Goal: Task Accomplishment & Management: Manage account settings

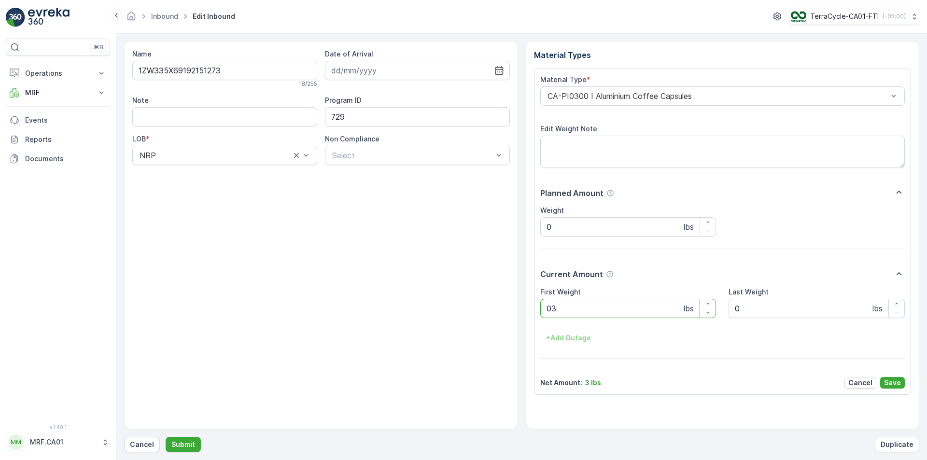
type Weight "035"
click at [166, 437] on button "Submit" at bounding box center [183, 444] width 35 height 15
type Weight "033"
click at [166, 437] on button "Submit" at bounding box center [183, 444] width 35 height 15
type Weight "025"
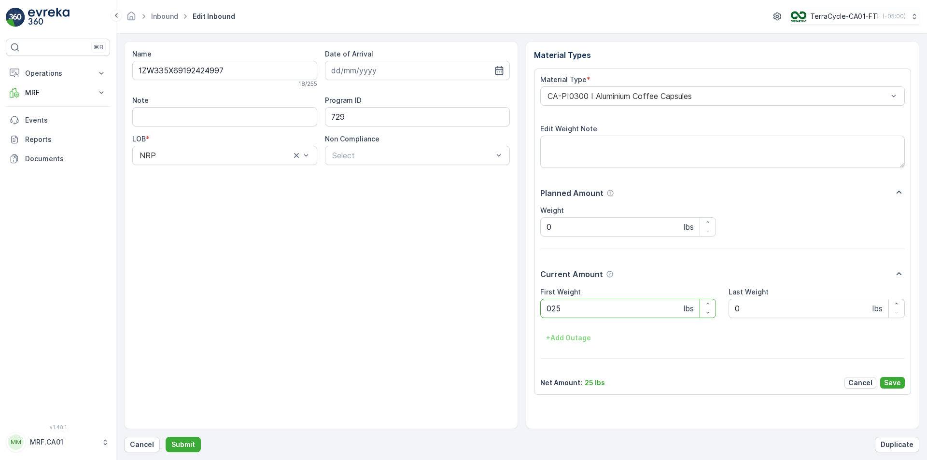
click at [166, 437] on button "Submit" at bounding box center [183, 444] width 35 height 15
type Weight "038"
click at [166, 437] on button "Submit" at bounding box center [183, 444] width 35 height 15
type Weight "035"
click at [166, 437] on button "Submit" at bounding box center [183, 444] width 35 height 15
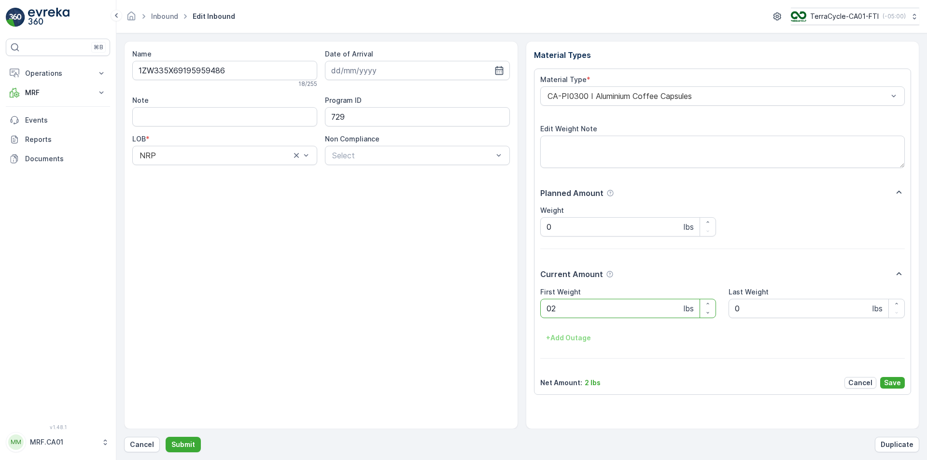
type Weight "029"
click at [166, 437] on button "Submit" at bounding box center [183, 444] width 35 height 15
type Weight "043"
click at [166, 437] on button "Submit" at bounding box center [183, 444] width 35 height 15
type Weight "026"
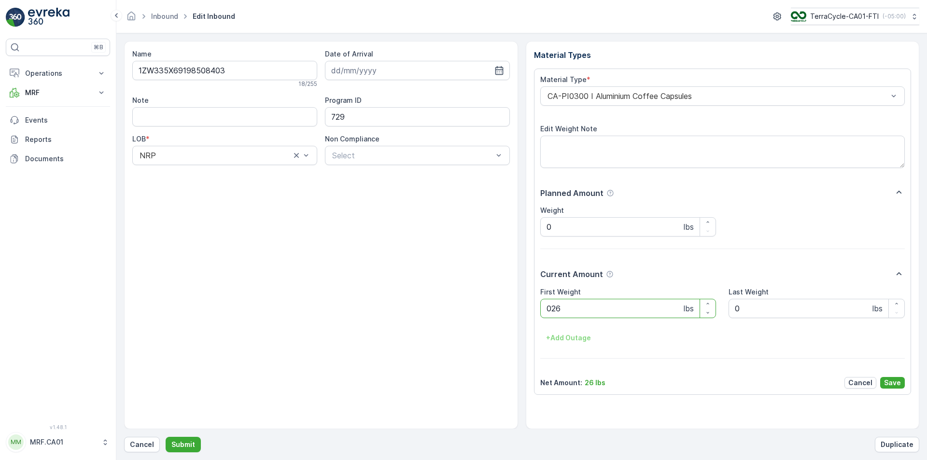
click at [166, 437] on button "Submit" at bounding box center [183, 444] width 35 height 15
type Weight "038"
click at [166, 437] on button "Submit" at bounding box center [183, 444] width 35 height 15
type Weight "0"
type Weight "34"
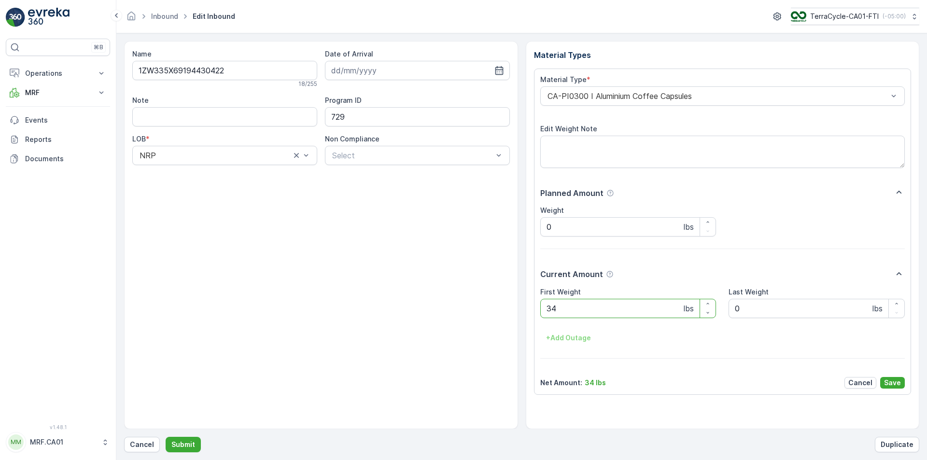
click at [166, 437] on button "Submit" at bounding box center [183, 444] width 35 height 15
type Weight "024"
click at [166, 437] on button "Submit" at bounding box center [183, 444] width 35 height 15
type Weight "040"
click at [166, 437] on button "Submit" at bounding box center [183, 444] width 35 height 15
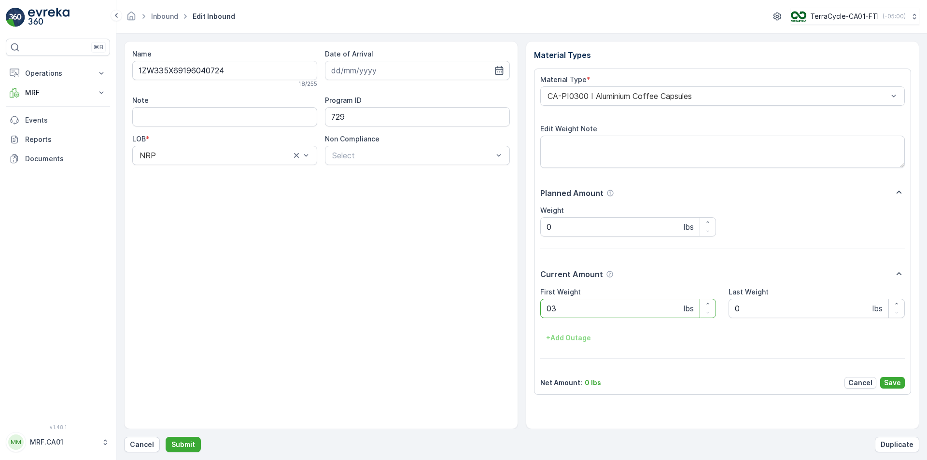
type Weight "035"
click at [166, 437] on button "Submit" at bounding box center [183, 444] width 35 height 15
type Weight "027"
click at [166, 437] on button "Submit" at bounding box center [183, 444] width 35 height 15
type Weight "031"
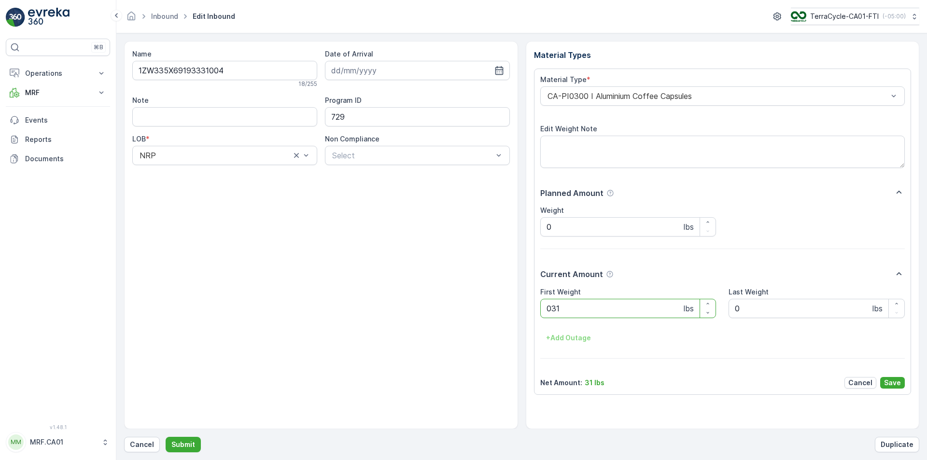
click at [166, 437] on button "Submit" at bounding box center [183, 444] width 35 height 15
type Weight "038"
click at [166, 437] on button "Submit" at bounding box center [183, 444] width 35 height 15
type Weight "026"
click at [166, 437] on button "Submit" at bounding box center [183, 444] width 35 height 15
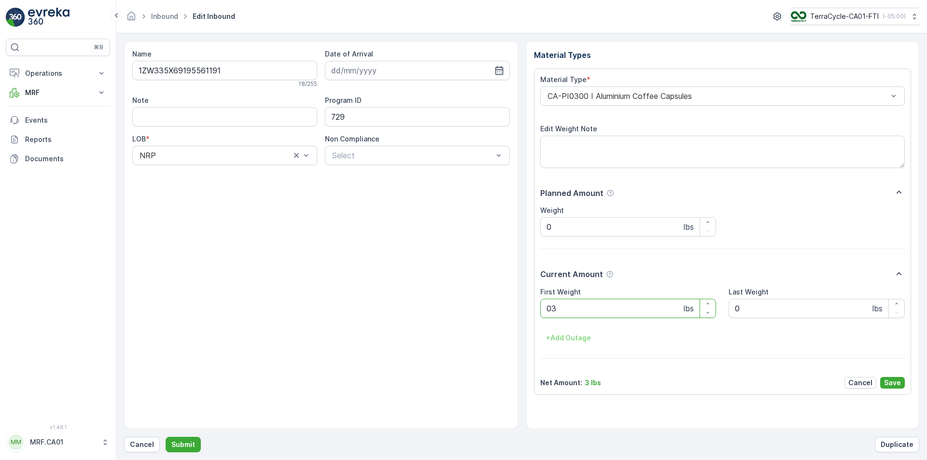
type Weight "038"
click at [166, 437] on button "Submit" at bounding box center [183, 444] width 35 height 15
type Weight "028"
click at [166, 437] on button "Submit" at bounding box center [183, 444] width 35 height 15
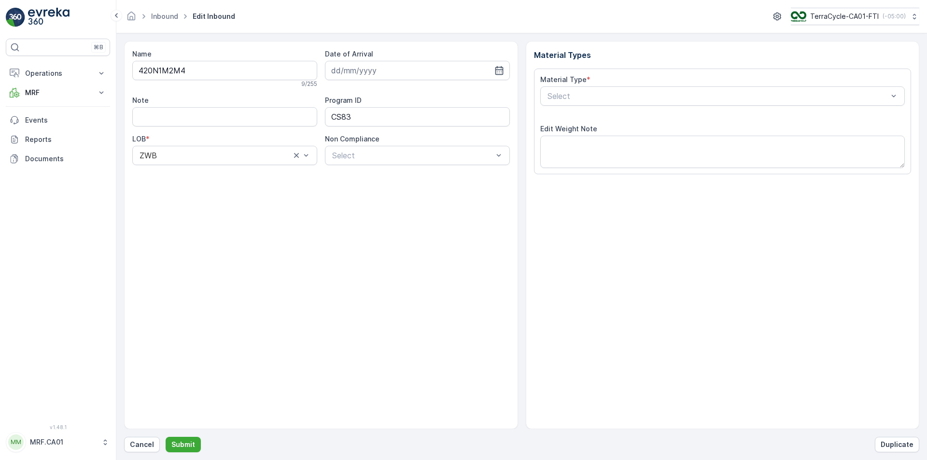
type input "[DATE]"
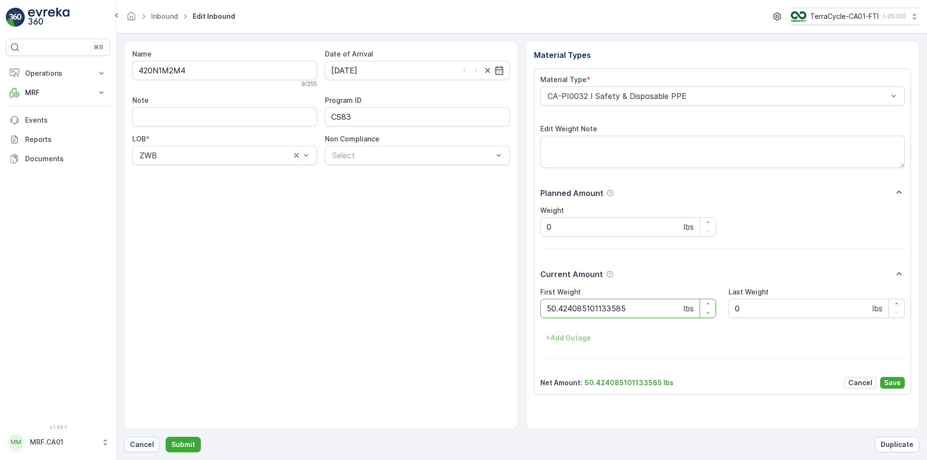
click at [151, 449] on p "Cancel" at bounding box center [142, 445] width 24 height 10
type Weight "029"
click at [166, 437] on button "Submit" at bounding box center [183, 444] width 35 height 15
type Weight "044"
click at [166, 437] on button "Submit" at bounding box center [183, 444] width 35 height 15
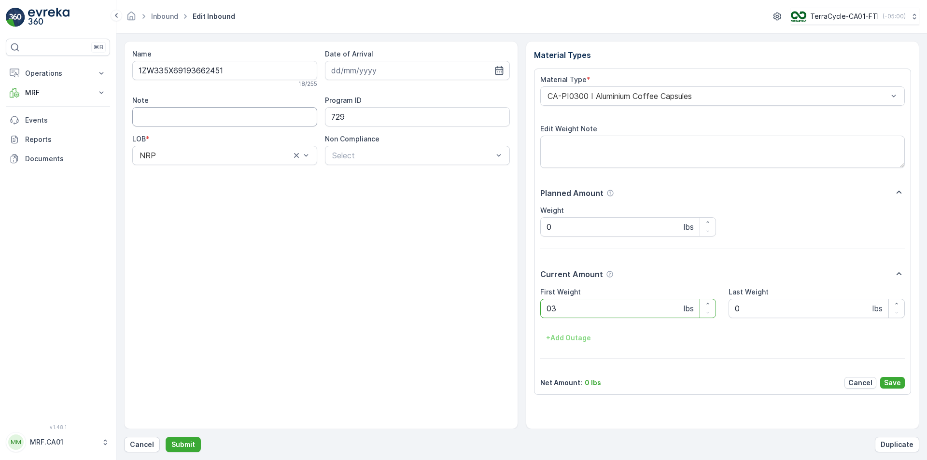
type Weight "035"
click at [166, 437] on button "Submit" at bounding box center [183, 444] width 35 height 15
type Weight "030"
click at [166, 437] on button "Submit" at bounding box center [183, 444] width 35 height 15
type Weight "030"
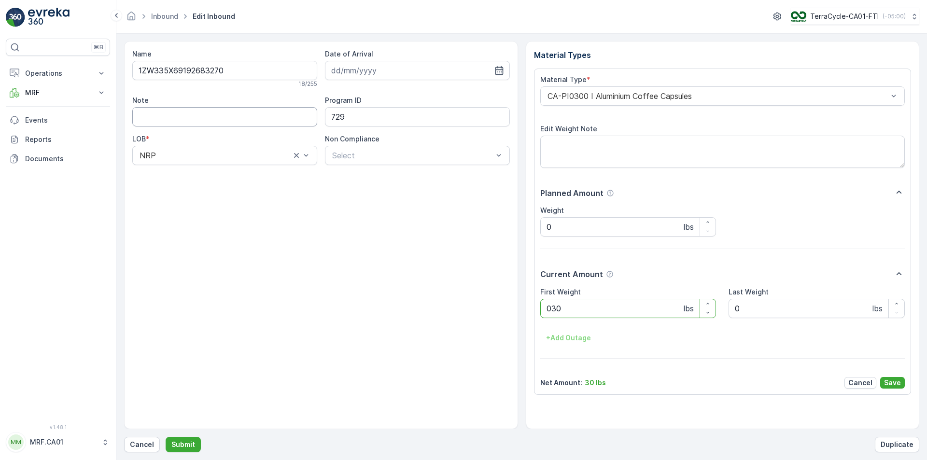
click at [166, 437] on button "Submit" at bounding box center [183, 444] width 35 height 15
type Weight "028"
click at [166, 437] on button "Submit" at bounding box center [183, 444] width 35 height 15
type Weight "036"
click at [166, 437] on button "Submit" at bounding box center [183, 444] width 35 height 15
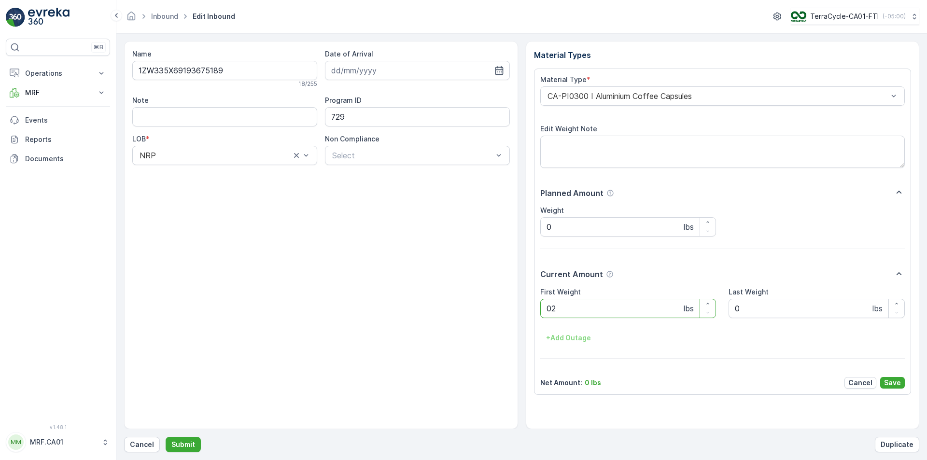
type Weight "022"
click at [166, 437] on button "Submit" at bounding box center [183, 444] width 35 height 15
type Weight "021"
click at [166, 437] on button "Submit" at bounding box center [183, 444] width 35 height 15
type Weight "039"
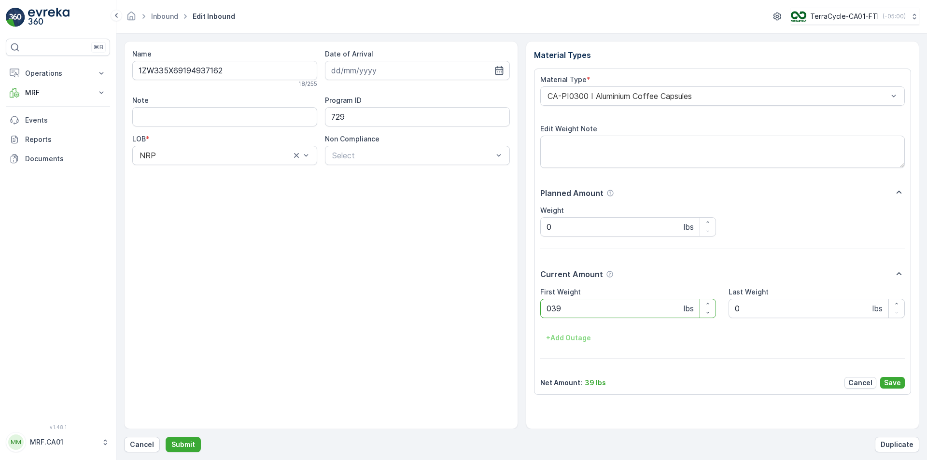
click at [166, 437] on button "Submit" at bounding box center [183, 444] width 35 height 15
type Weight "024"
click at [166, 437] on button "Submit" at bounding box center [183, 444] width 35 height 15
type Weight "039"
click at [166, 437] on button "Submit" at bounding box center [183, 444] width 35 height 15
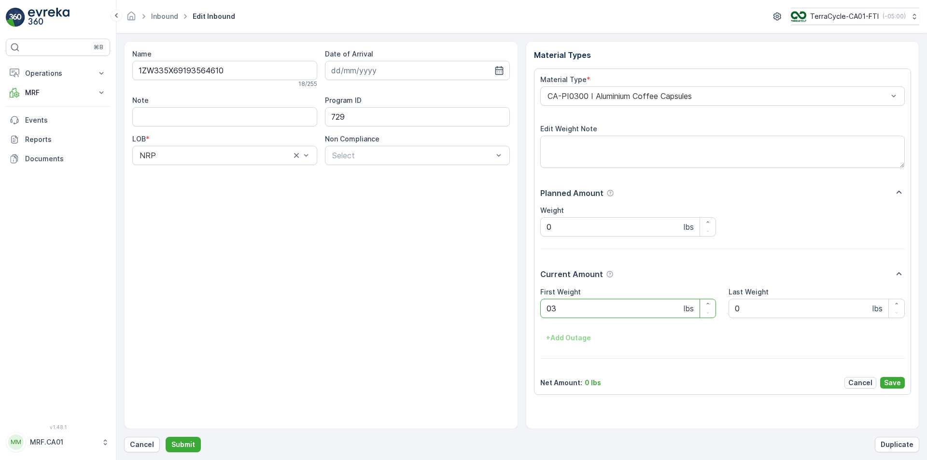
type Weight "035"
click at [166, 437] on button "Submit" at bounding box center [183, 444] width 35 height 15
type Weight "043"
click at [166, 437] on button "Submit" at bounding box center [183, 444] width 35 height 15
type Weight "032"
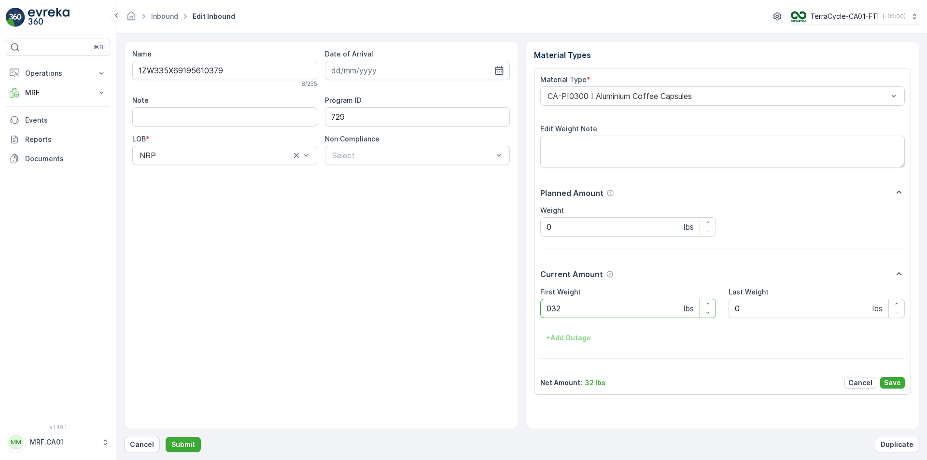
click at [166, 437] on button "Submit" at bounding box center [183, 444] width 35 height 15
type Weight "021"
click at [166, 437] on button "Submit" at bounding box center [183, 444] width 35 height 15
type Weight "032"
click at [166, 437] on button "Submit" at bounding box center [183, 444] width 35 height 15
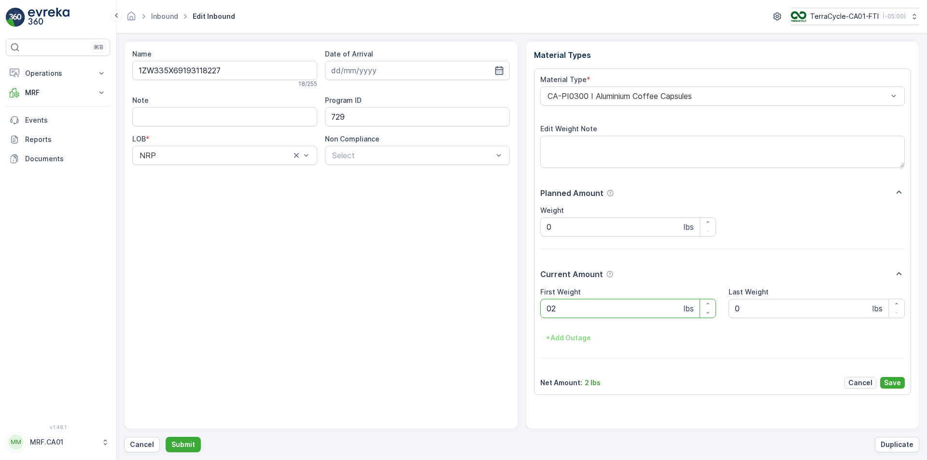
type Weight "029"
click at [166, 437] on button "Submit" at bounding box center [183, 444] width 35 height 15
type Weight "032"
click at [166, 437] on button "Submit" at bounding box center [183, 444] width 35 height 15
type Weight "029"
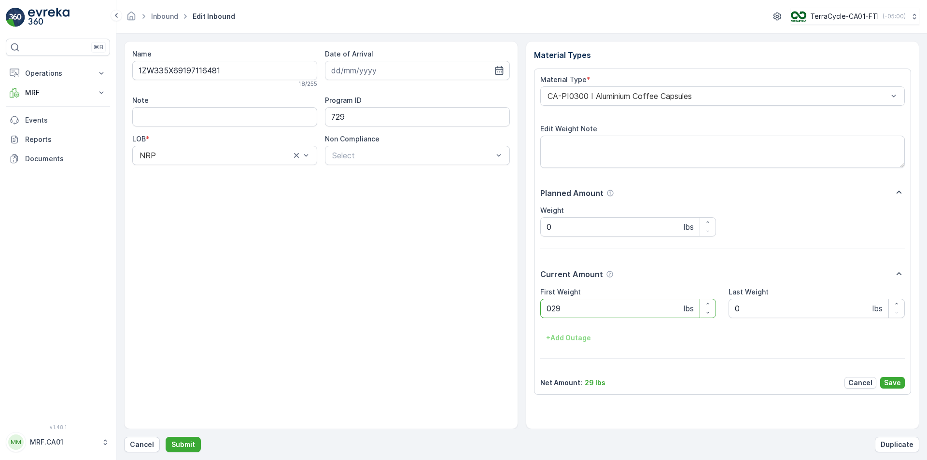
click at [166, 437] on button "Submit" at bounding box center [183, 444] width 35 height 15
type Weight "028"
click at [166, 437] on button "Submit" at bounding box center [183, 444] width 35 height 15
type Weight "033"
click at [166, 437] on button "Submit" at bounding box center [183, 444] width 35 height 15
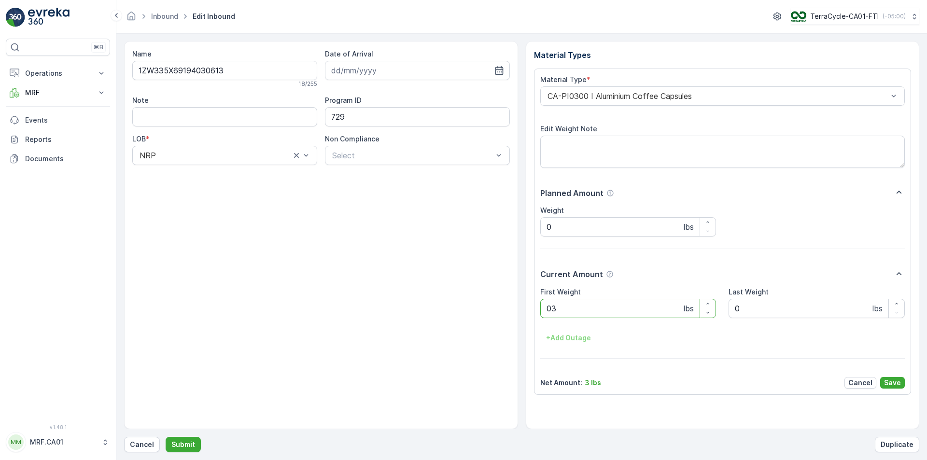
type Weight "039"
click at [166, 437] on button "Submit" at bounding box center [183, 444] width 35 height 15
type Weight "035"
click at [166, 437] on button "Submit" at bounding box center [183, 444] width 35 height 15
type Weight "033"
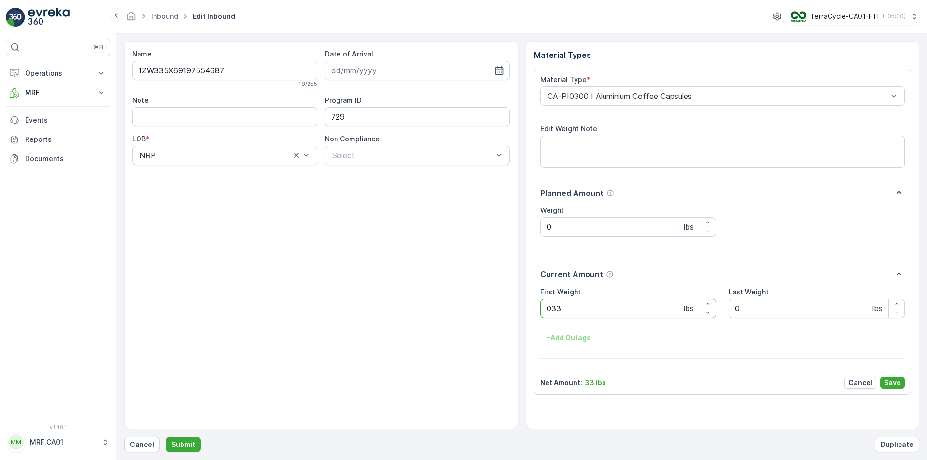
click at [166, 437] on button "Submit" at bounding box center [183, 444] width 35 height 15
type Weight "035"
click at [166, 437] on button "Submit" at bounding box center [183, 444] width 35 height 15
type Weight "053"
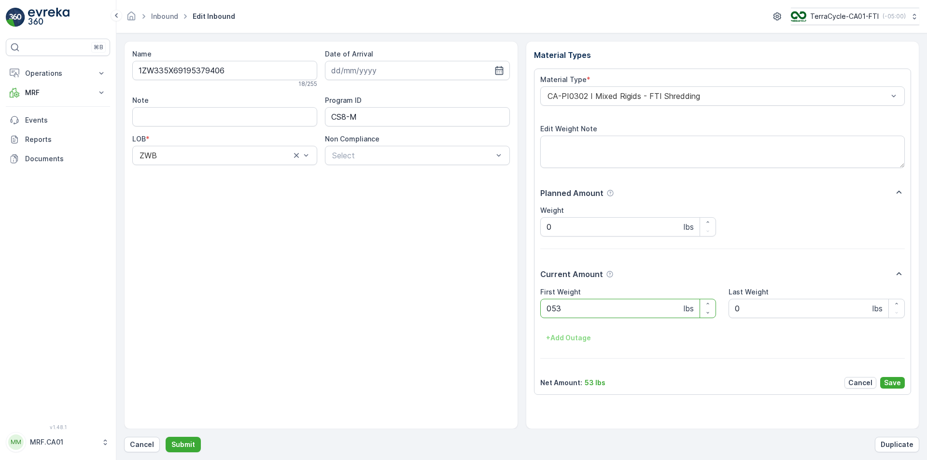
click at [166, 437] on button "Submit" at bounding box center [183, 444] width 35 height 15
click at [151, 442] on p "Cancel" at bounding box center [142, 445] width 24 height 10
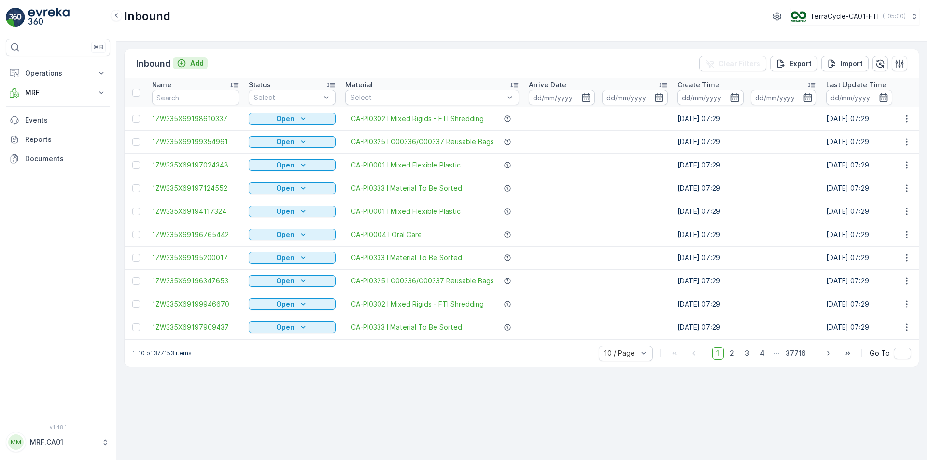
click at [201, 62] on p "Add" at bounding box center [197, 63] width 14 height 10
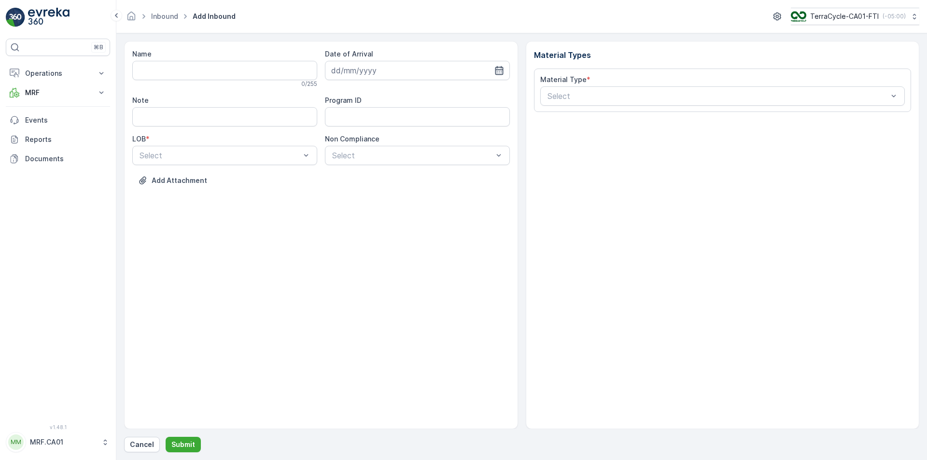
click at [500, 68] on icon "button" at bounding box center [499, 70] width 8 height 9
click at [360, 204] on div "25" at bounding box center [358, 208] width 15 height 15
type input "[DATE]"
click at [262, 164] on div "Select" at bounding box center [224, 155] width 185 height 19
click at [236, 194] on div "ZWB" at bounding box center [224, 195] width 173 height 9
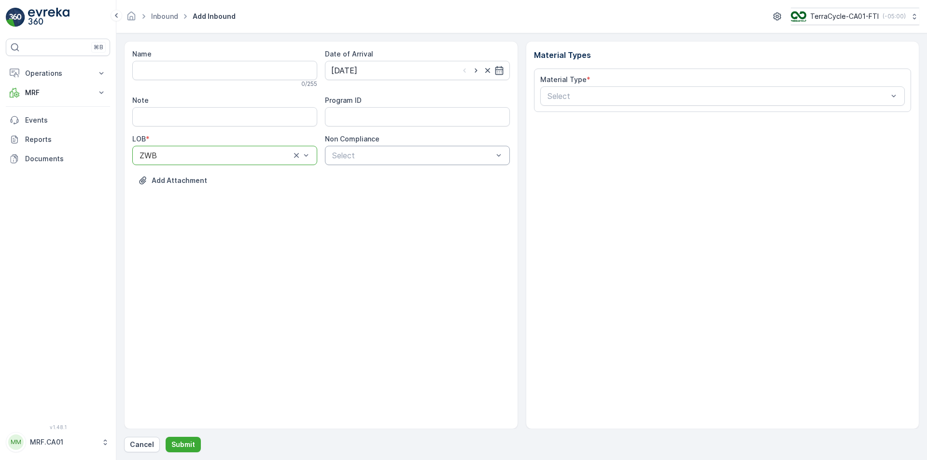
click at [375, 152] on div at bounding box center [412, 155] width 163 height 9
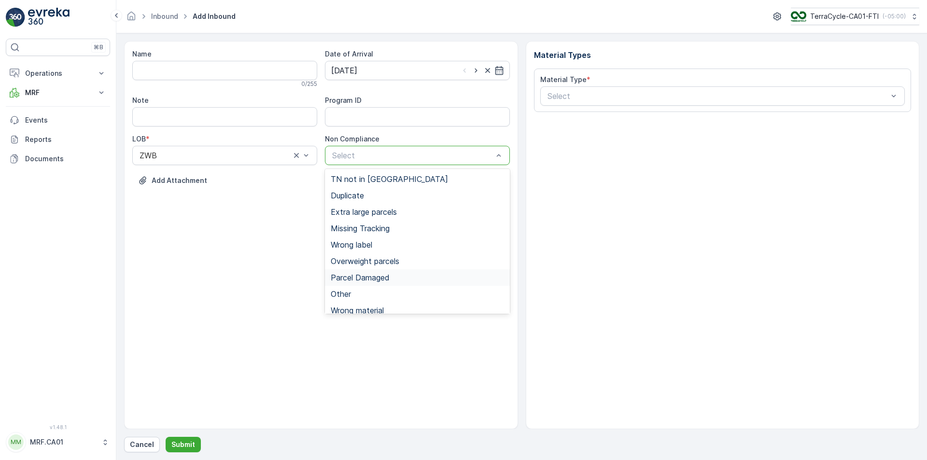
click at [385, 274] on span "Parcel Damaged" at bounding box center [360, 277] width 59 height 9
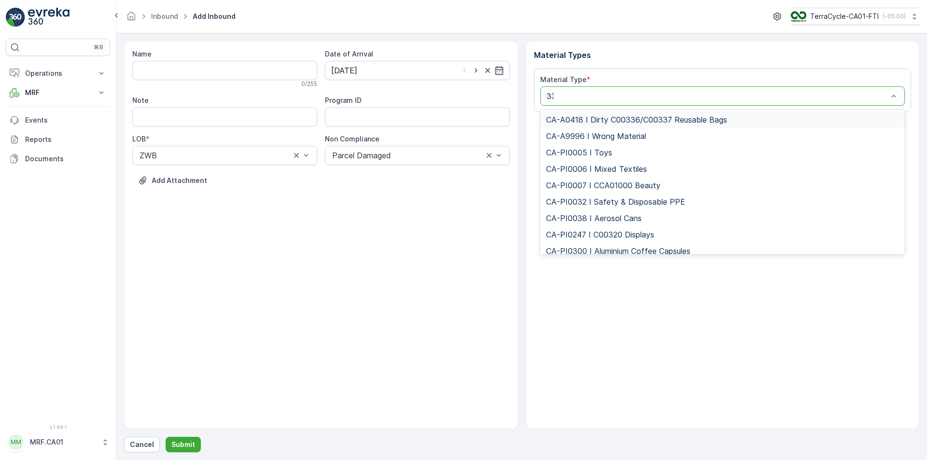
type input "333"
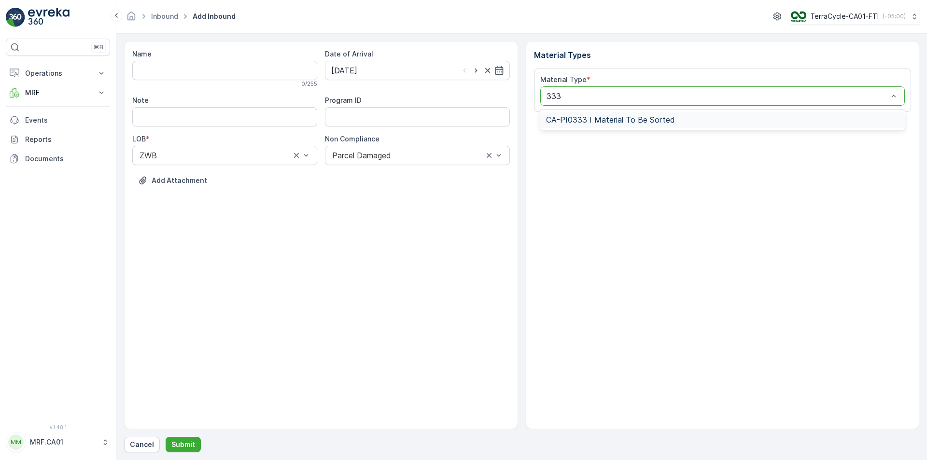
click at [628, 116] on span "CA-PI0333 I Material To Be Sorted" at bounding box center [610, 119] width 129 height 9
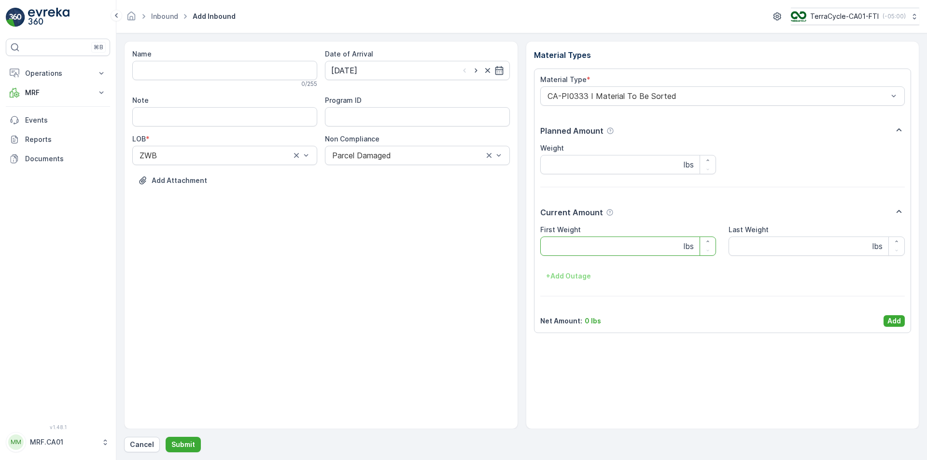
click at [597, 252] on Weight "First Weight" at bounding box center [628, 246] width 176 height 19
type Weight "77"
click at [898, 323] on p "Add" at bounding box center [895, 321] width 14 height 10
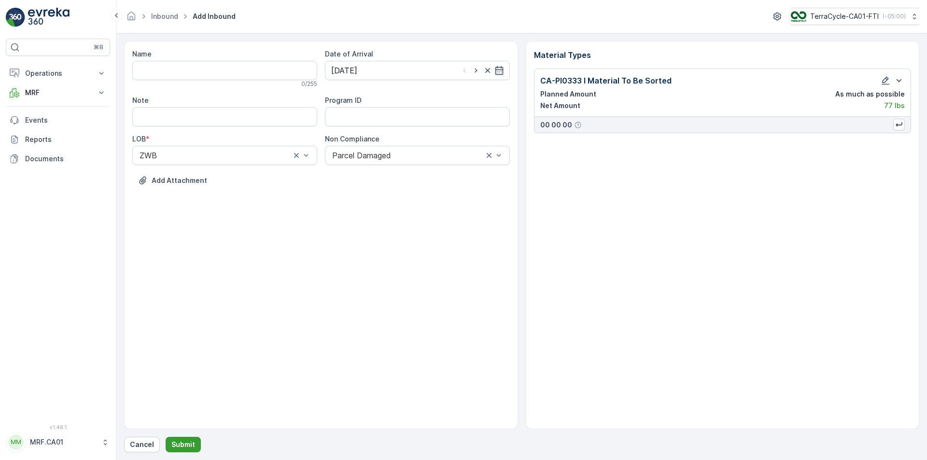
click at [192, 440] on p "Submit" at bounding box center [183, 445] width 24 height 10
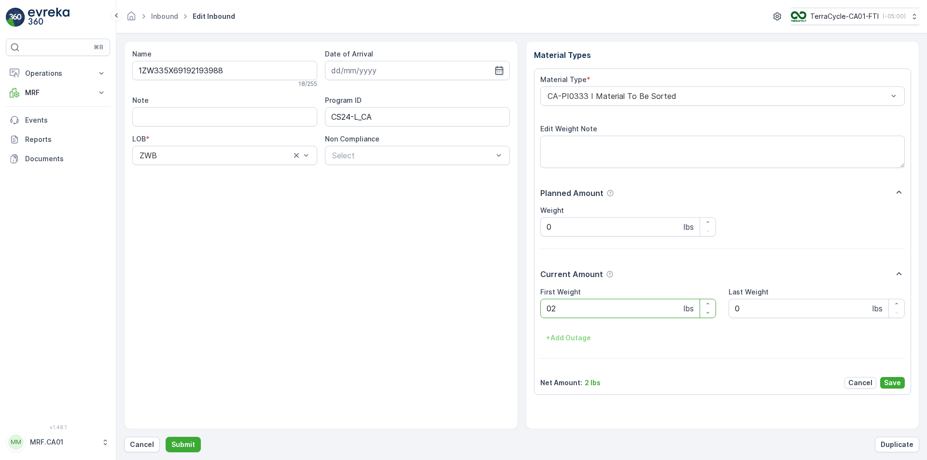
type Weight "025"
click at [166, 437] on button "Submit" at bounding box center [183, 444] width 35 height 15
click at [642, 104] on div "CA-PI0333 I Material To Be Sorted" at bounding box center [722, 95] width 365 height 19
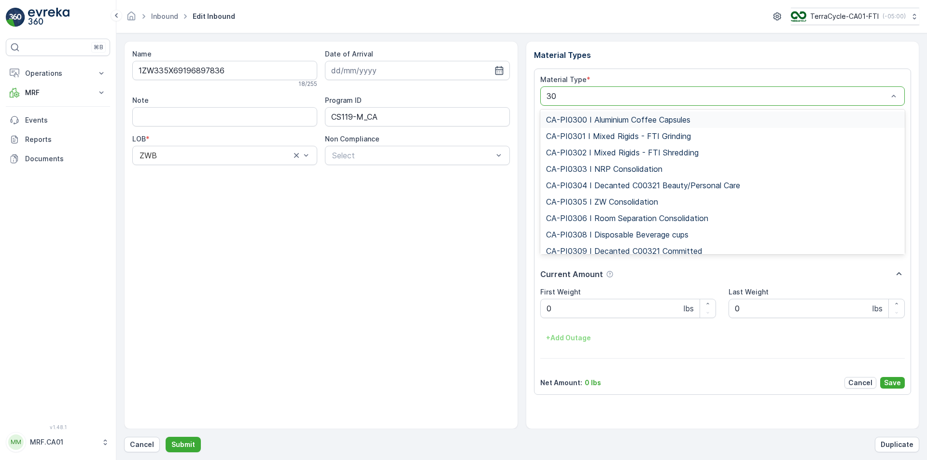
type input "301"
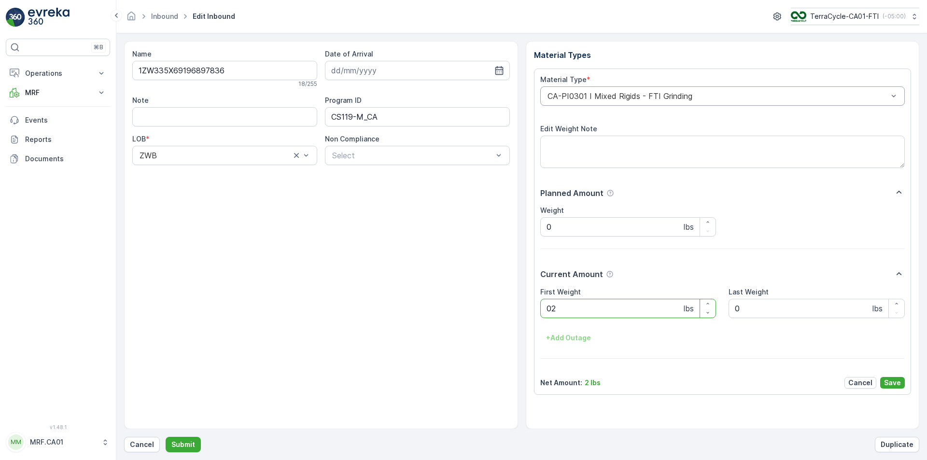
type Weight "023"
click at [166, 437] on button "Submit" at bounding box center [183, 444] width 35 height 15
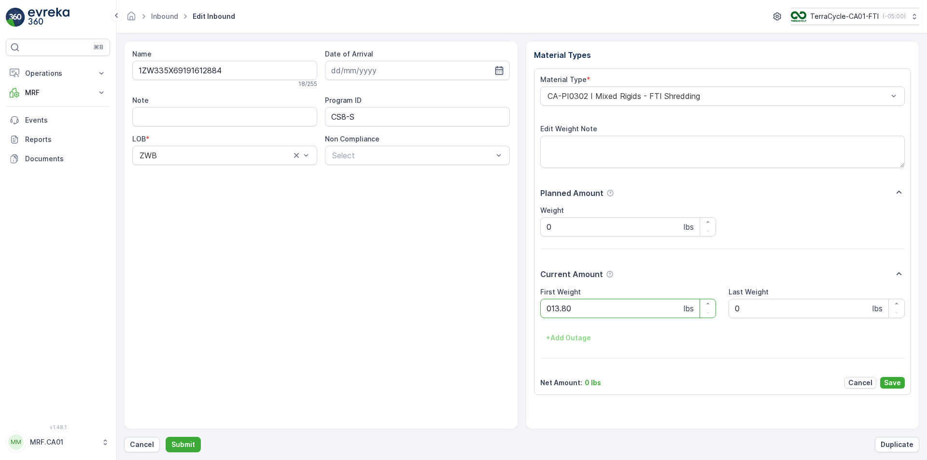
click at [166, 437] on button "Submit" at bounding box center [183, 444] width 35 height 15
type Weight "033"
click at [166, 437] on button "Submit" at bounding box center [183, 444] width 35 height 15
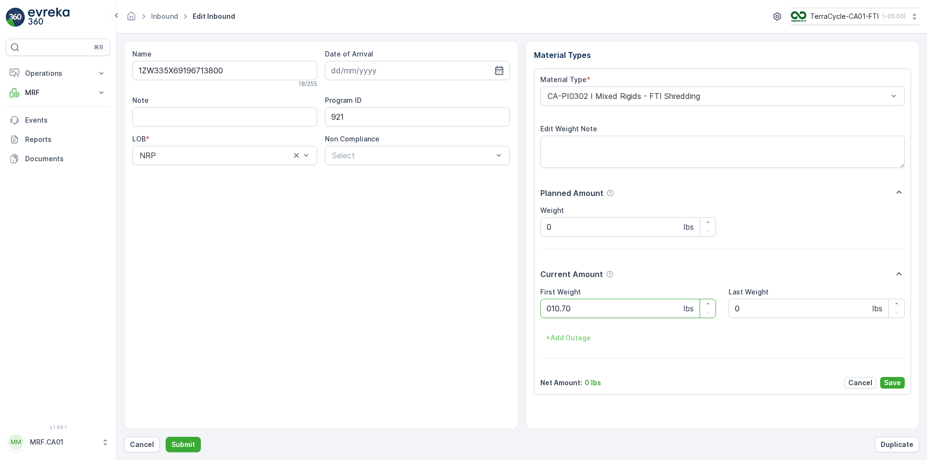
click at [166, 437] on button "Submit" at bounding box center [183, 444] width 35 height 15
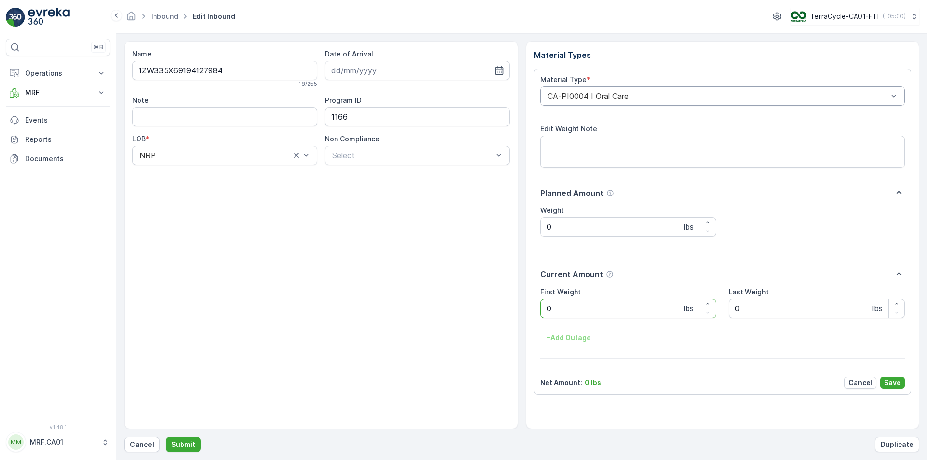
click at [634, 92] on div at bounding box center [718, 96] width 343 height 9
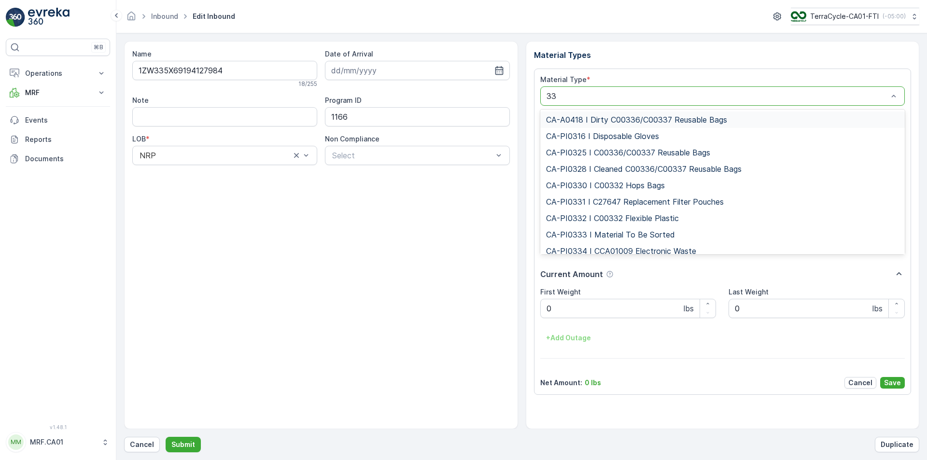
type input "333"
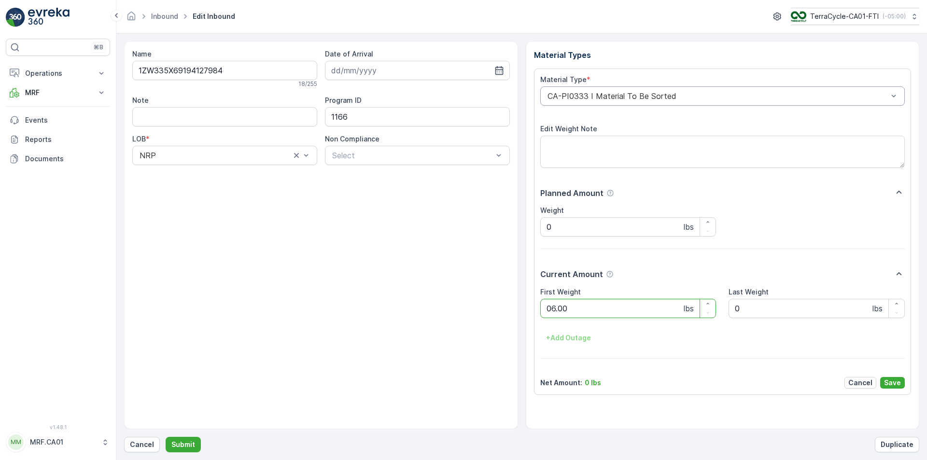
click at [166, 437] on button "Submit" at bounding box center [183, 444] width 35 height 15
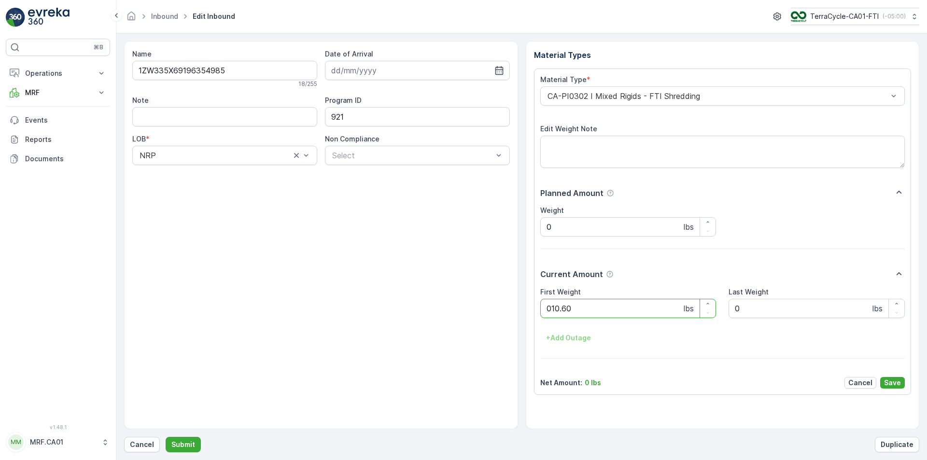
click at [166, 437] on button "Submit" at bounding box center [183, 444] width 35 height 15
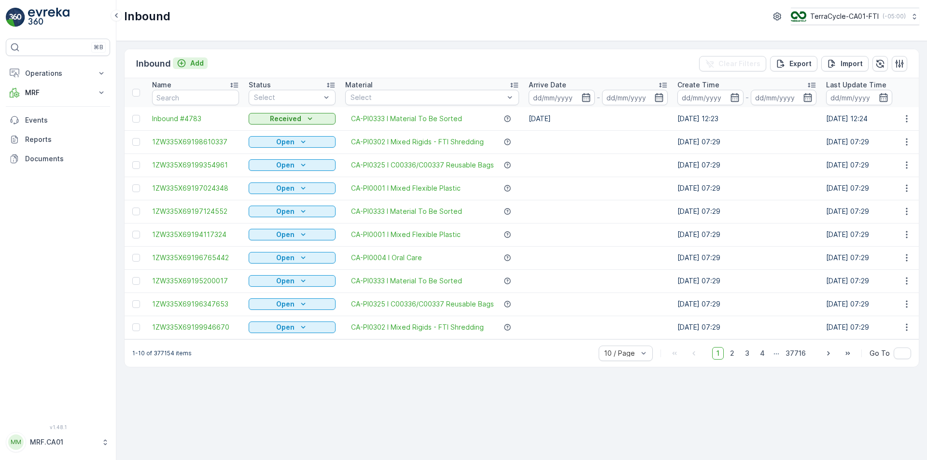
click at [196, 58] on p "Add" at bounding box center [197, 63] width 14 height 10
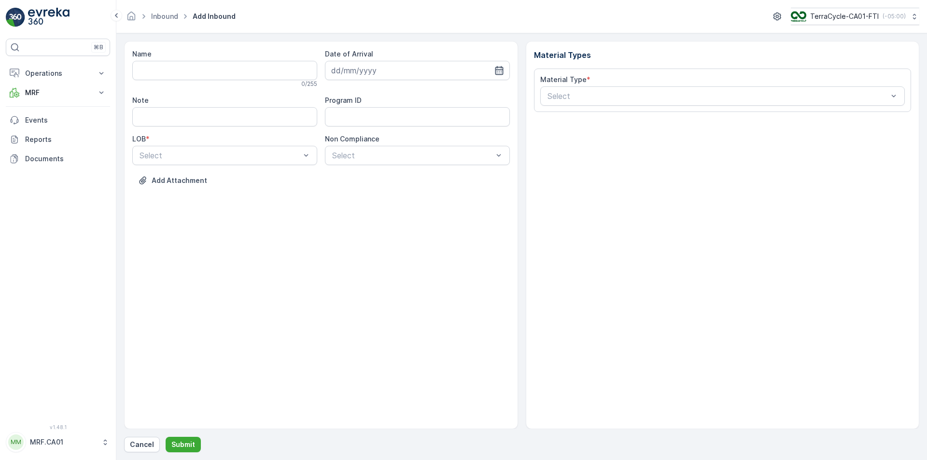
click at [503, 74] on div at bounding box center [417, 70] width 185 height 19
click at [503, 66] on icon "button" at bounding box center [499, 71] width 10 height 10
click at [361, 208] on div "25" at bounding box center [358, 208] width 15 height 15
type input "[DATE]"
click at [282, 163] on div "Select" at bounding box center [224, 155] width 185 height 19
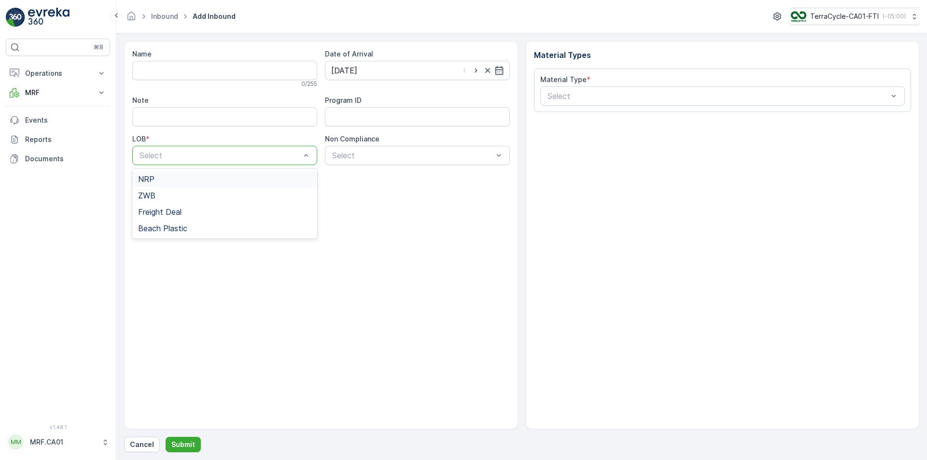
click at [253, 186] on div "NRP" at bounding box center [224, 179] width 185 height 16
click at [257, 153] on div at bounding box center [215, 155] width 153 height 9
click at [230, 199] on div "ZWB" at bounding box center [224, 195] width 173 height 9
click at [357, 148] on div "Select" at bounding box center [417, 155] width 185 height 19
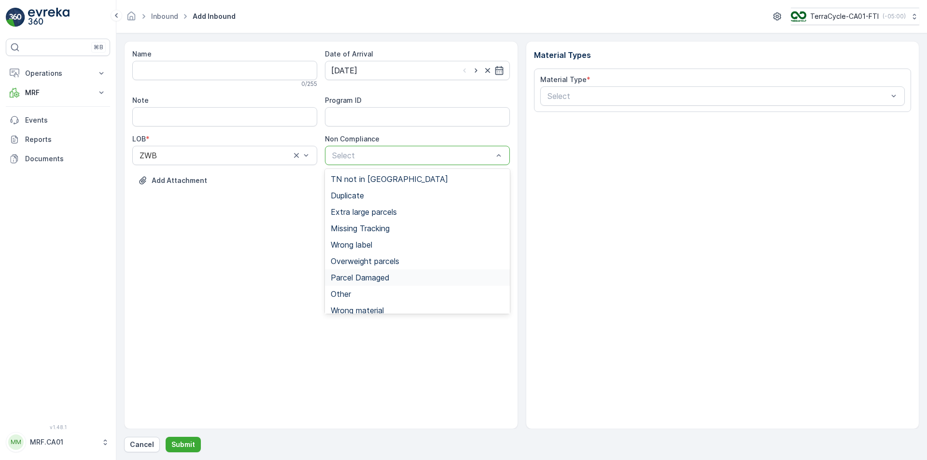
click at [364, 278] on span "Parcel Damaged" at bounding box center [360, 277] width 59 height 9
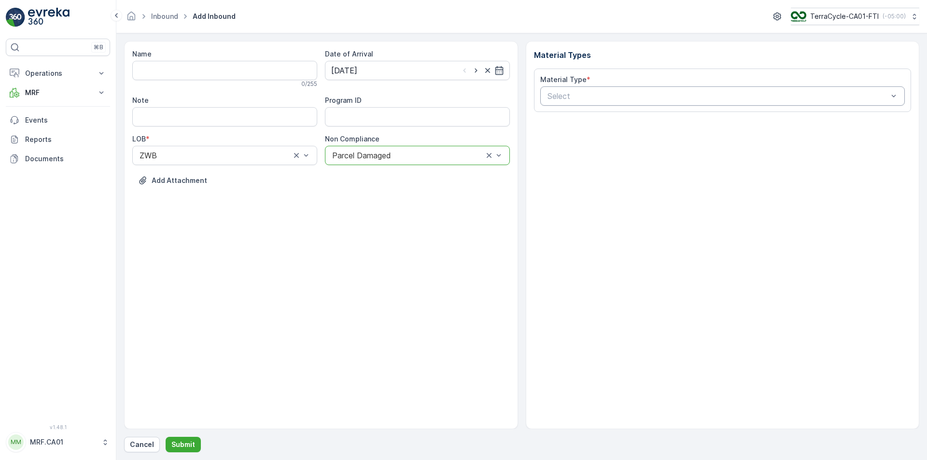
click at [584, 98] on div at bounding box center [718, 96] width 343 height 9
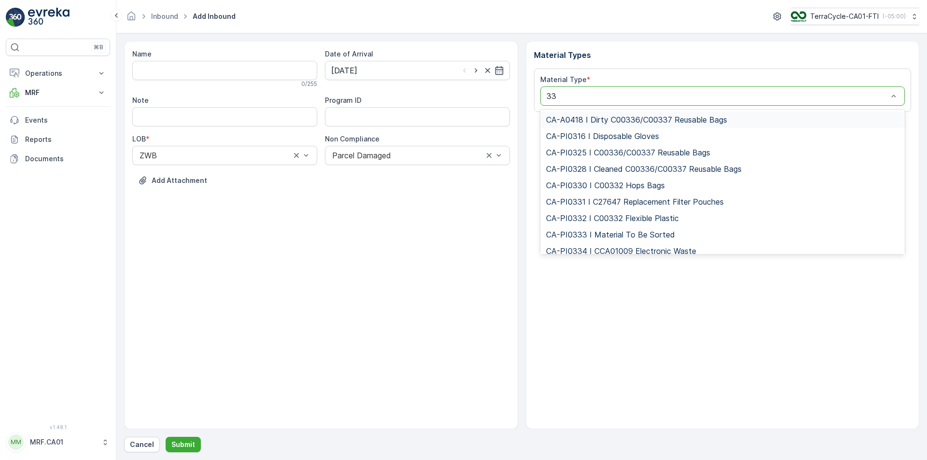
type input "333"
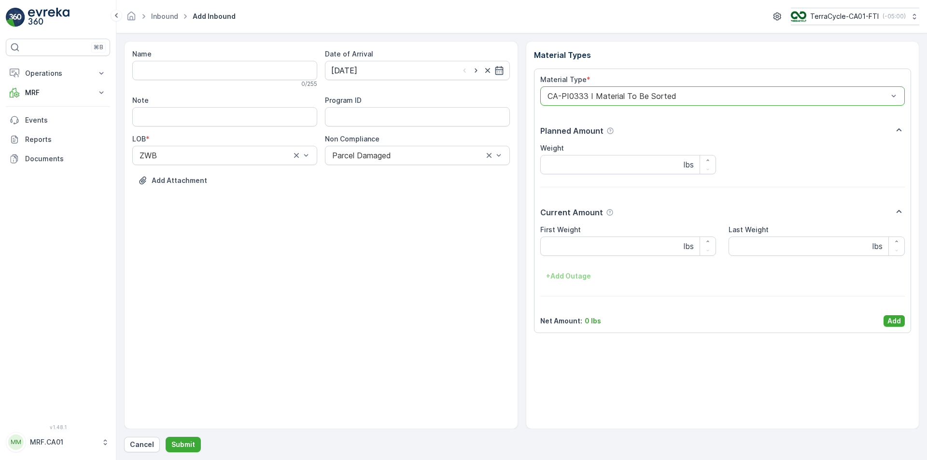
type input "14.95"
click at [166, 437] on button "Submit" at bounding box center [183, 444] width 35 height 15
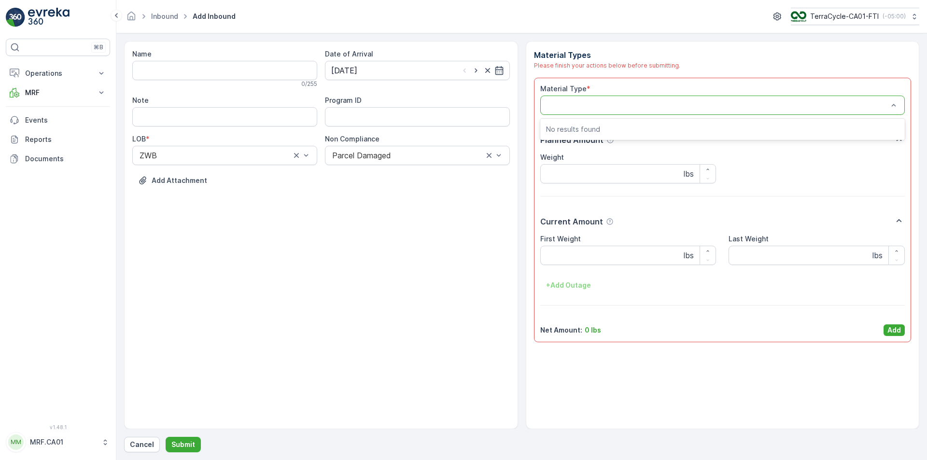
click at [605, 98] on div at bounding box center [722, 105] width 365 height 19
click at [608, 258] on Weight "First Weight" at bounding box center [628, 255] width 176 height 19
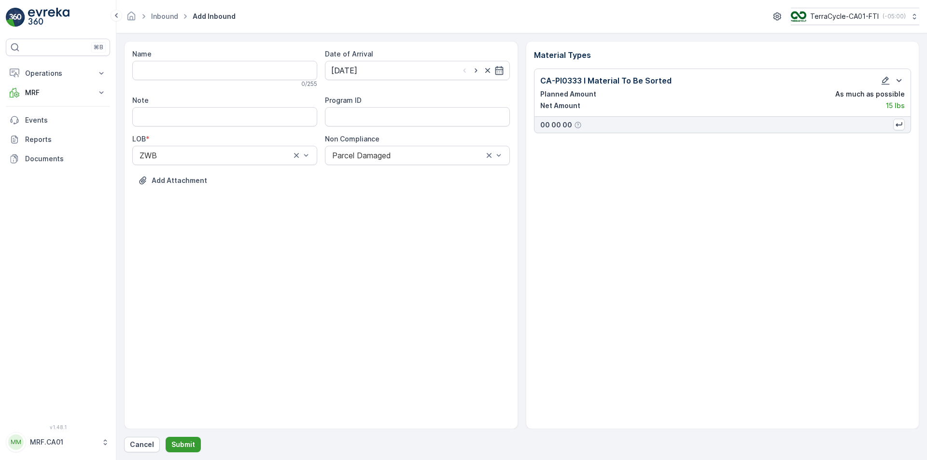
click at [178, 446] on p "Submit" at bounding box center [183, 445] width 24 height 10
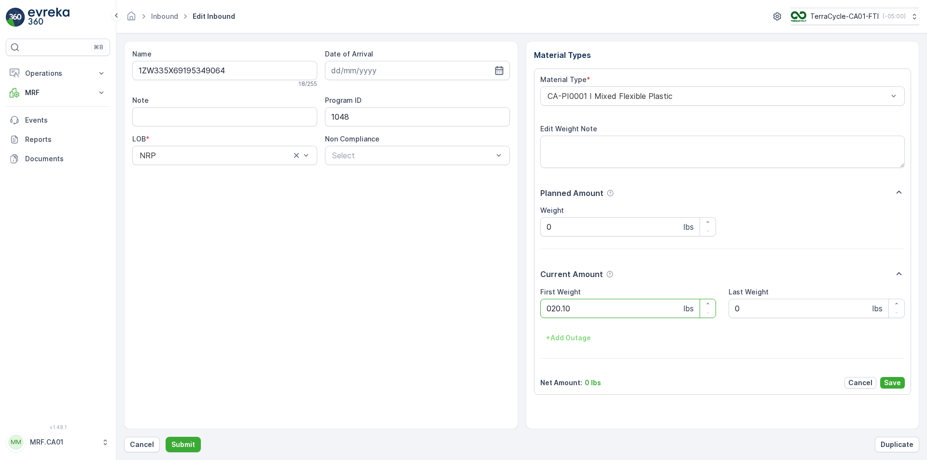
click at [166, 437] on button "Submit" at bounding box center [183, 444] width 35 height 15
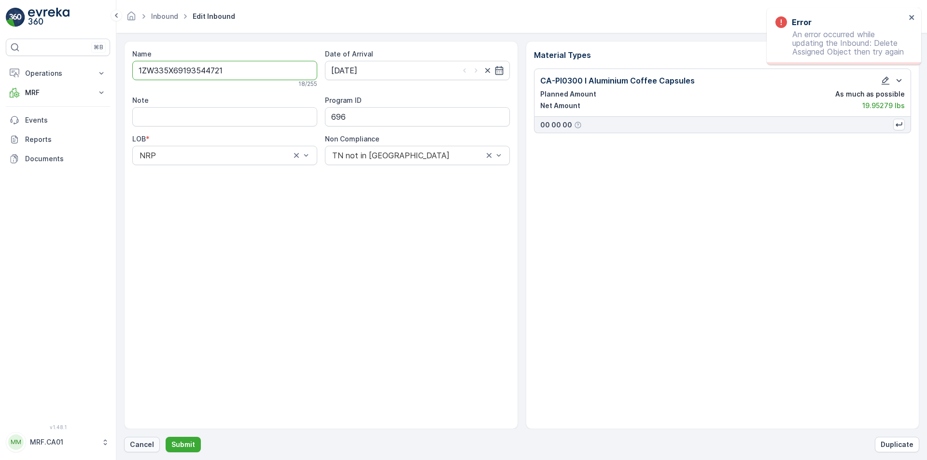
click at [145, 448] on p "Cancel" at bounding box center [142, 445] width 24 height 10
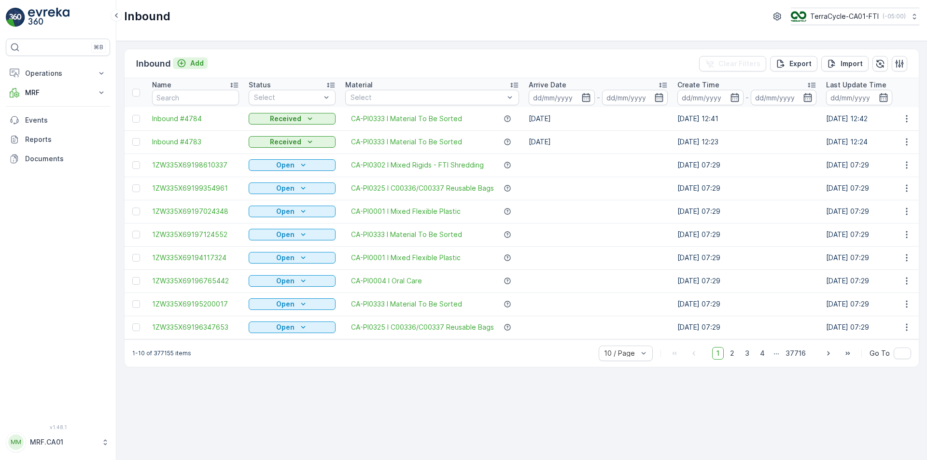
click at [187, 68] on div "Add" at bounding box center [190, 63] width 27 height 10
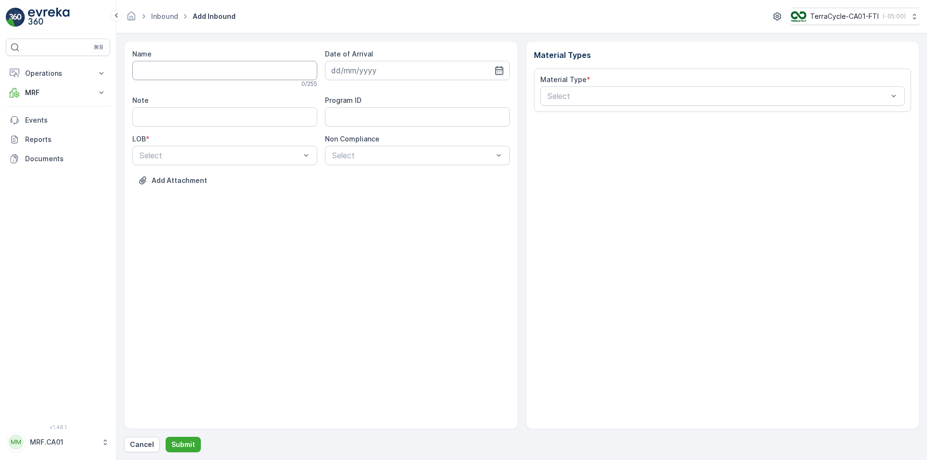
click at [166, 75] on input "Name" at bounding box center [224, 70] width 185 height 19
click at [166, 437] on button "Submit" at bounding box center [183, 444] width 35 height 15
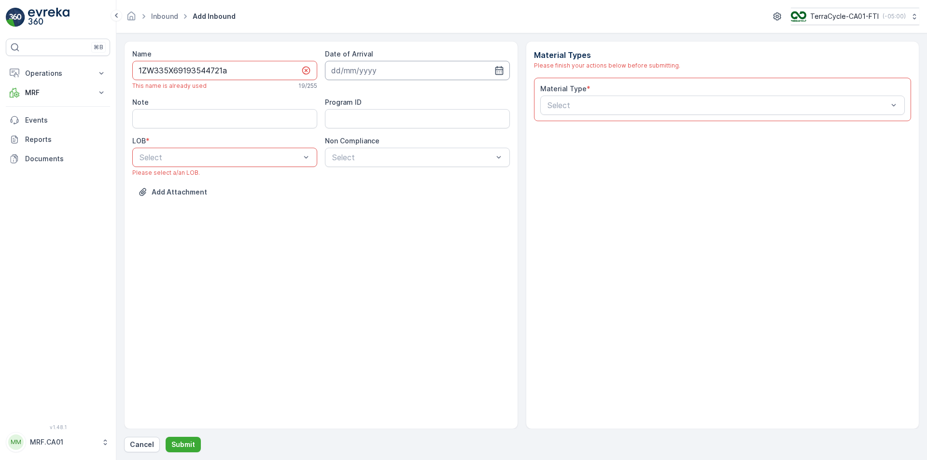
click at [501, 65] on input at bounding box center [417, 70] width 185 height 19
click at [257, 74] on input "1ZW335X69193544721a" at bounding box center [224, 70] width 185 height 19
type input "1ZW335X69193544721abcdefghi"
click at [503, 71] on icon "button" at bounding box center [499, 71] width 10 height 10
click at [366, 212] on div "25" at bounding box center [358, 208] width 15 height 15
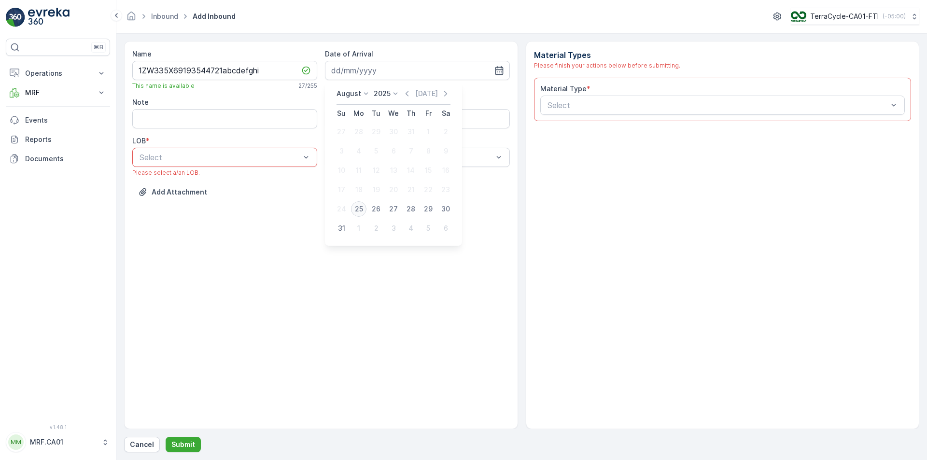
type input "[DATE]"
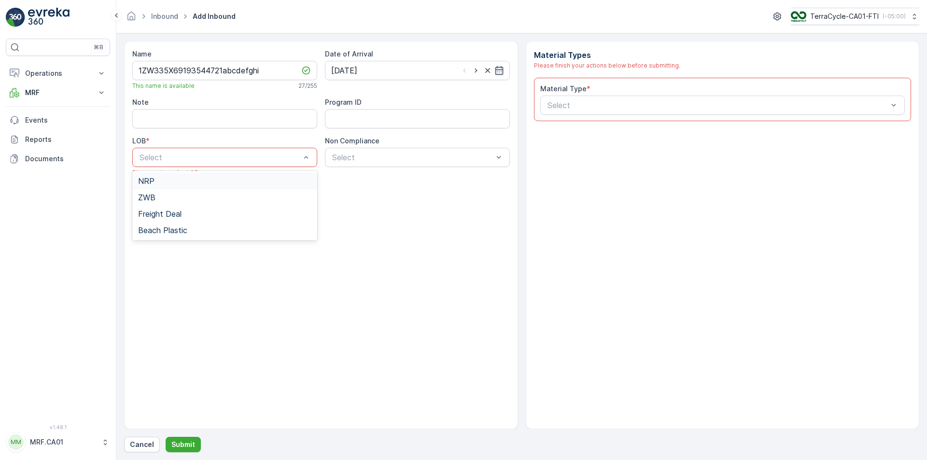
click at [249, 186] on div "NRP" at bounding box center [224, 181] width 185 height 16
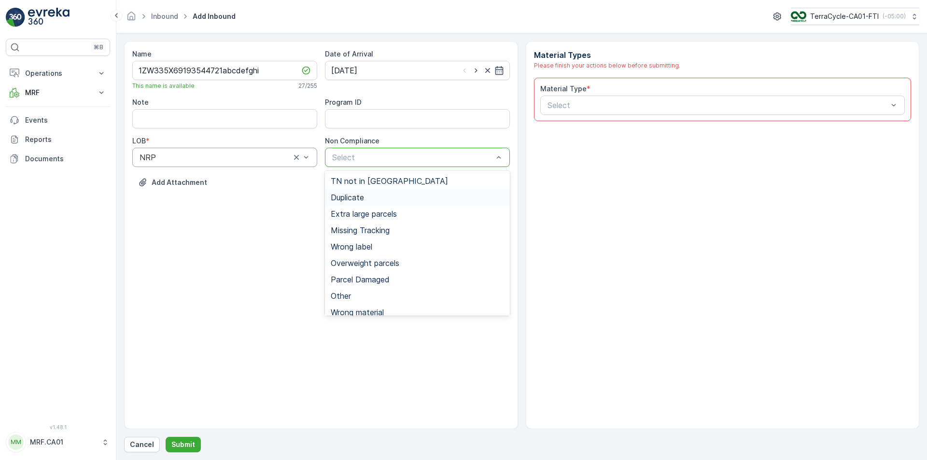
drag, startPoint x: 363, startPoint y: 197, endPoint x: 451, endPoint y: 164, distance: 94.9
click at [362, 196] on span "Duplicate" at bounding box center [347, 197] width 33 height 9
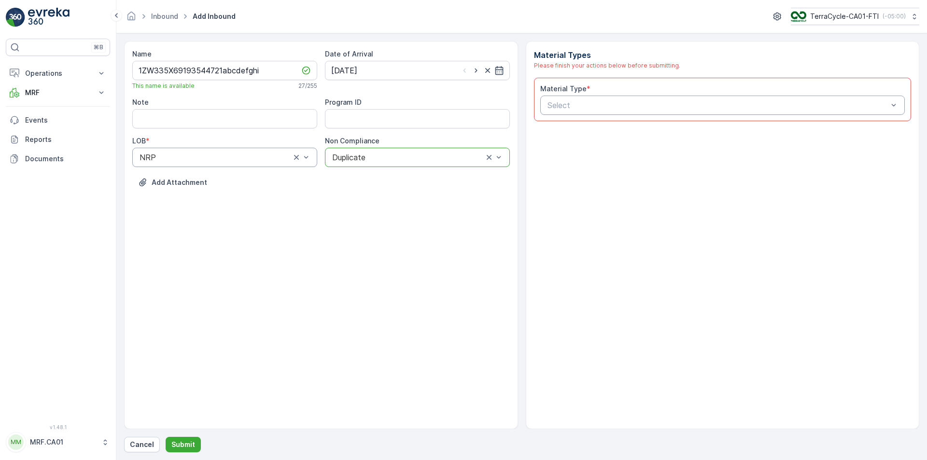
click at [649, 106] on div at bounding box center [718, 105] width 343 height 9
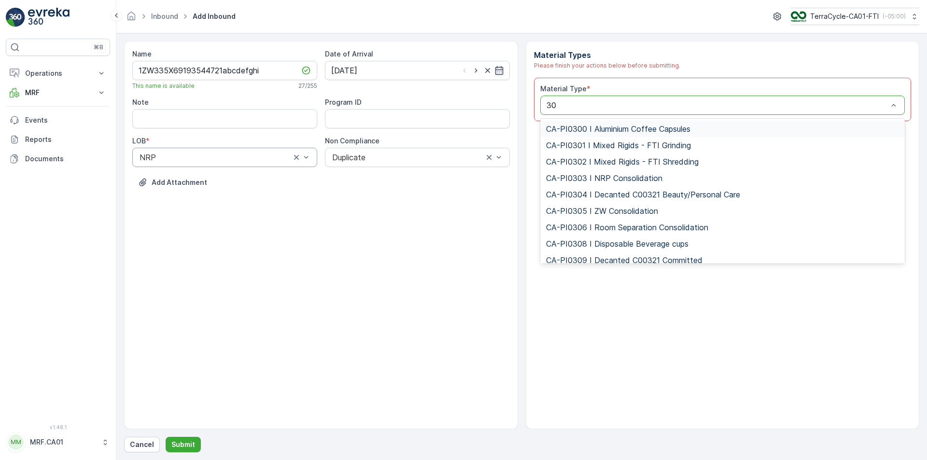
type input "300"
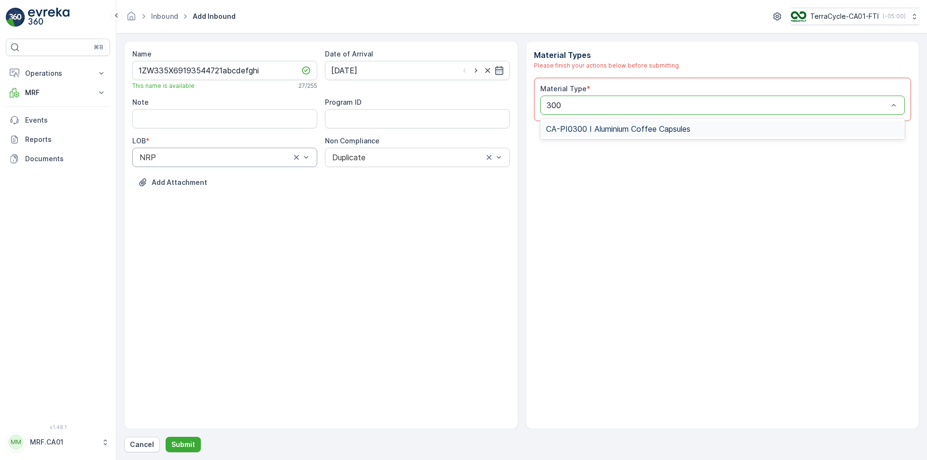
click at [621, 123] on div "CA-PI0300 I Aluminium Coffee Capsules" at bounding box center [722, 129] width 365 height 16
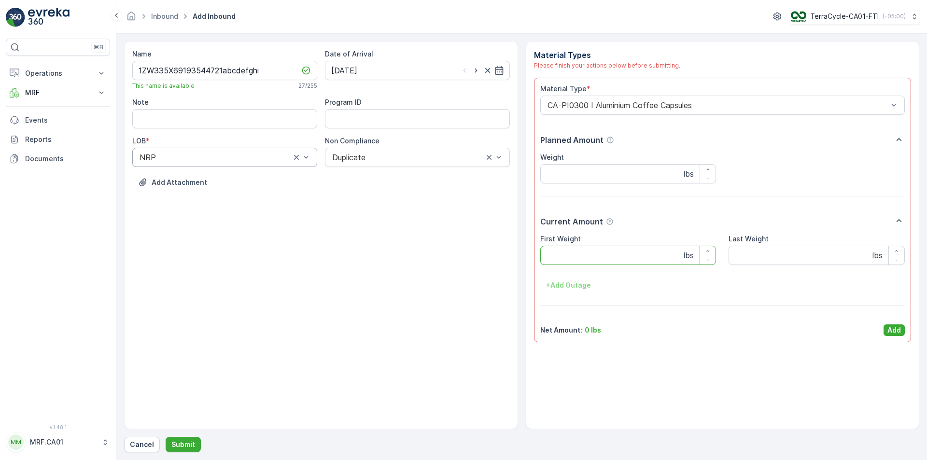
click at [596, 250] on Weight "First Weight" at bounding box center [628, 255] width 176 height 19
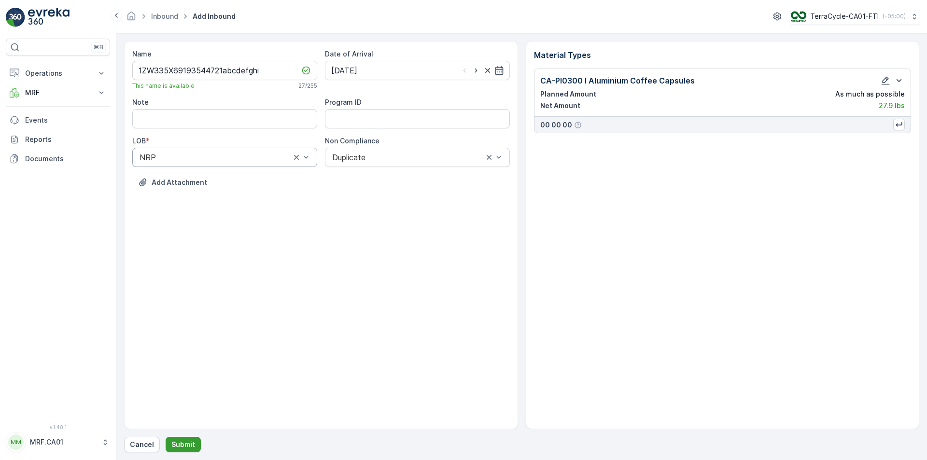
click at [176, 444] on p "Submit" at bounding box center [183, 445] width 24 height 10
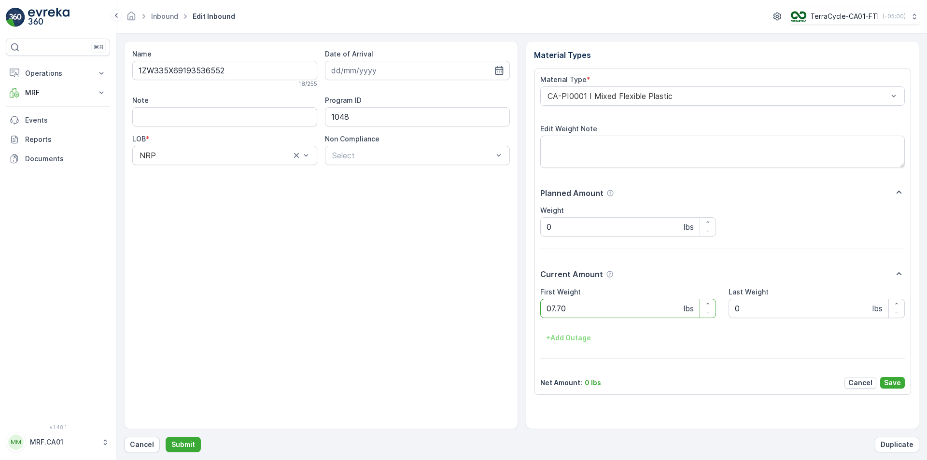
click at [166, 437] on button "Submit" at bounding box center [183, 444] width 35 height 15
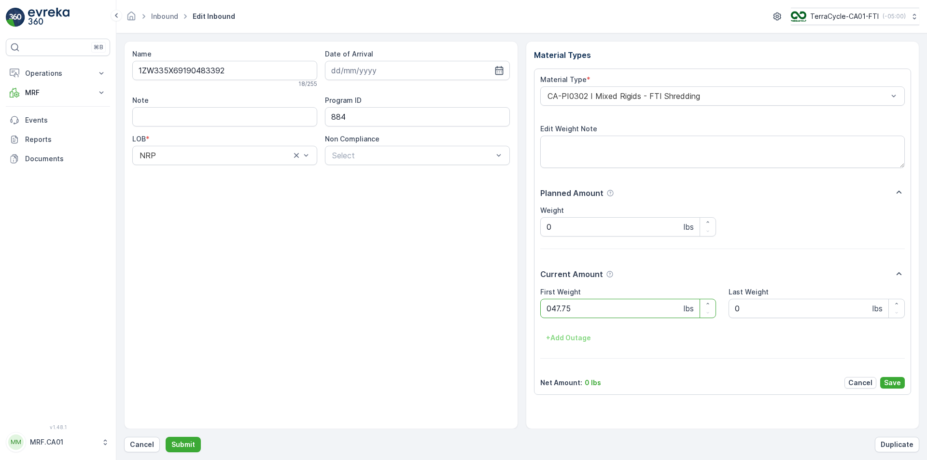
click at [166, 437] on button "Submit" at bounding box center [183, 444] width 35 height 15
type Weight "030"
click at [166, 437] on button "Submit" at bounding box center [183, 444] width 35 height 15
type Weight "028"
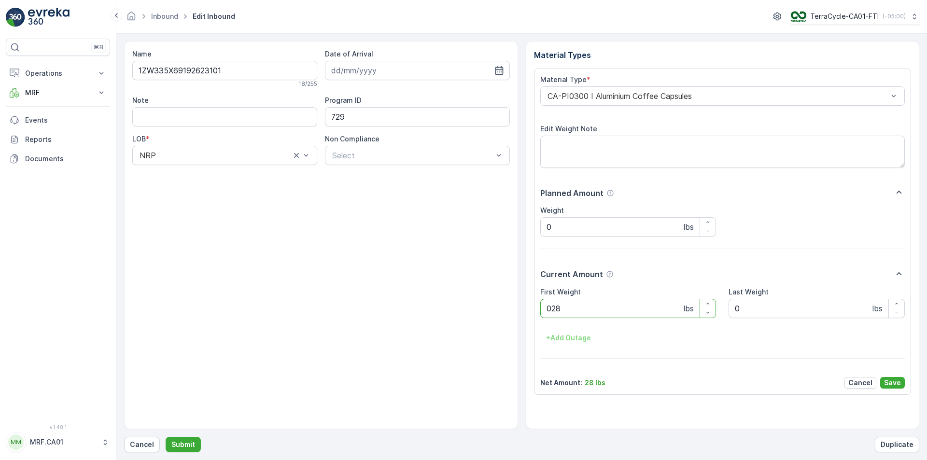
click at [166, 437] on button "Submit" at bounding box center [183, 444] width 35 height 15
type Weight "031"
click at [166, 437] on button "Submit" at bounding box center [183, 444] width 35 height 15
type Weight "030"
click at [166, 437] on button "Submit" at bounding box center [183, 444] width 35 height 15
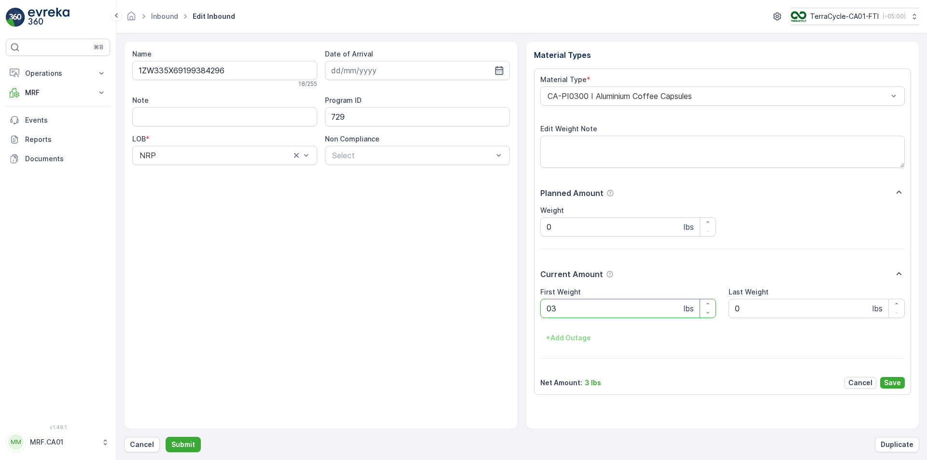
type Weight "036"
click at [166, 437] on button "Submit" at bounding box center [183, 444] width 35 height 15
type Weight "041"
click at [166, 437] on button "Submit" at bounding box center [183, 444] width 35 height 15
type Weight "030"
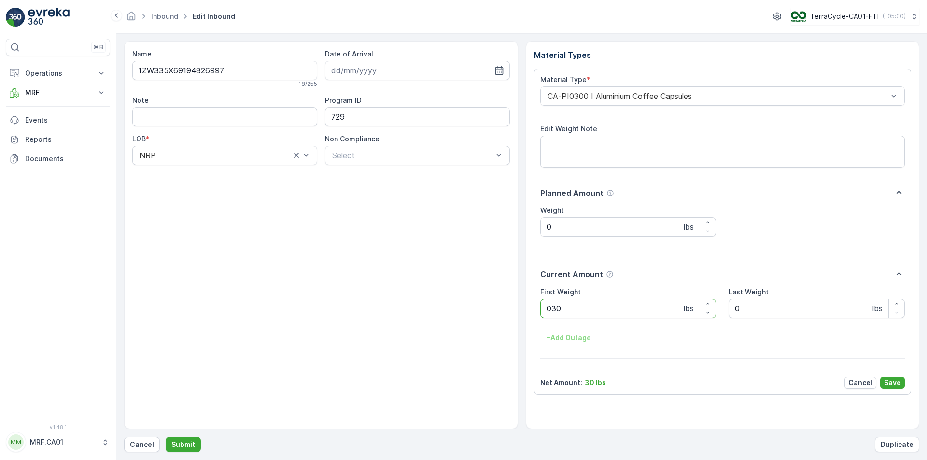
click at [166, 437] on button "Submit" at bounding box center [183, 444] width 35 height 15
type Weight "035"
click at [166, 437] on button "Submit" at bounding box center [183, 444] width 35 height 15
type Weight "043"
click at [166, 437] on button "Submit" at bounding box center [183, 444] width 35 height 15
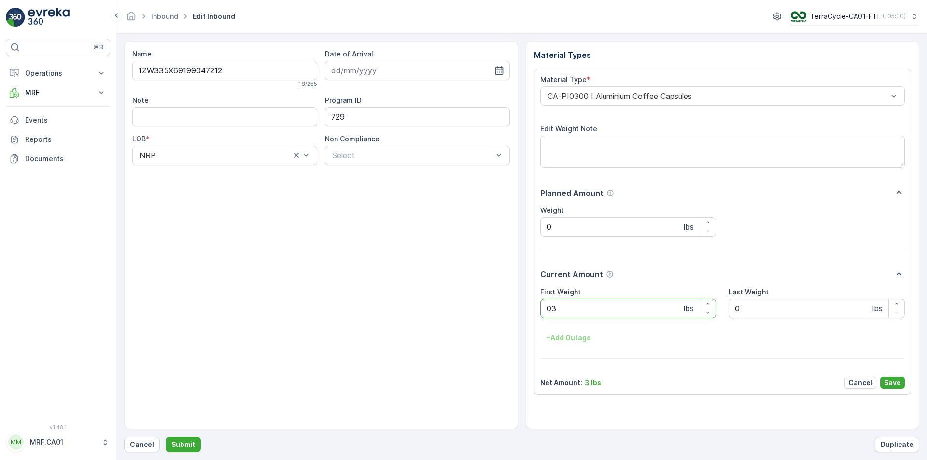
type Weight "033"
click at [166, 437] on button "Submit" at bounding box center [183, 444] width 35 height 15
type Weight "039"
click at [166, 437] on button "Submit" at bounding box center [183, 444] width 35 height 15
type Weight "044"
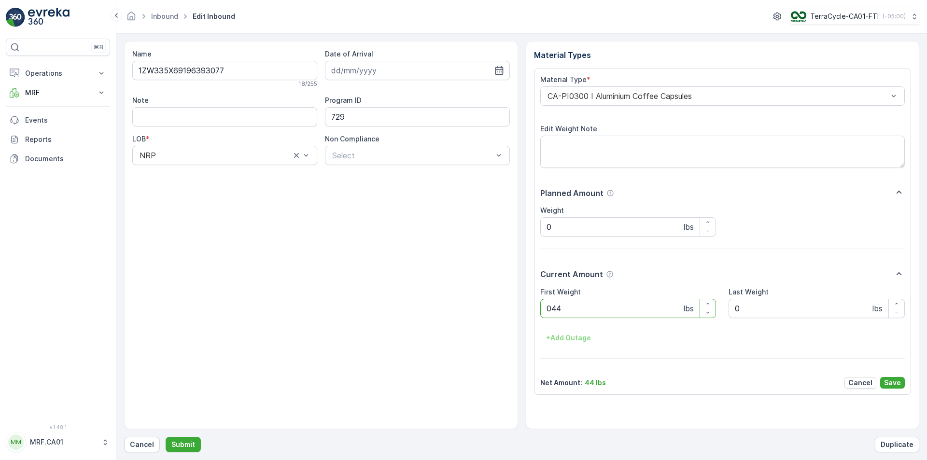
click at [166, 437] on button "Submit" at bounding box center [183, 444] width 35 height 15
type Weight "029"
click at [166, 437] on button "Submit" at bounding box center [183, 444] width 35 height 15
type Weight "049"
click at [166, 437] on button "Submit" at bounding box center [183, 444] width 35 height 15
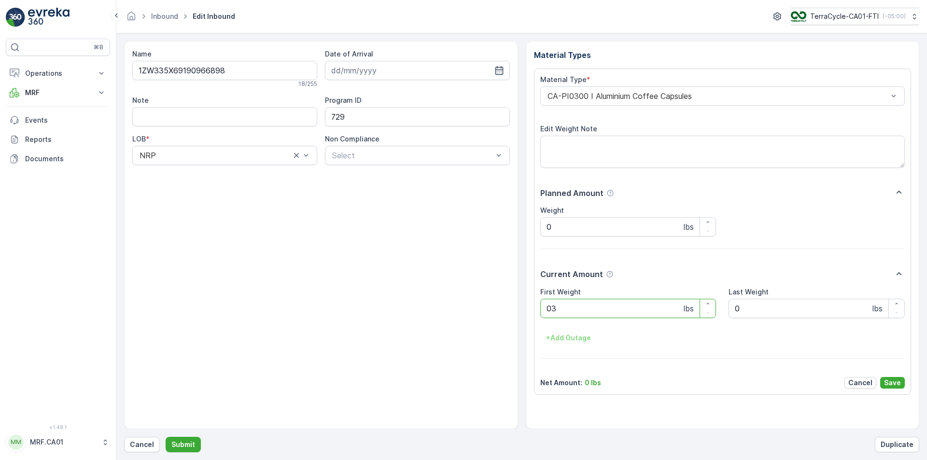
type Weight "035"
click at [166, 437] on button "Submit" at bounding box center [183, 444] width 35 height 15
type Weight "032"
click at [166, 437] on button "Submit" at bounding box center [183, 444] width 35 height 15
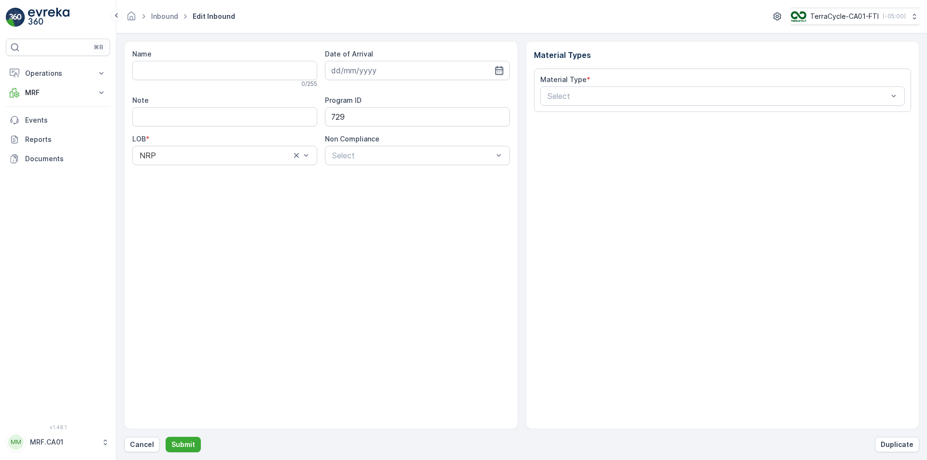
type input "1ZW335X69192240800"
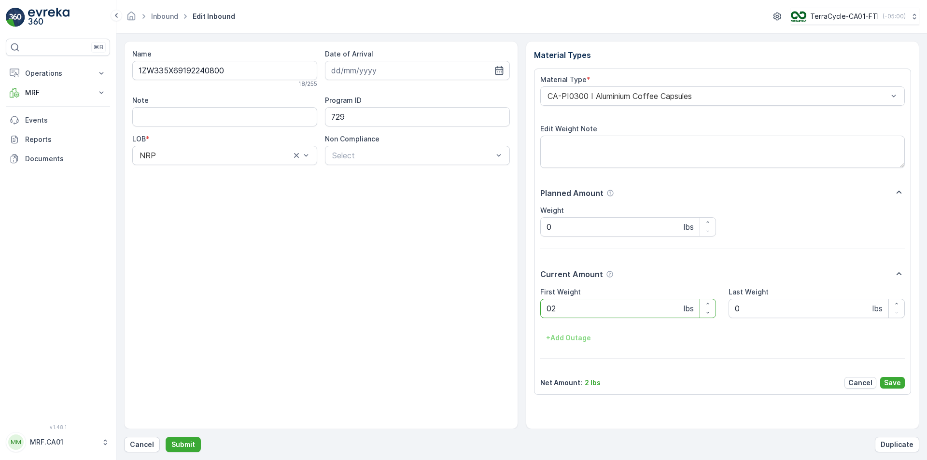
type Weight "029"
click at [166, 437] on button "Submit" at bounding box center [183, 444] width 35 height 15
type Weight "032"
click at [166, 437] on button "Submit" at bounding box center [183, 444] width 35 height 15
type Weight "033"
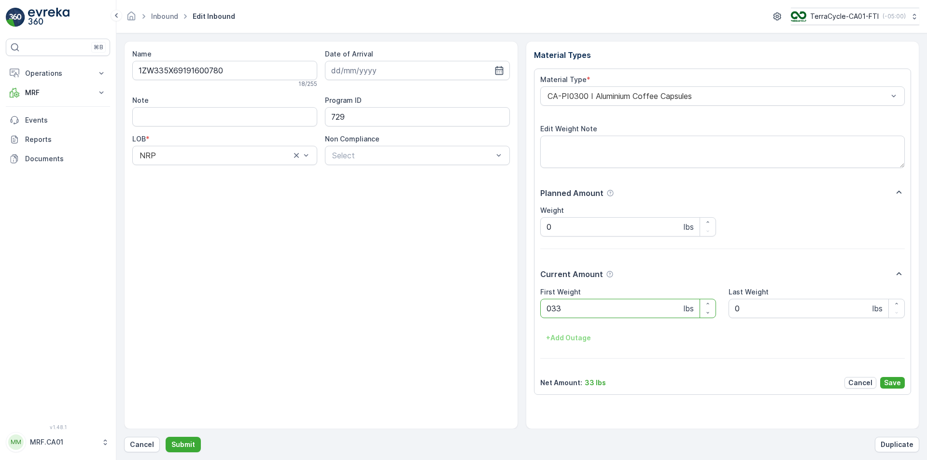
click at [166, 437] on button "Submit" at bounding box center [183, 444] width 35 height 15
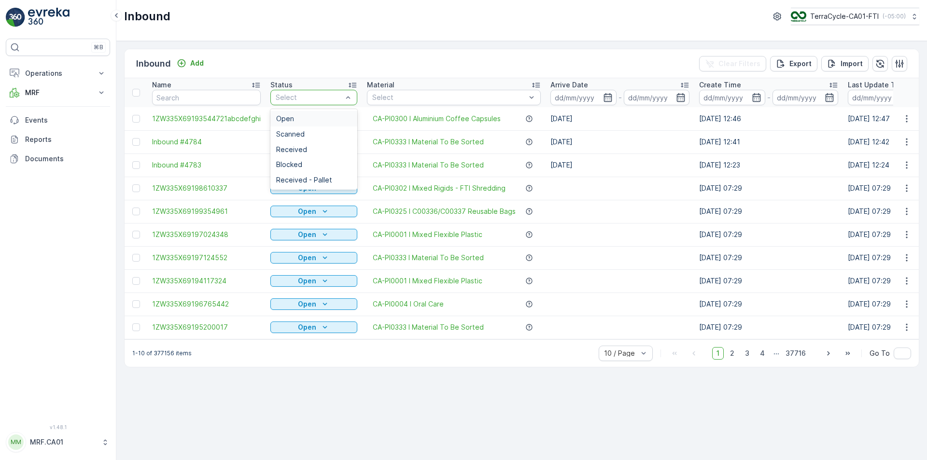
click at [293, 95] on div at bounding box center [309, 98] width 69 height 8
click at [301, 133] on span "Scanned" at bounding box center [290, 134] width 28 height 8
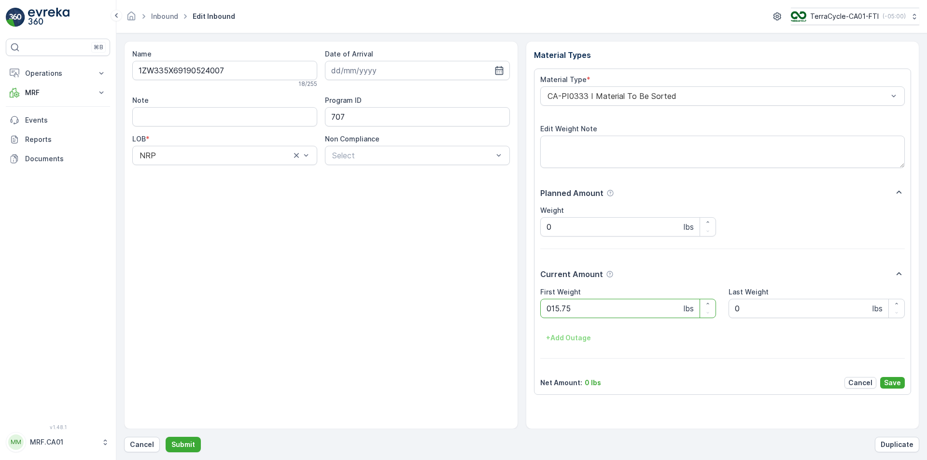
click at [166, 437] on button "Submit" at bounding box center [183, 444] width 35 height 15
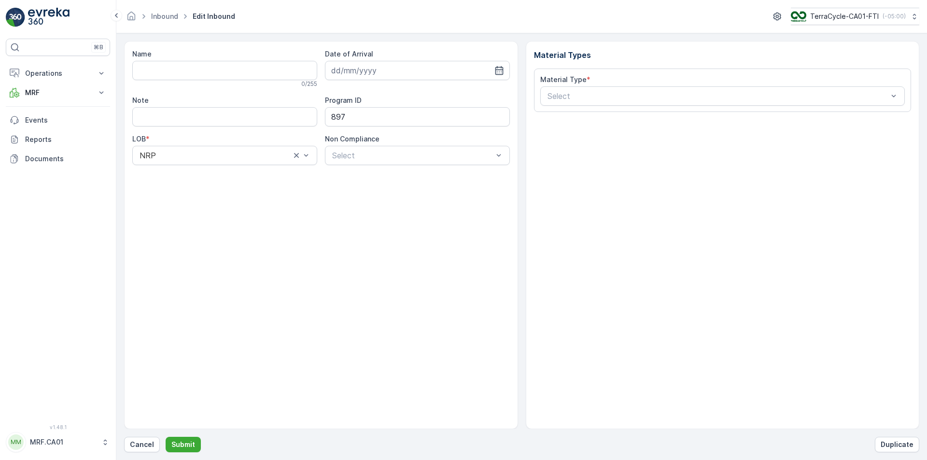
type input "1ZW335X69197730281"
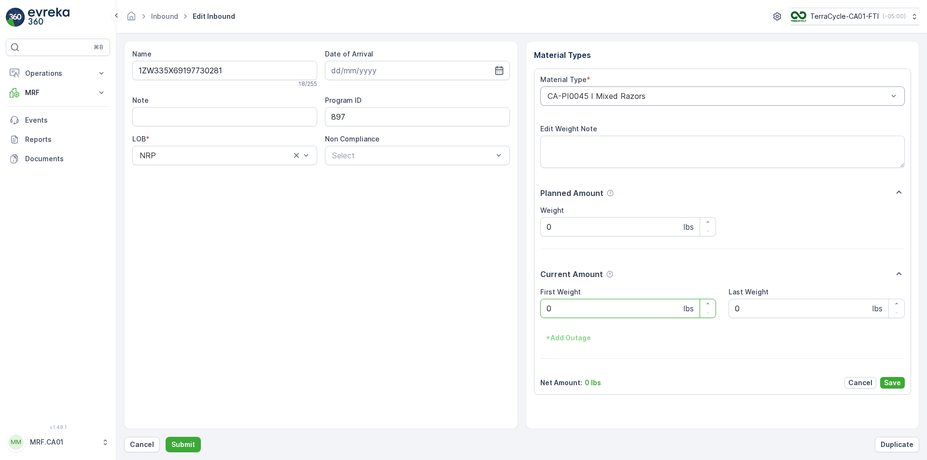
click at [640, 97] on div at bounding box center [718, 96] width 343 height 9
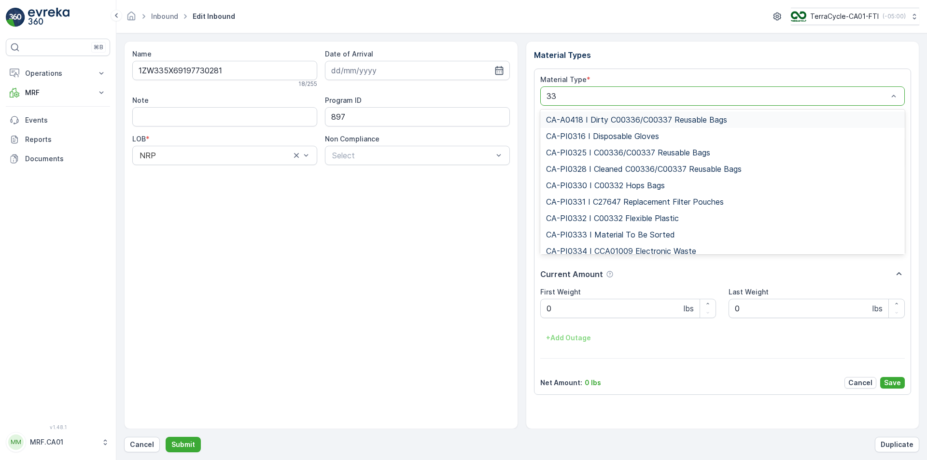
type input "333"
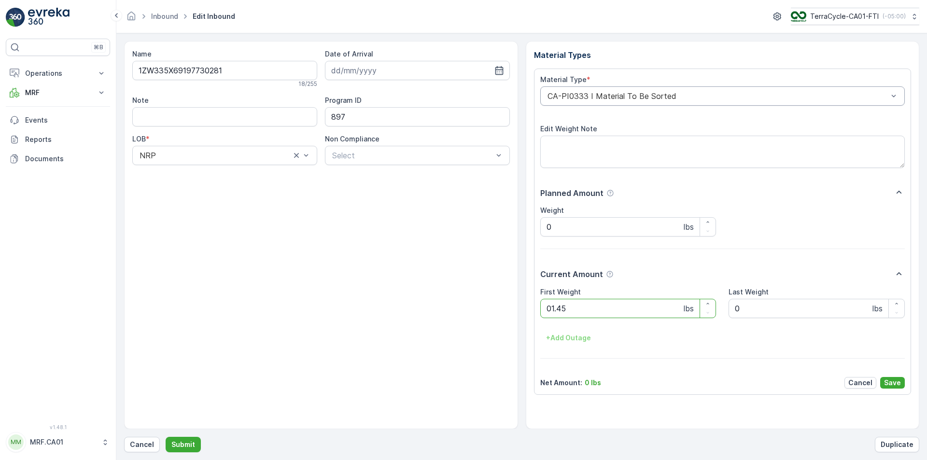
click at [166, 437] on button "Submit" at bounding box center [183, 444] width 35 height 15
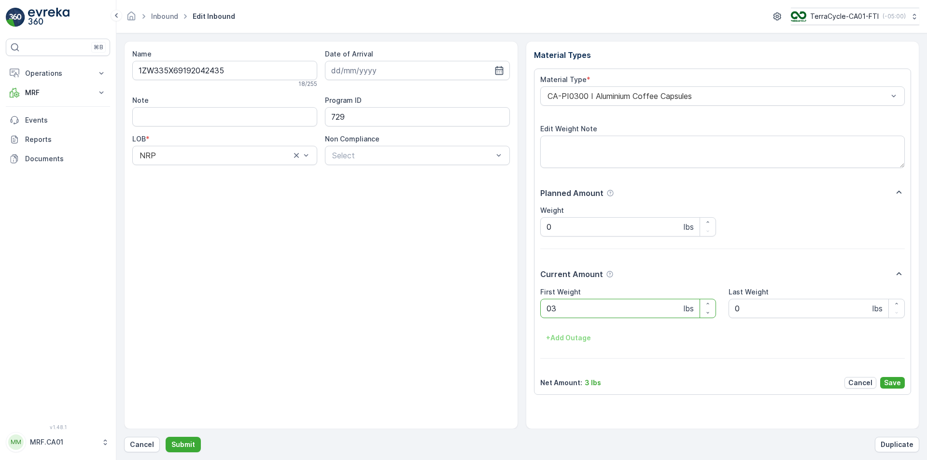
type Weight "030"
click at [166, 437] on button "Submit" at bounding box center [183, 444] width 35 height 15
type Weight "011"
click at [166, 437] on button "Submit" at bounding box center [183, 444] width 35 height 15
type Weight "014"
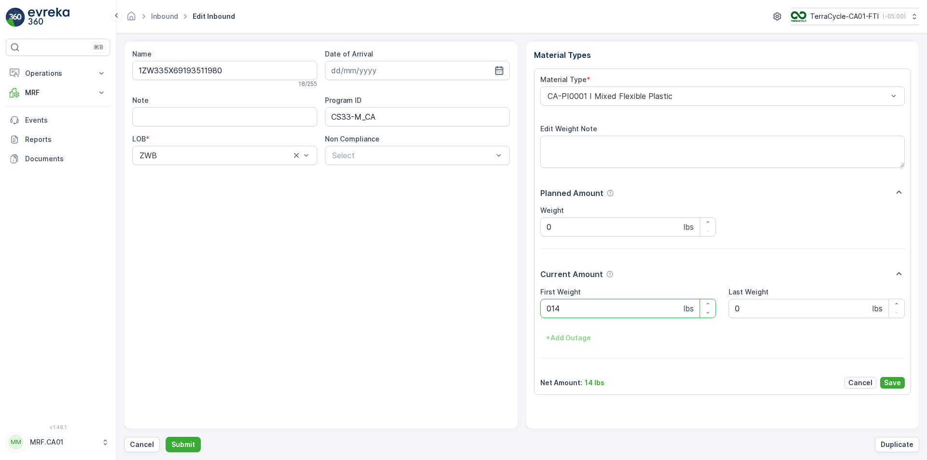
click at [166, 437] on button "Submit" at bounding box center [183, 444] width 35 height 15
type Weight "037"
click at [166, 437] on button "Submit" at bounding box center [183, 444] width 35 height 15
type Weight "025"
click at [166, 437] on button "Submit" at bounding box center [183, 444] width 35 height 15
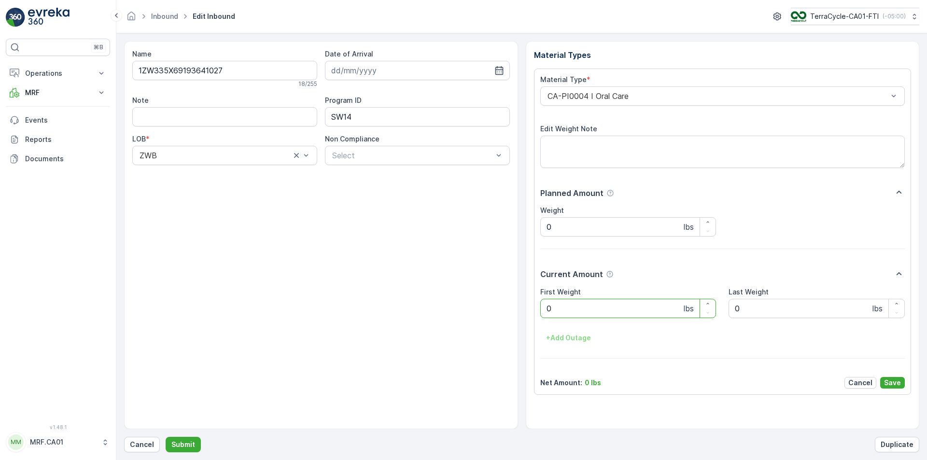
click at [640, 97] on div at bounding box center [718, 96] width 343 height 9
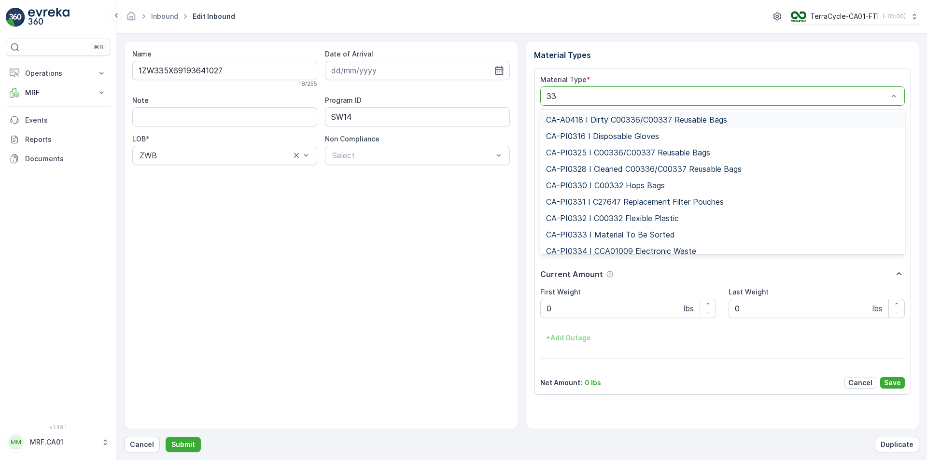
type input "333"
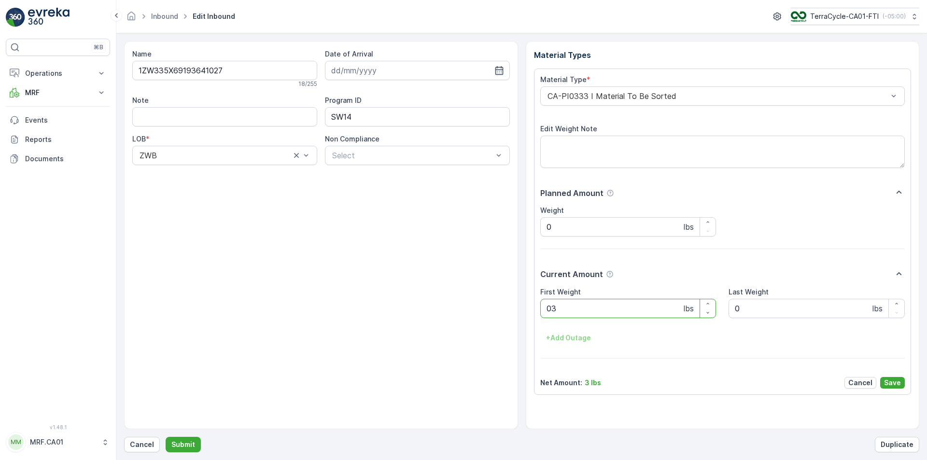
type Weight "034"
click at [166, 437] on button "Submit" at bounding box center [183, 444] width 35 height 15
type Weight "014.80"
click at [166, 437] on button "Submit" at bounding box center [183, 444] width 35 height 15
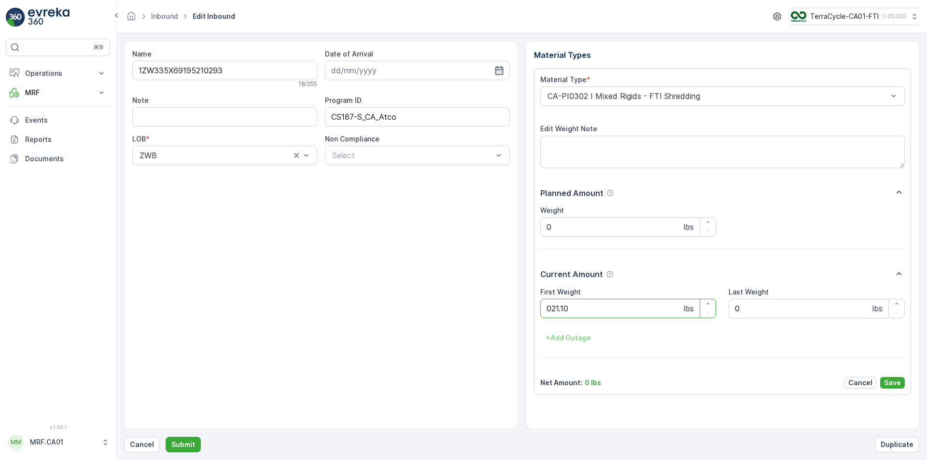
click at [166, 437] on button "Submit" at bounding box center [183, 444] width 35 height 15
type Weight "030"
click at [166, 437] on button "Submit" at bounding box center [183, 444] width 35 height 15
type Weight "028"
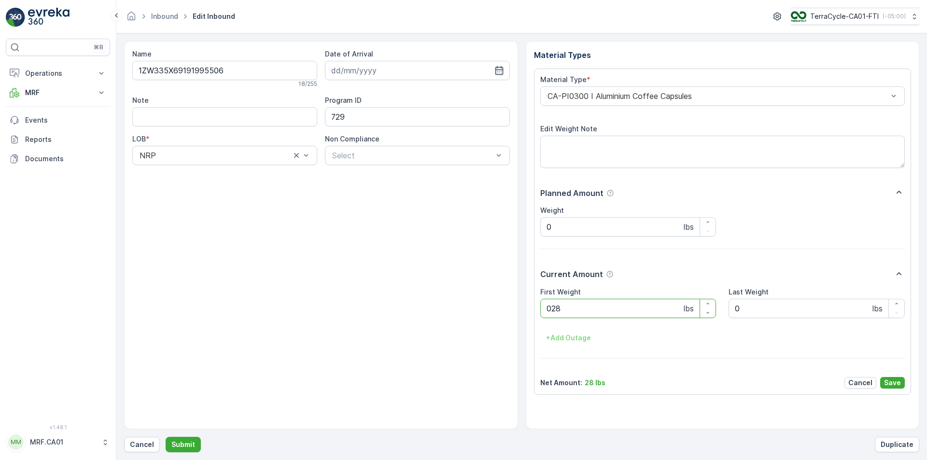
click at [166, 437] on button "Submit" at bounding box center [183, 444] width 35 height 15
type Weight "022"
click at [166, 437] on button "Submit" at bounding box center [183, 444] width 35 height 15
type Weight "037"
click at [166, 437] on button "Submit" at bounding box center [183, 444] width 35 height 15
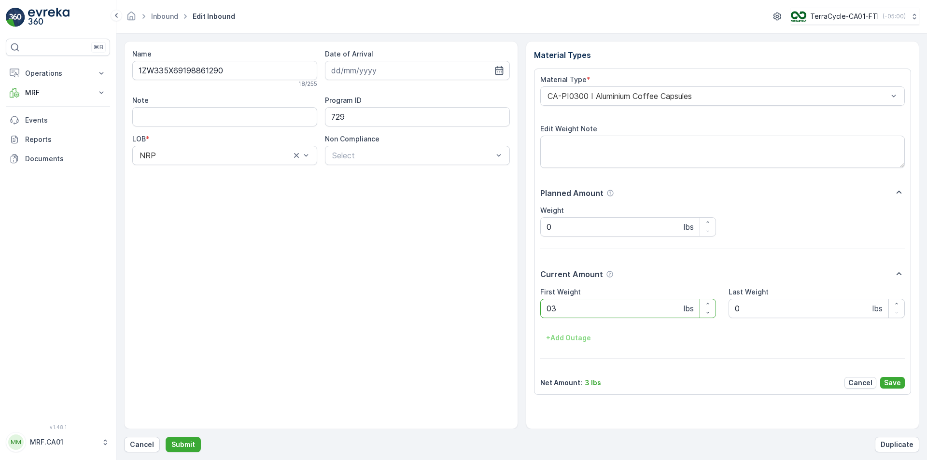
type Weight "035"
click at [166, 437] on button "Submit" at bounding box center [183, 444] width 35 height 15
type Weight "023"
click at [166, 437] on button "Submit" at bounding box center [183, 444] width 35 height 15
type Weight "054"
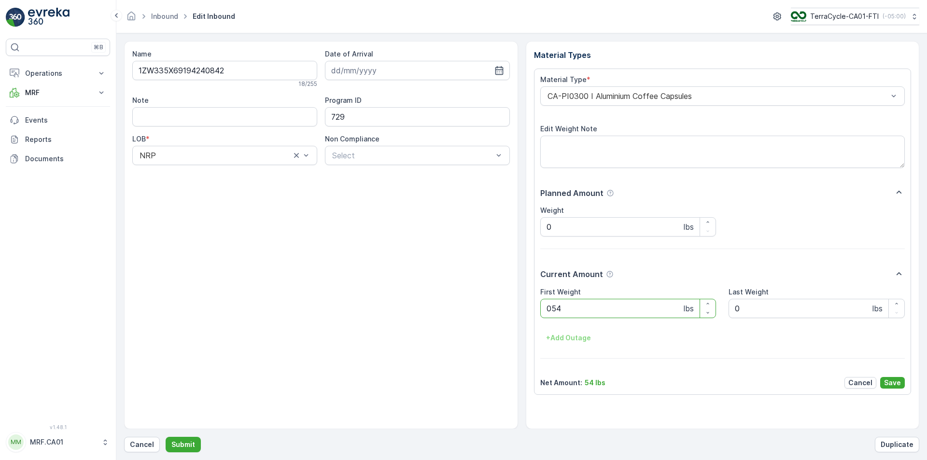
click at [166, 437] on button "Submit" at bounding box center [183, 444] width 35 height 15
type Weight "030"
click at [166, 437] on button "Submit" at bounding box center [183, 444] width 35 height 15
type Weight "024"
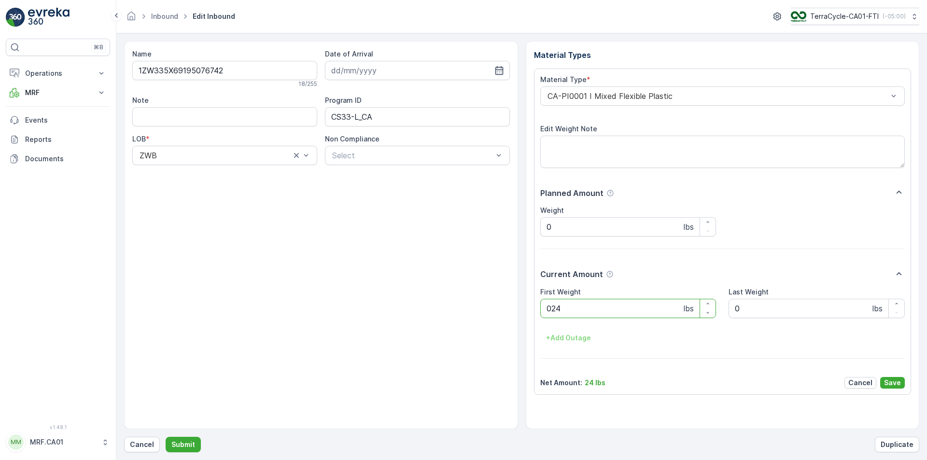
click at [166, 437] on button "Submit" at bounding box center [183, 444] width 35 height 15
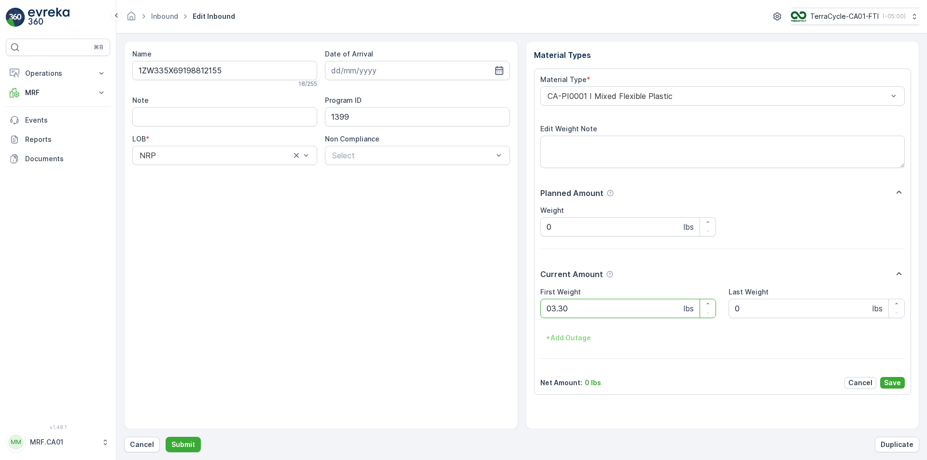
click at [166, 437] on button "Submit" at bounding box center [183, 444] width 35 height 15
click at [639, 97] on div at bounding box center [718, 96] width 343 height 9
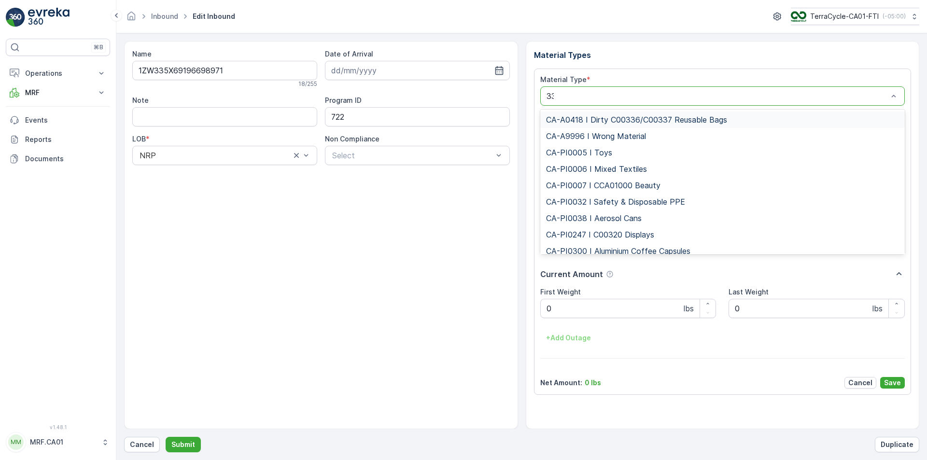
type input "333"
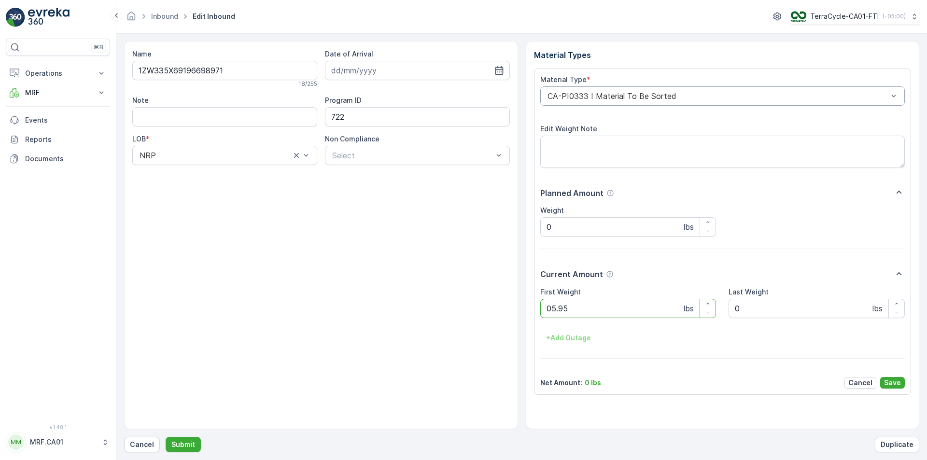
click at [166, 437] on button "Submit" at bounding box center [183, 444] width 35 height 15
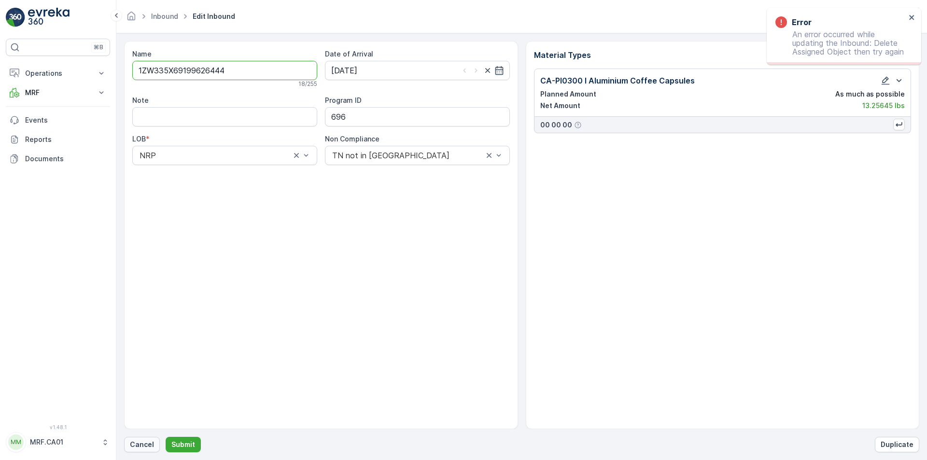
click at [140, 445] on p "Cancel" at bounding box center [142, 445] width 24 height 10
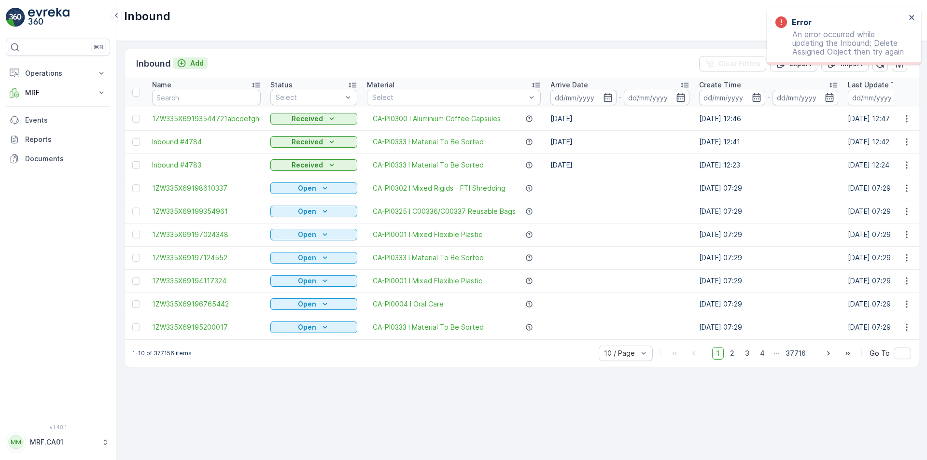
click at [197, 64] on p "Add" at bounding box center [197, 63] width 14 height 10
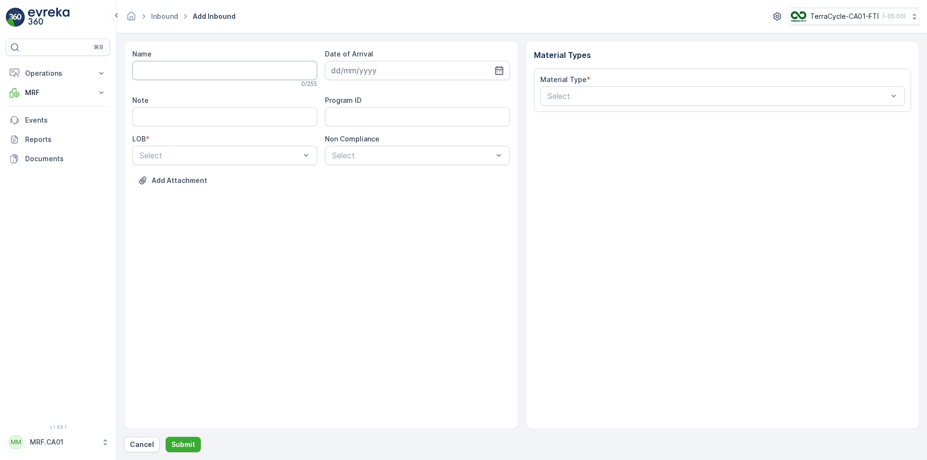
click at [198, 75] on input "Name" at bounding box center [224, 70] width 185 height 19
click at [166, 437] on button "Submit" at bounding box center [183, 444] width 35 height 15
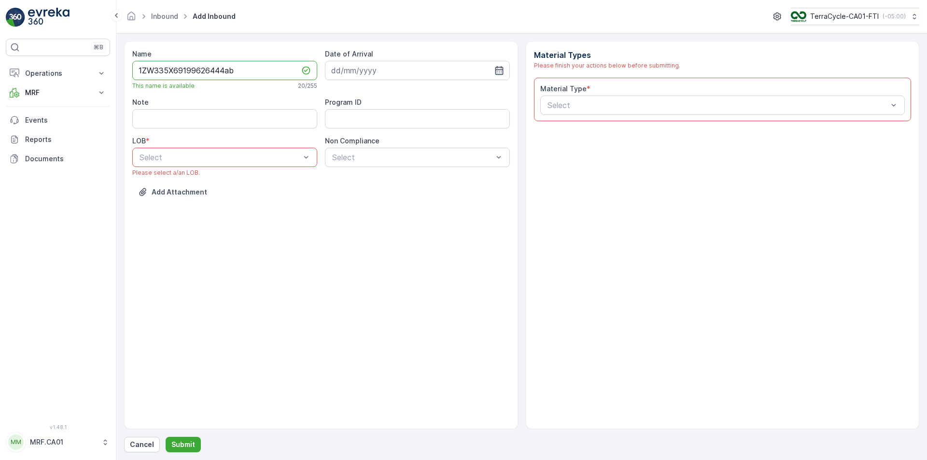
type input "1ZW335X69199626444ab"
click at [498, 72] on icon "button" at bounding box center [499, 71] width 10 height 10
drag, startPoint x: 361, startPoint y: 213, endPoint x: 348, endPoint y: 207, distance: 14.7
click at [359, 212] on div "25" at bounding box center [358, 208] width 15 height 15
type input "[DATE]"
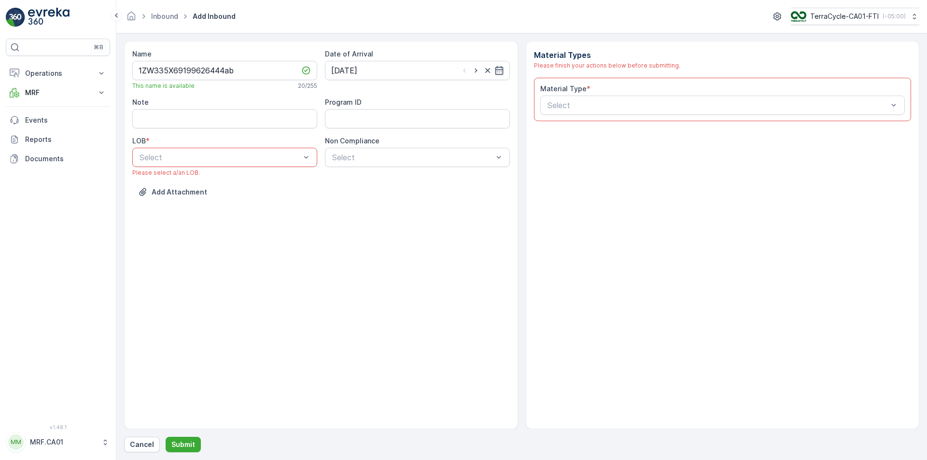
click at [280, 144] on div "LOB *" at bounding box center [224, 141] width 185 height 10
click at [287, 156] on div at bounding box center [220, 157] width 163 height 9
click at [257, 182] on div "NRP" at bounding box center [224, 181] width 173 height 9
click at [382, 157] on div at bounding box center [412, 157] width 163 height 9
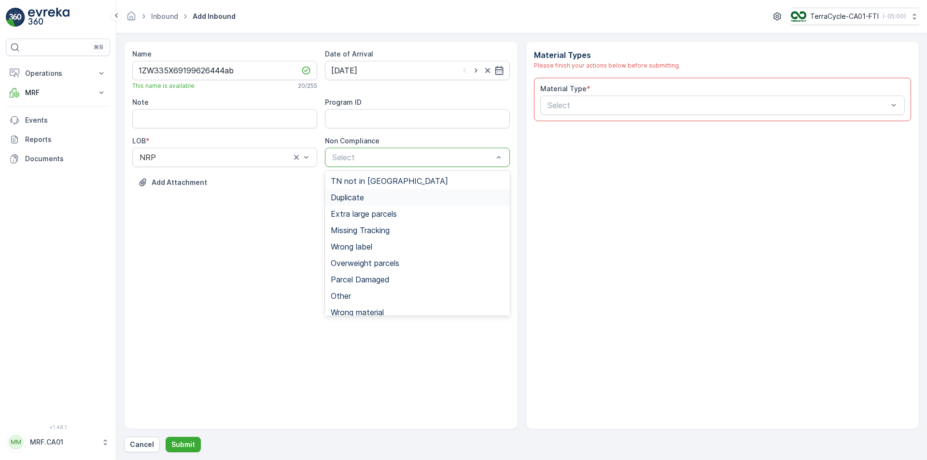
click at [364, 193] on span "Duplicate" at bounding box center [347, 197] width 33 height 9
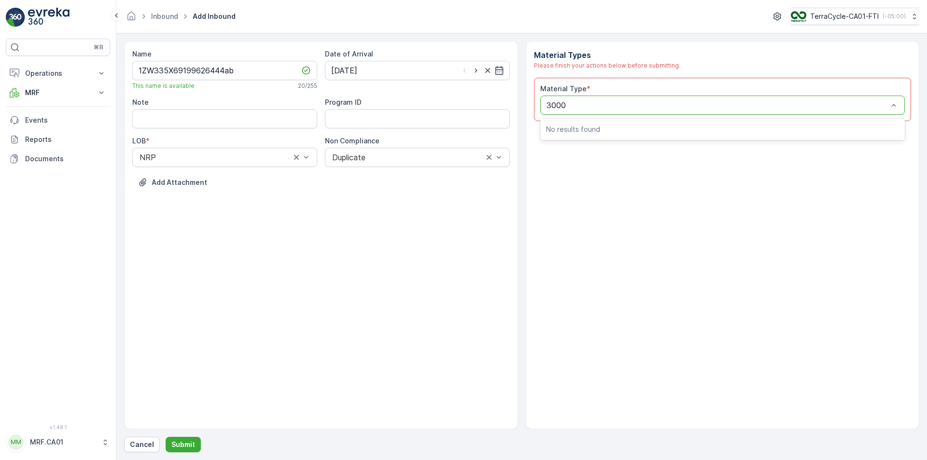
type input "300"
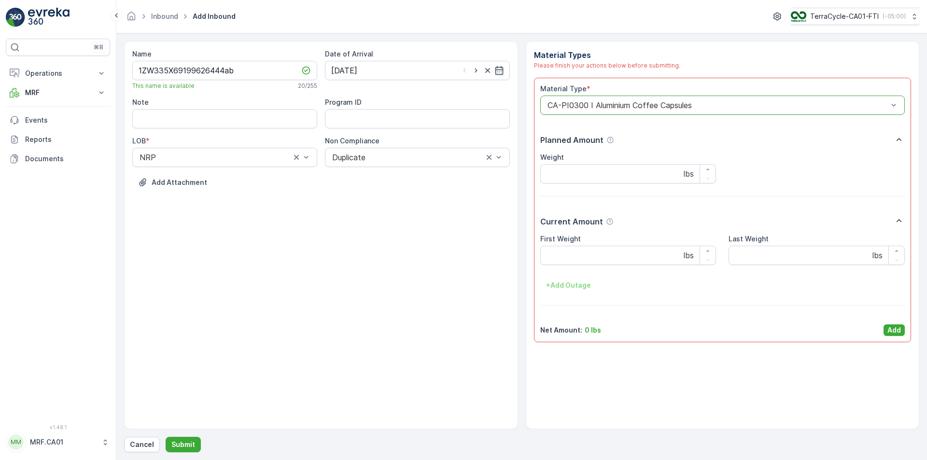
click at [579, 262] on Weight "First Weight" at bounding box center [628, 255] width 176 height 19
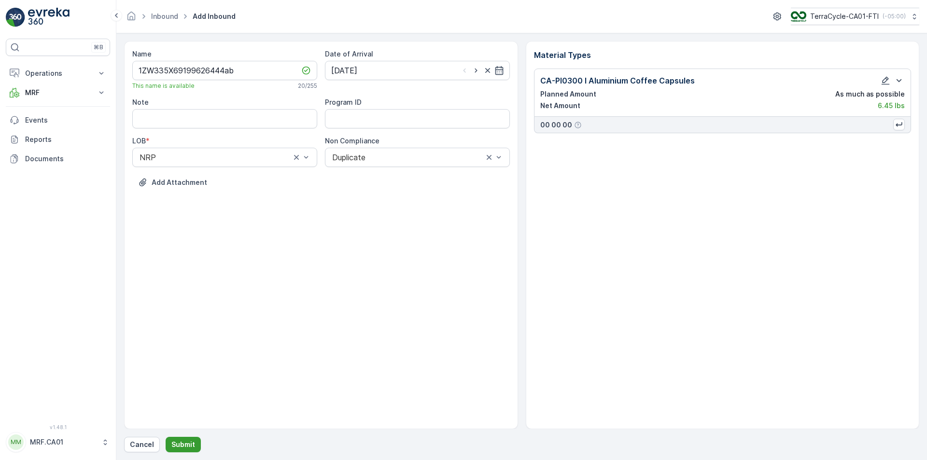
click at [189, 445] on p "Submit" at bounding box center [183, 445] width 24 height 10
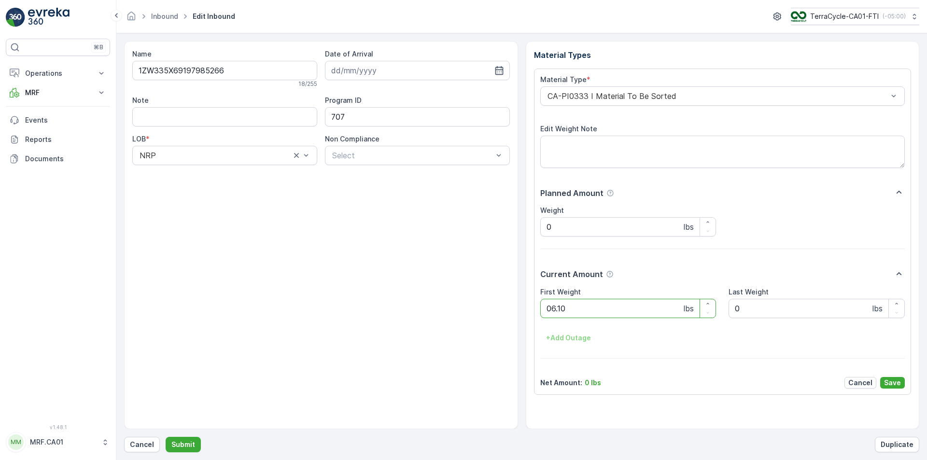
click at [166, 437] on button "Submit" at bounding box center [183, 444] width 35 height 15
type Weight "035"
click at [166, 437] on button "Submit" at bounding box center [183, 444] width 35 height 15
type Weight "045"
click at [166, 437] on button "Submit" at bounding box center [183, 444] width 35 height 15
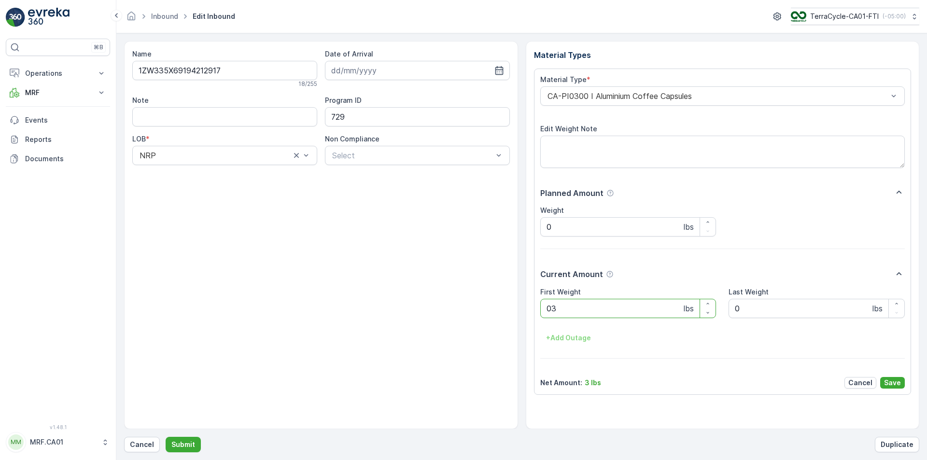
type Weight "037"
click at [166, 437] on button "Submit" at bounding box center [183, 444] width 35 height 15
type Weight "030"
click at [166, 437] on button "Submit" at bounding box center [183, 444] width 35 height 15
type Weight "036"
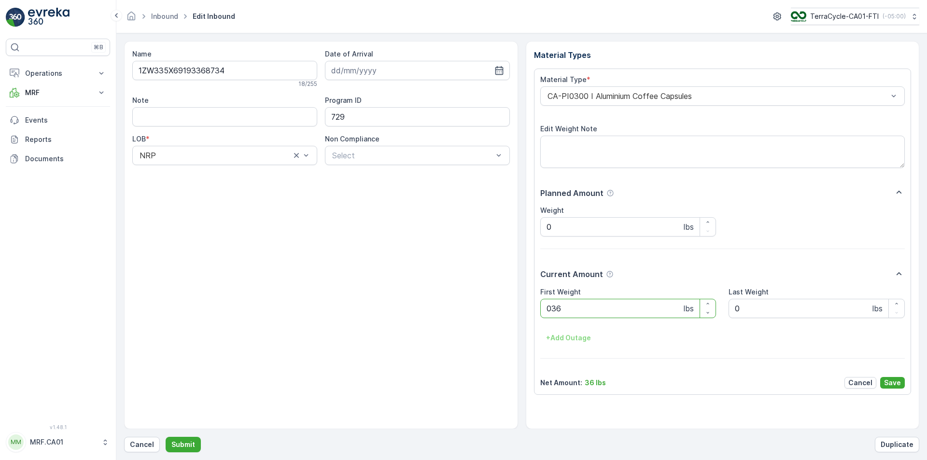
click at [166, 437] on button "Submit" at bounding box center [183, 444] width 35 height 15
type Weight "030"
click at [166, 437] on button "Submit" at bounding box center [183, 444] width 35 height 15
type Weight "032"
click at [166, 437] on button "Submit" at bounding box center [183, 444] width 35 height 15
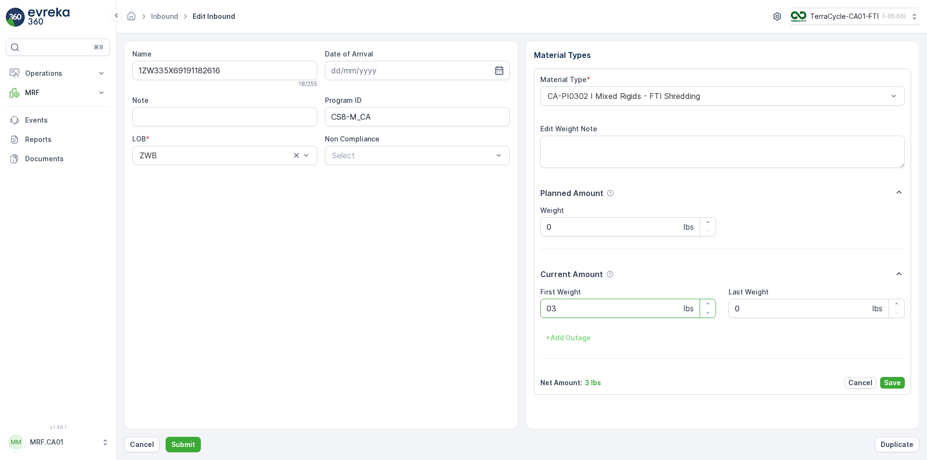
type Weight "030"
click at [166, 437] on button "Submit" at bounding box center [183, 444] width 35 height 15
type Weight "034"
click at [166, 437] on button "Submit" at bounding box center [183, 444] width 35 height 15
type Weight "034"
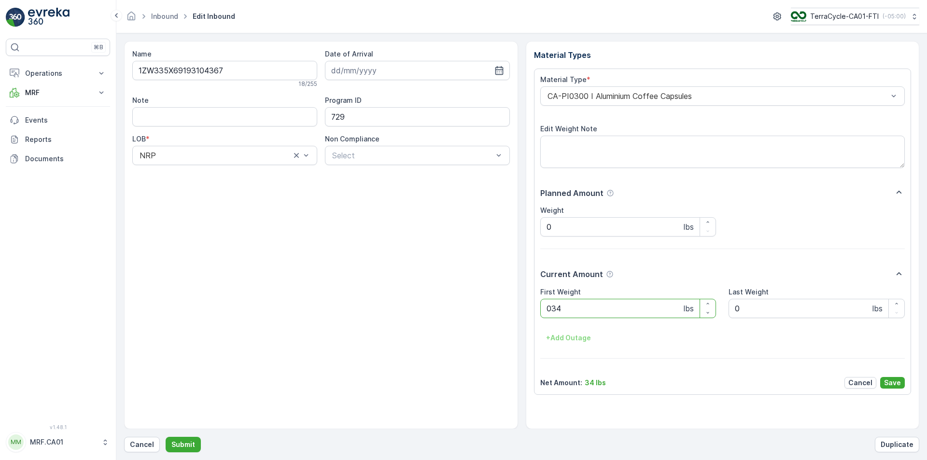
click at [166, 437] on button "Submit" at bounding box center [183, 444] width 35 height 15
type Weight "033"
click at [166, 437] on button "Submit" at bounding box center [183, 444] width 35 height 15
type Weight "051"
click at [166, 437] on button "Submit" at bounding box center [183, 444] width 35 height 15
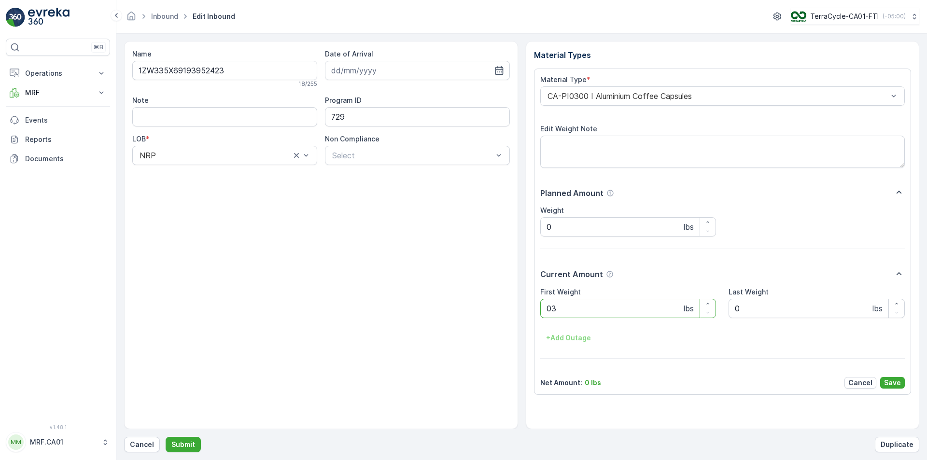
type Weight "032"
click at [166, 437] on button "Submit" at bounding box center [183, 444] width 35 height 15
type Weight "037"
click at [166, 437] on button "Submit" at bounding box center [183, 444] width 35 height 15
type Weight "038"
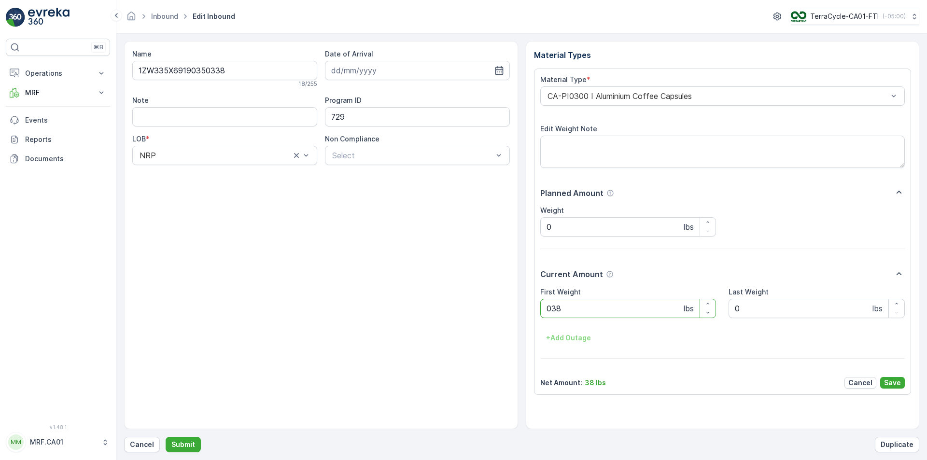
click at [166, 437] on button "Submit" at bounding box center [183, 444] width 35 height 15
type Weight "036"
click at [166, 437] on button "Submit" at bounding box center [183, 444] width 35 height 15
type Weight "040"
click at [166, 437] on button "Submit" at bounding box center [183, 444] width 35 height 15
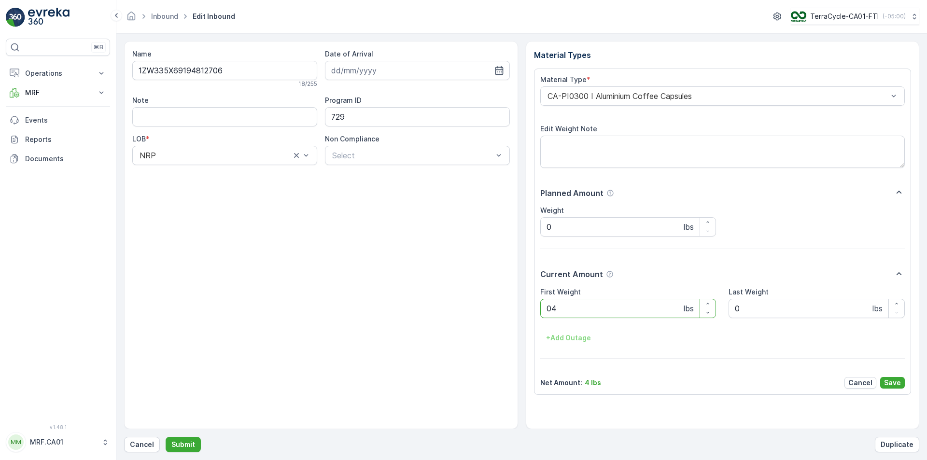
type Weight "045"
click at [166, 437] on button "Submit" at bounding box center [183, 444] width 35 height 15
type Weight "031"
click at [166, 437] on button "Submit" at bounding box center [183, 444] width 35 height 15
type Weight "043"
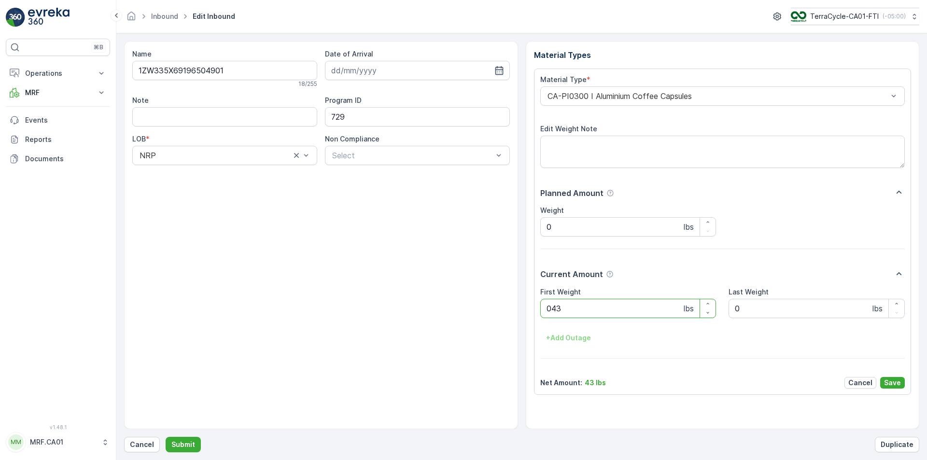
click at [166, 437] on button "Submit" at bounding box center [183, 444] width 35 height 15
type Weight "038"
click at [166, 437] on button "Submit" at bounding box center [183, 444] width 35 height 15
type Weight "029"
click at [166, 437] on button "Submit" at bounding box center [183, 444] width 35 height 15
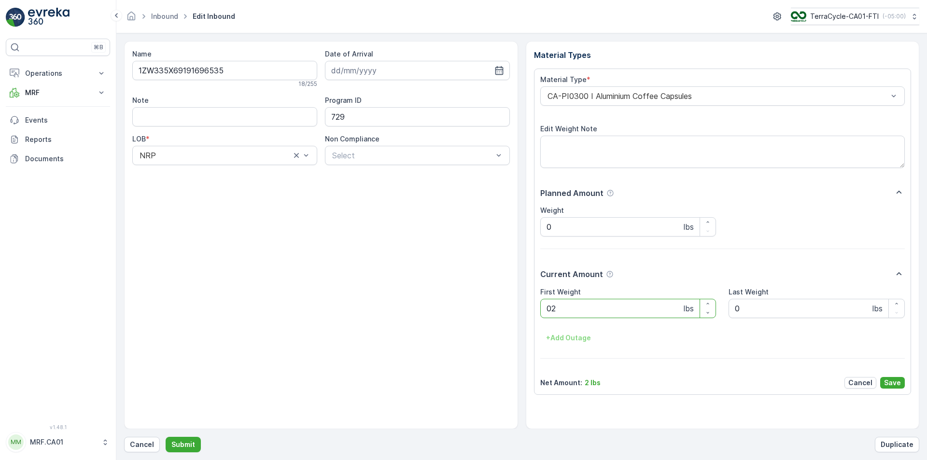
type Weight "027"
click at [166, 437] on button "Submit" at bounding box center [183, 444] width 35 height 15
type Weight "035"
click at [166, 437] on button "Submit" at bounding box center [183, 444] width 35 height 15
type Weight "035"
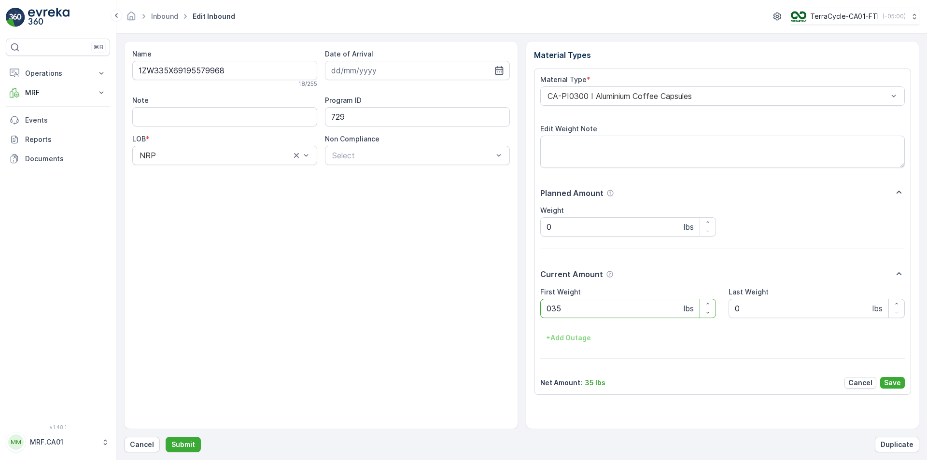
click at [166, 437] on button "Submit" at bounding box center [183, 444] width 35 height 15
type Weight "022"
click at [166, 437] on button "Submit" at bounding box center [183, 444] width 35 height 15
type Weight "032"
click at [166, 437] on button "Submit" at bounding box center [183, 444] width 35 height 15
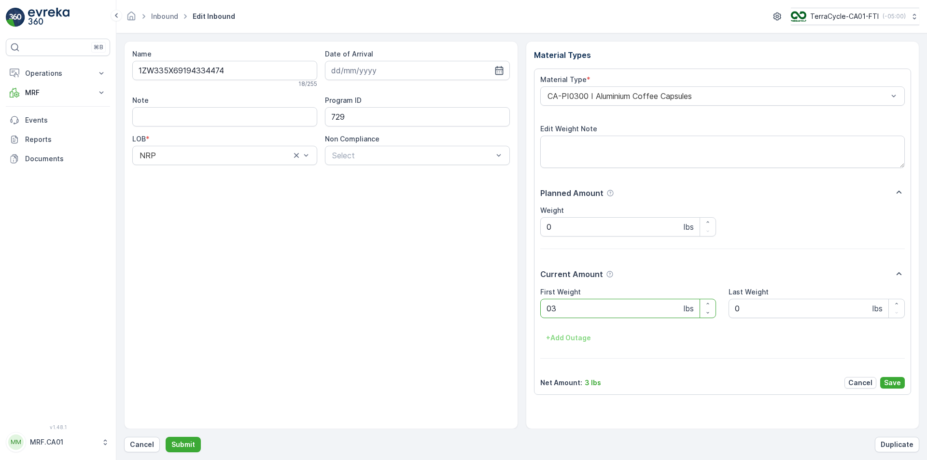
type Weight "030"
click at [166, 437] on button "Submit" at bounding box center [183, 444] width 35 height 15
type Weight "025"
click at [166, 437] on button "Submit" at bounding box center [183, 444] width 35 height 15
type Weight "068"
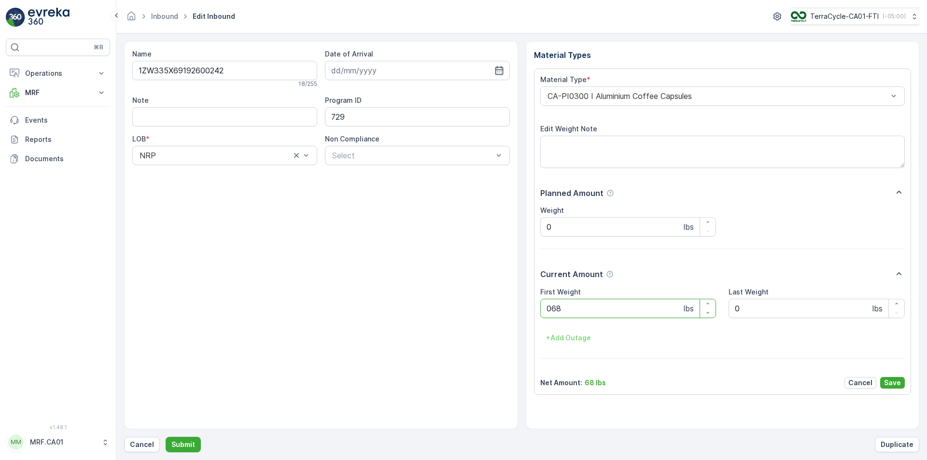
click at [166, 437] on button "Submit" at bounding box center [183, 444] width 35 height 15
type Weight "032"
click at [166, 437] on button "Submit" at bounding box center [183, 444] width 35 height 15
type Weight "026"
click at [166, 437] on button "Submit" at bounding box center [183, 444] width 35 height 15
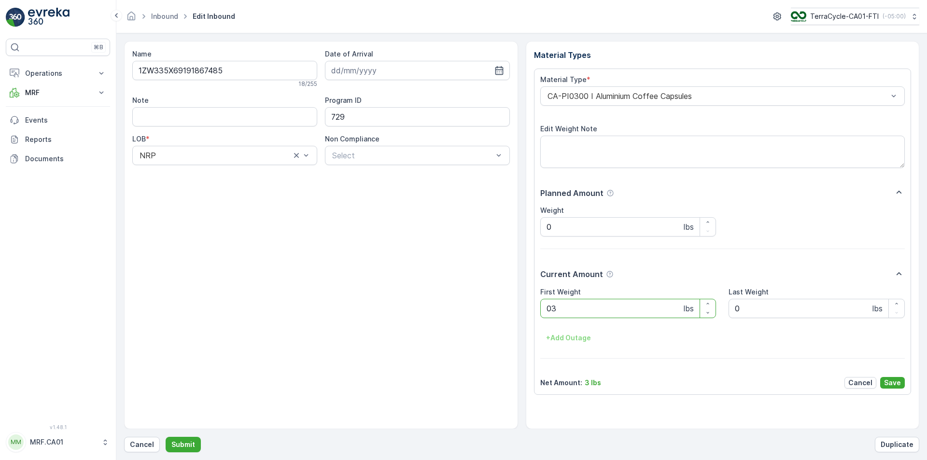
type Weight "030"
click at [166, 437] on button "Submit" at bounding box center [183, 444] width 35 height 15
type Weight "037"
click at [166, 437] on button "Submit" at bounding box center [183, 444] width 35 height 15
type Weight "035"
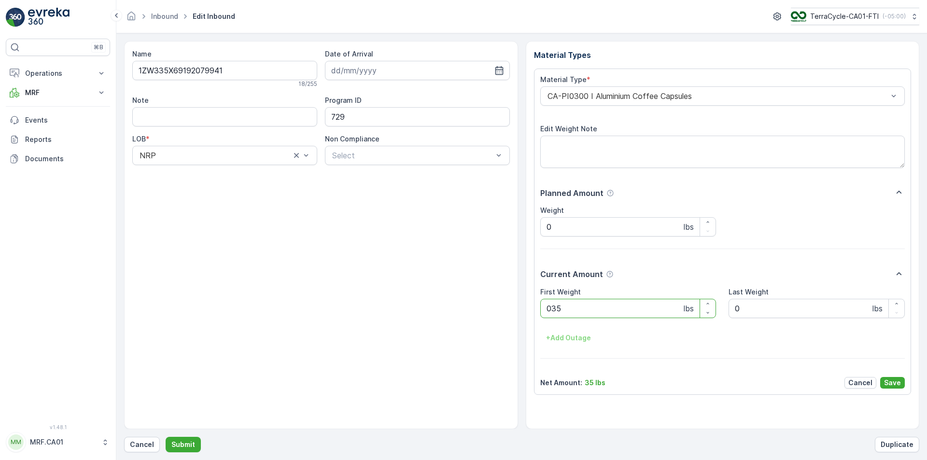
click at [166, 437] on button "Submit" at bounding box center [183, 444] width 35 height 15
type Weight "041"
click at [166, 437] on button "Submit" at bounding box center [183, 444] width 35 height 15
type Weight "045"
click at [166, 437] on button "Submit" at bounding box center [183, 444] width 35 height 15
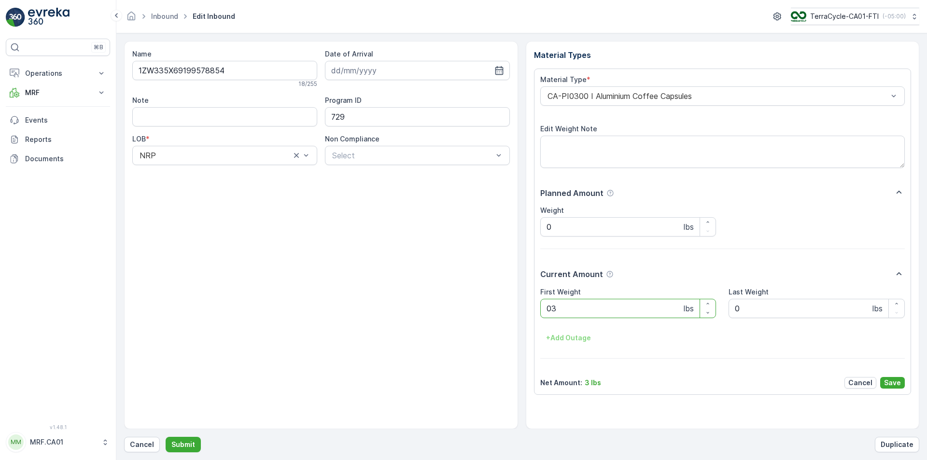
type Weight "037"
click at [166, 437] on button "Submit" at bounding box center [183, 444] width 35 height 15
type Weight "033"
click at [166, 437] on button "Submit" at bounding box center [183, 444] width 35 height 15
type Weight "038"
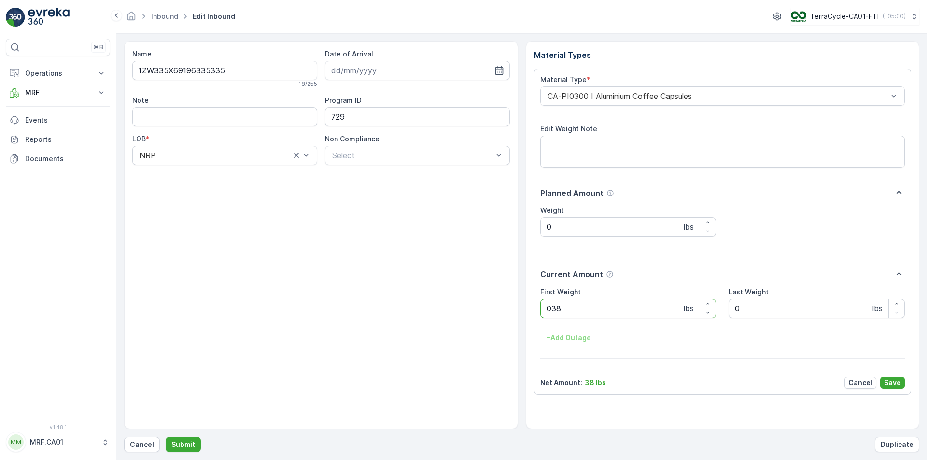
click at [166, 437] on button "Submit" at bounding box center [183, 444] width 35 height 15
type Weight "038"
click at [166, 437] on button "Submit" at bounding box center [183, 444] width 35 height 15
type Weight "036"
click at [166, 437] on button "Submit" at bounding box center [183, 444] width 35 height 15
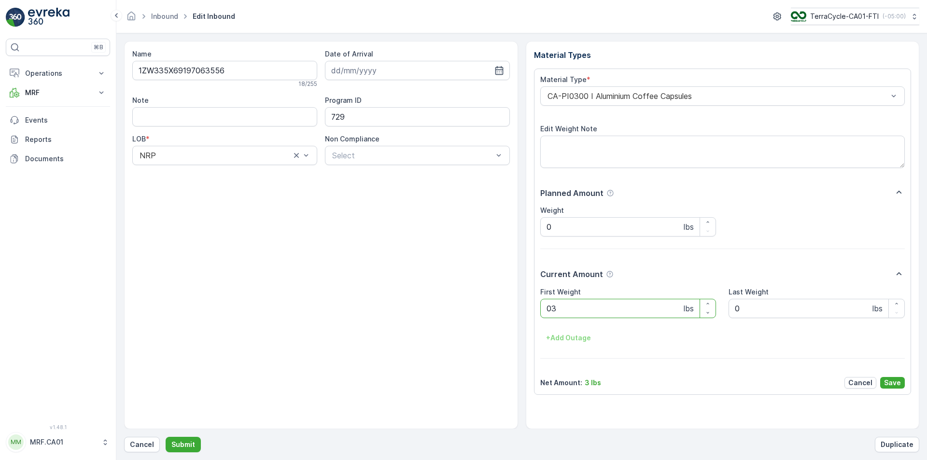
type Weight "035"
click at [166, 437] on button "Submit" at bounding box center [183, 444] width 35 height 15
type Weight "036"
click at [166, 437] on button "Submit" at bounding box center [183, 444] width 35 height 15
type Weight "028"
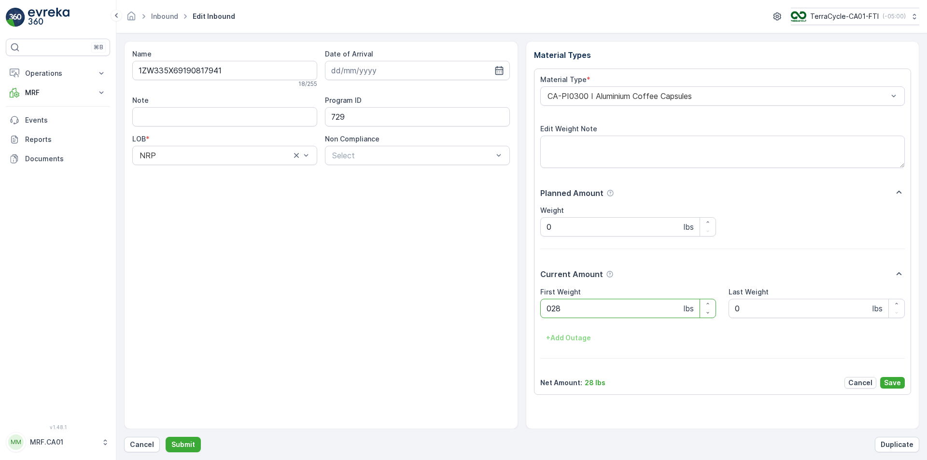
click at [166, 437] on button "Submit" at bounding box center [183, 444] width 35 height 15
type Weight "023"
click at [166, 437] on button "Submit" at bounding box center [183, 444] width 35 height 15
type Weight "027"
click at [166, 437] on button "Submit" at bounding box center [183, 444] width 35 height 15
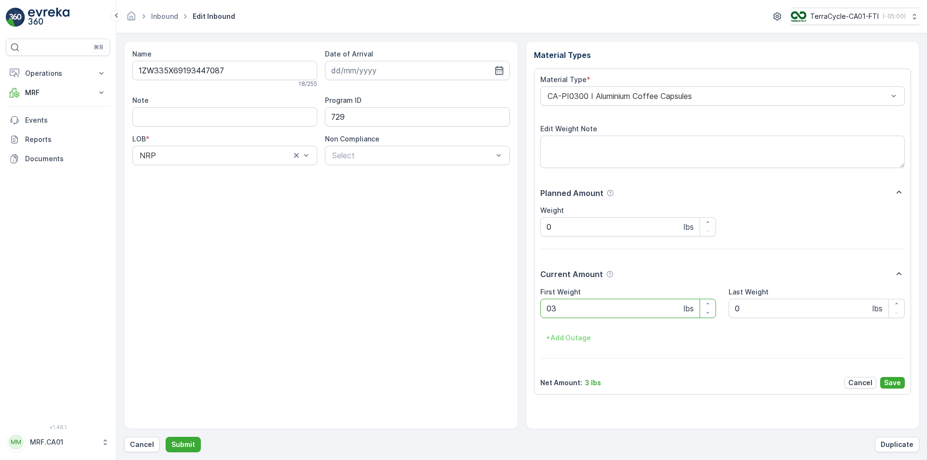
type Weight "033"
click at [166, 437] on button "Submit" at bounding box center [183, 444] width 35 height 15
type Weight "037"
click at [166, 437] on button "Submit" at bounding box center [183, 444] width 35 height 15
type Weight "036"
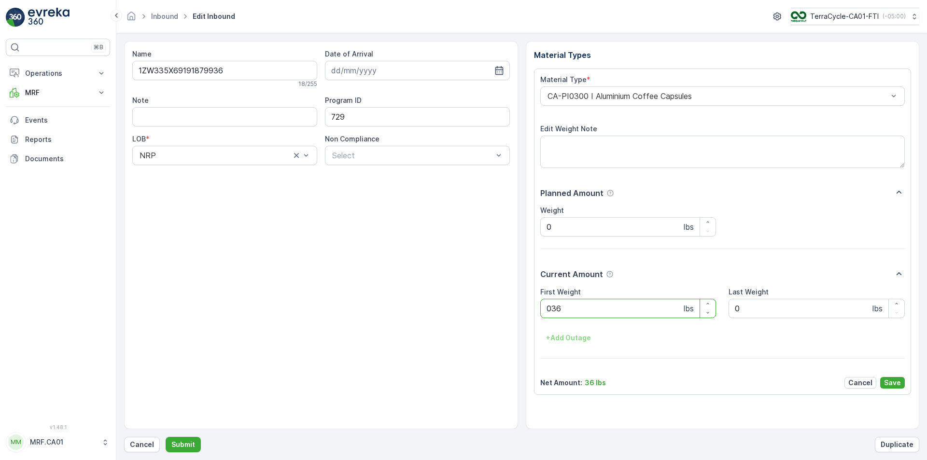
click at [166, 437] on button "Submit" at bounding box center [183, 444] width 35 height 15
type Weight "033"
click at [166, 437] on button "Submit" at bounding box center [183, 444] width 35 height 15
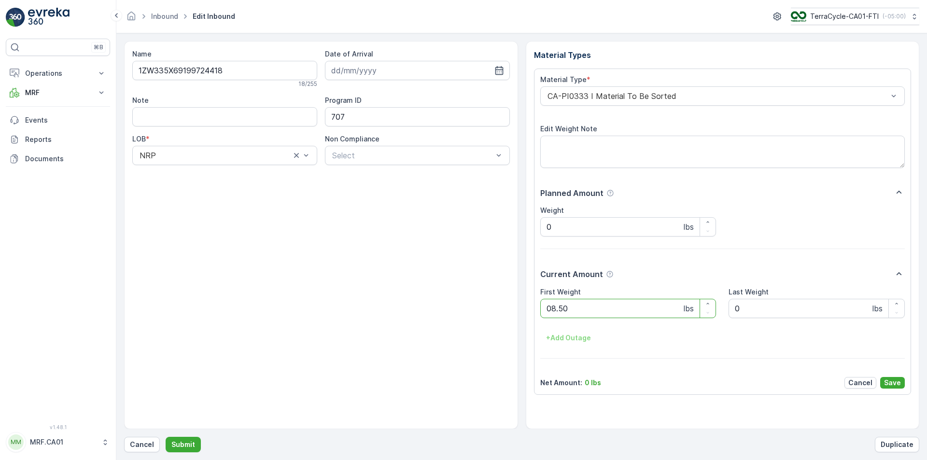
click at [166, 437] on button "Submit" at bounding box center [183, 444] width 35 height 15
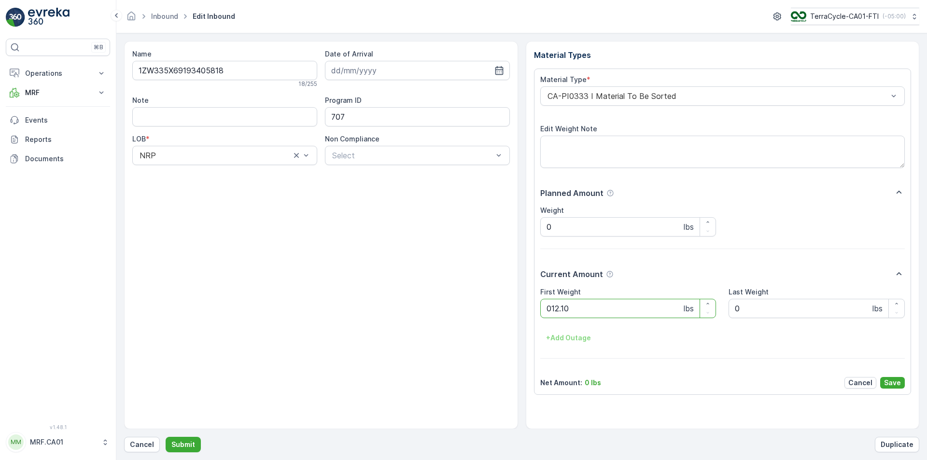
click at [166, 437] on button "Submit" at bounding box center [183, 444] width 35 height 15
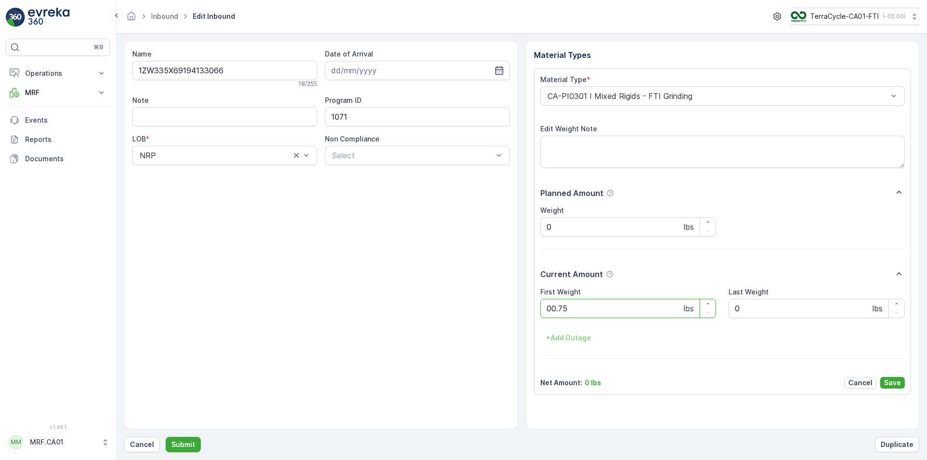
click at [166, 437] on button "Submit" at bounding box center [183, 444] width 35 height 15
click at [608, 97] on div at bounding box center [718, 96] width 343 height 9
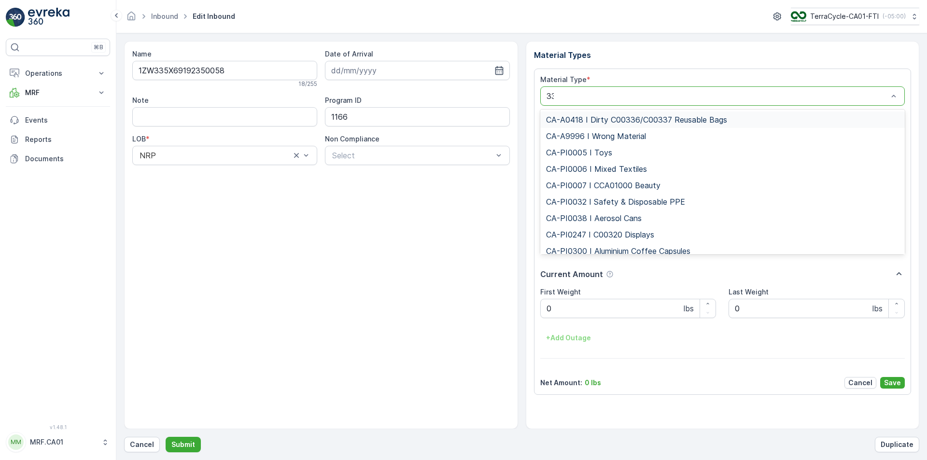
type input "333"
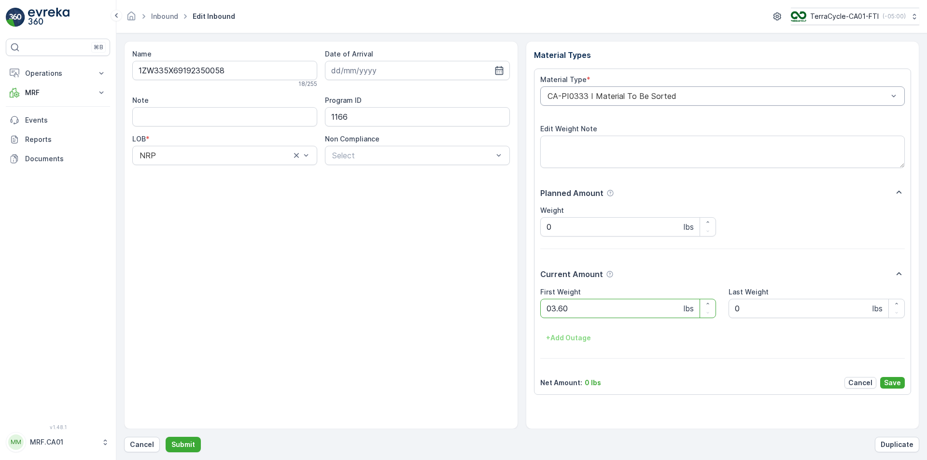
click at [166, 437] on button "Submit" at bounding box center [183, 444] width 35 height 15
click at [608, 96] on div at bounding box center [718, 96] width 343 height 9
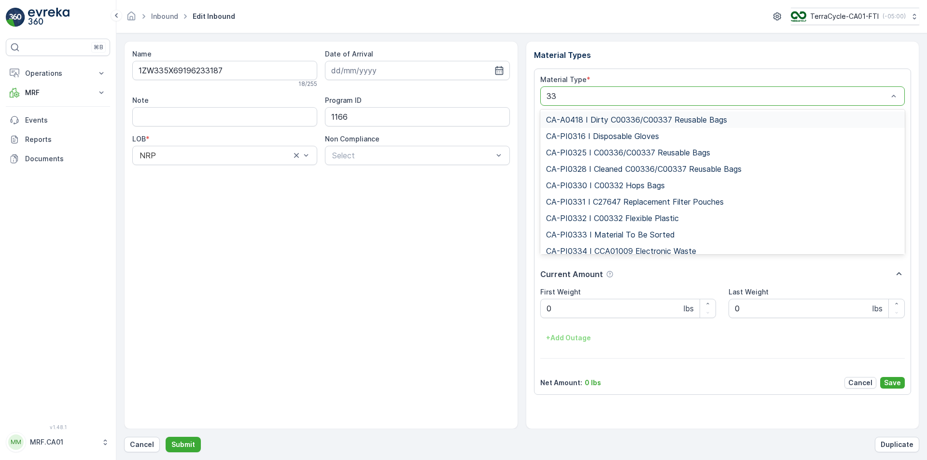
type input "333"
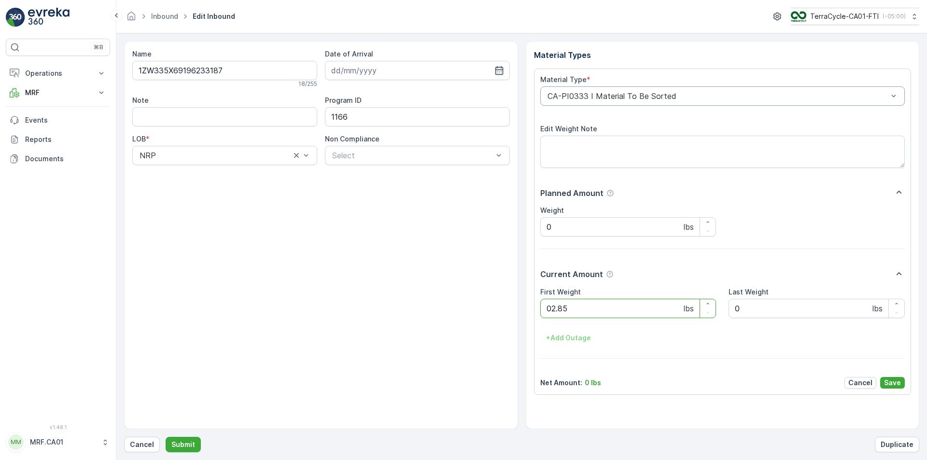
click at [166, 437] on button "Submit" at bounding box center [183, 444] width 35 height 15
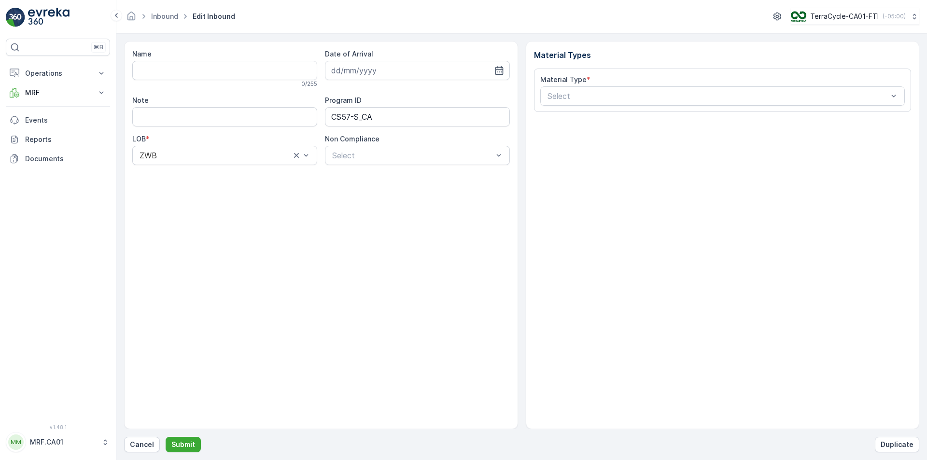
type input "1ZW335X69199805670"
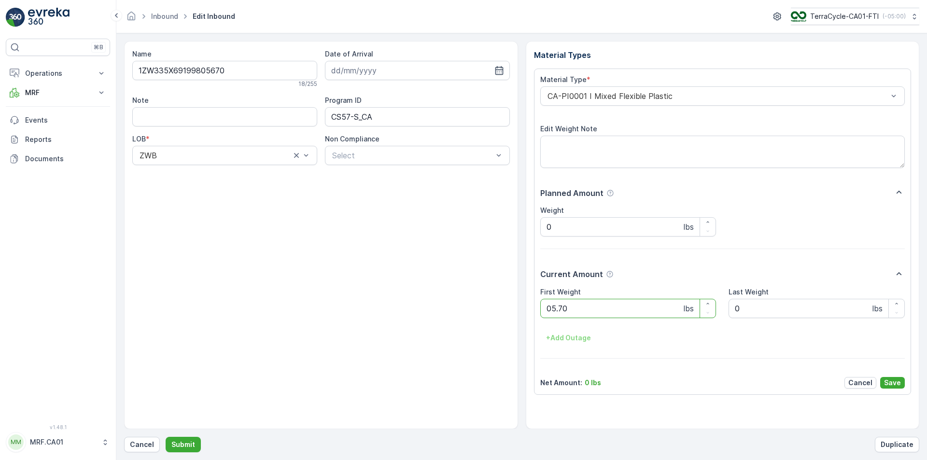
click at [166, 437] on button "Submit" at bounding box center [183, 444] width 35 height 15
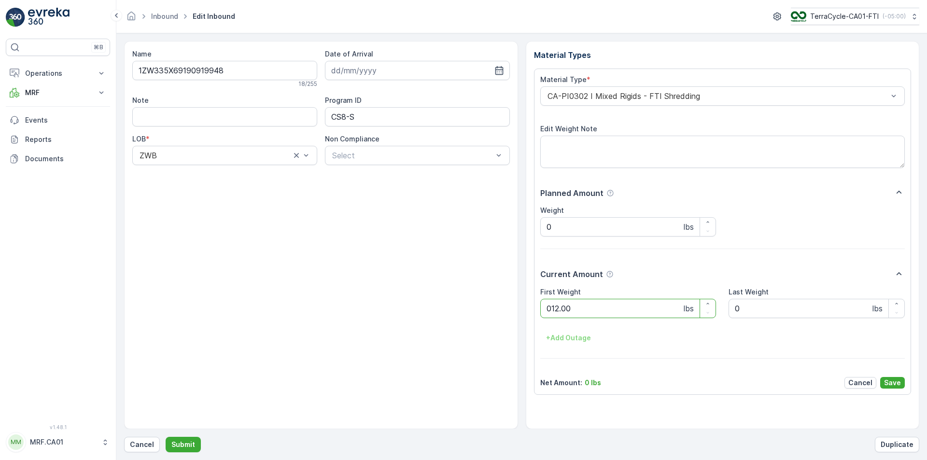
click at [166, 437] on button "Submit" at bounding box center [183, 444] width 35 height 15
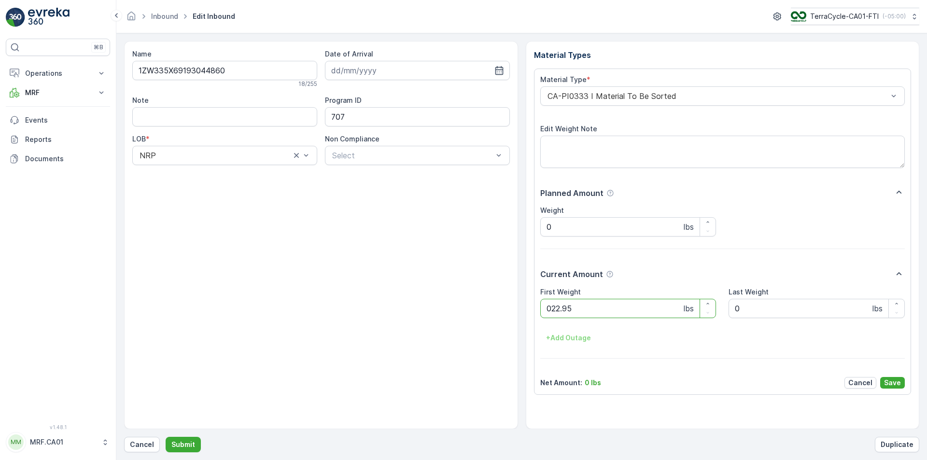
click at [166, 437] on button "Submit" at bounding box center [183, 444] width 35 height 15
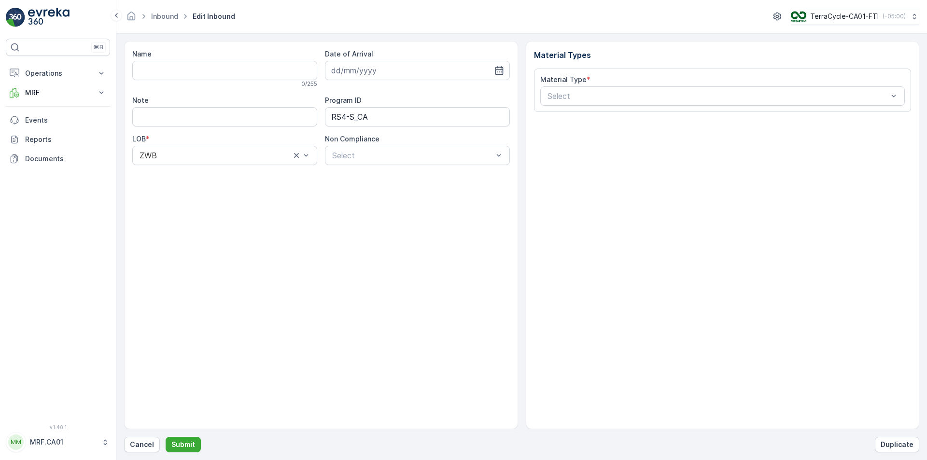
type input "1ZW335X69195179686"
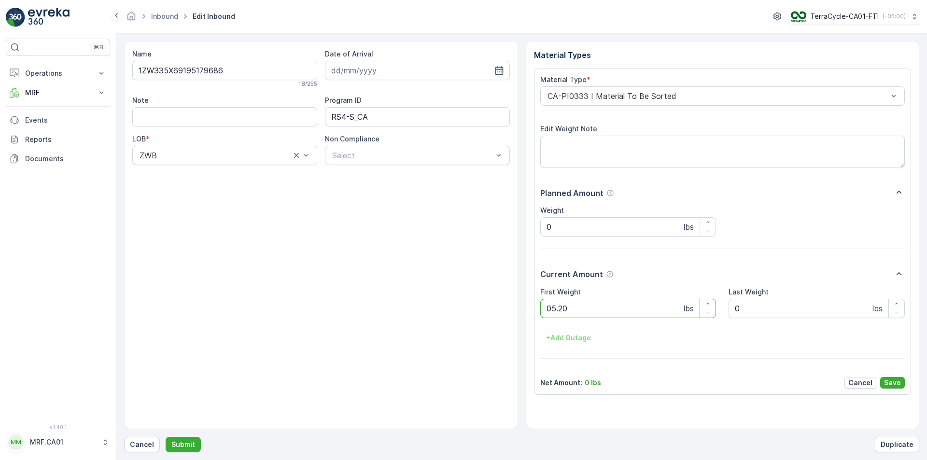
click at [166, 437] on button "Submit" at bounding box center [183, 444] width 35 height 15
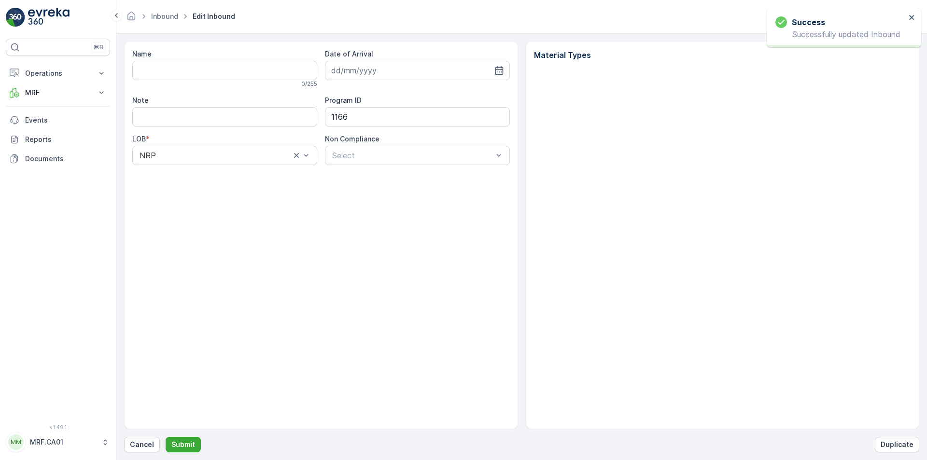
type input "1ZW335X69192859689"
type input "[DATE]"
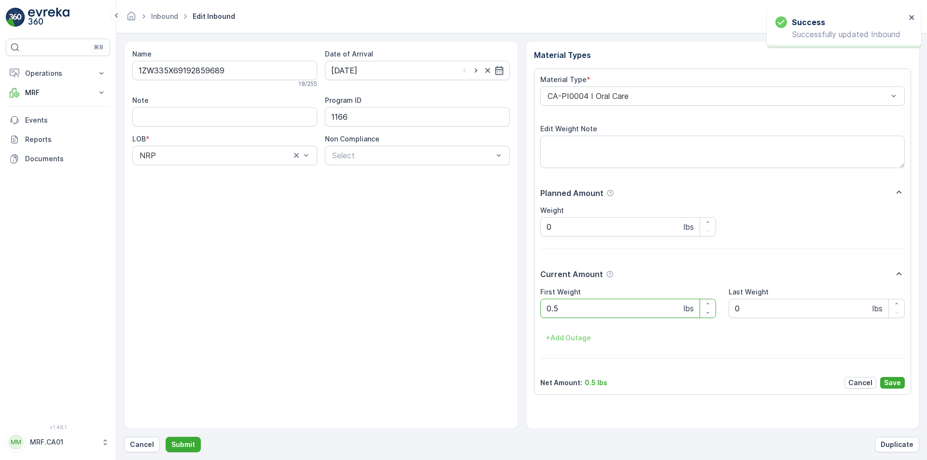
click at [611, 93] on div at bounding box center [718, 96] width 343 height 9
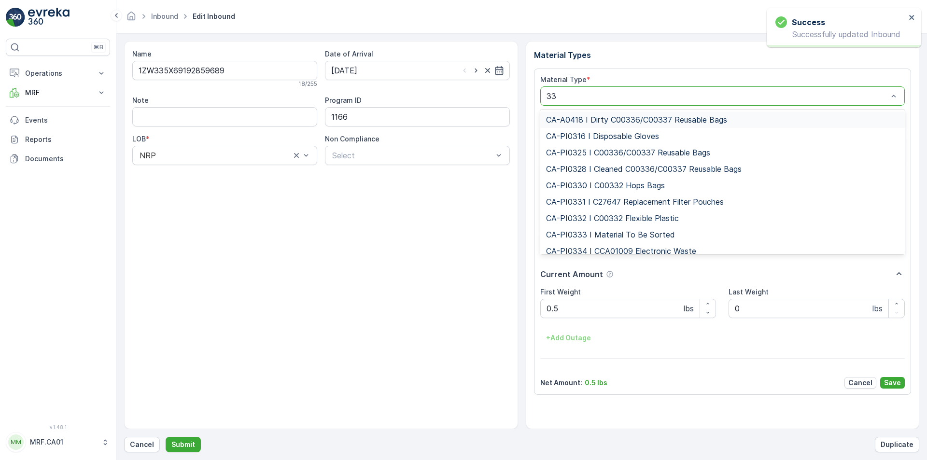
type input "333"
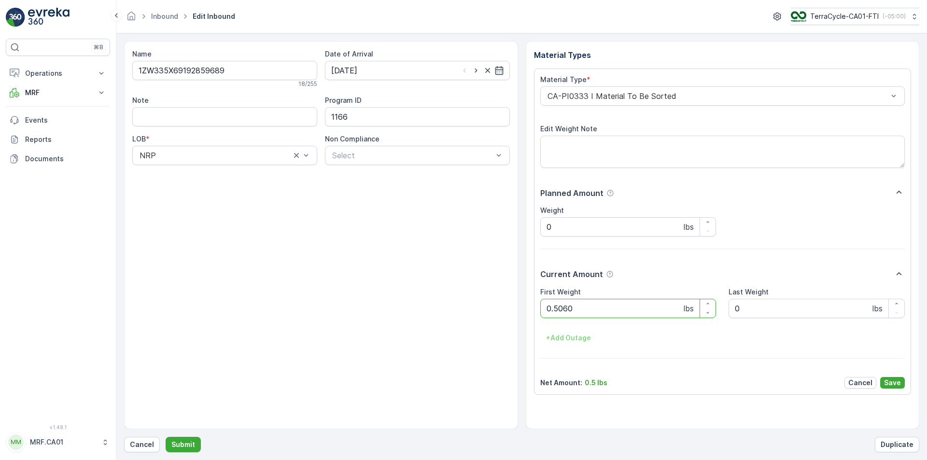
click at [166, 437] on button "Submit" at bounding box center [183, 444] width 35 height 15
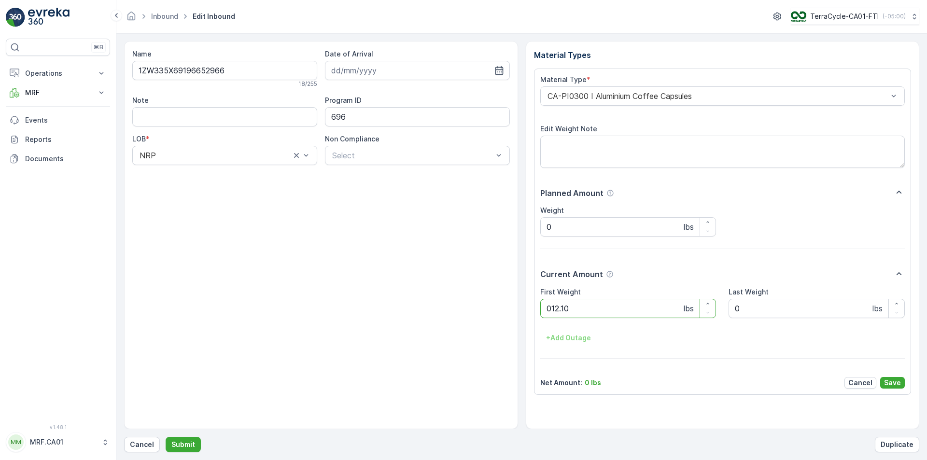
click at [166, 437] on button "Submit" at bounding box center [183, 444] width 35 height 15
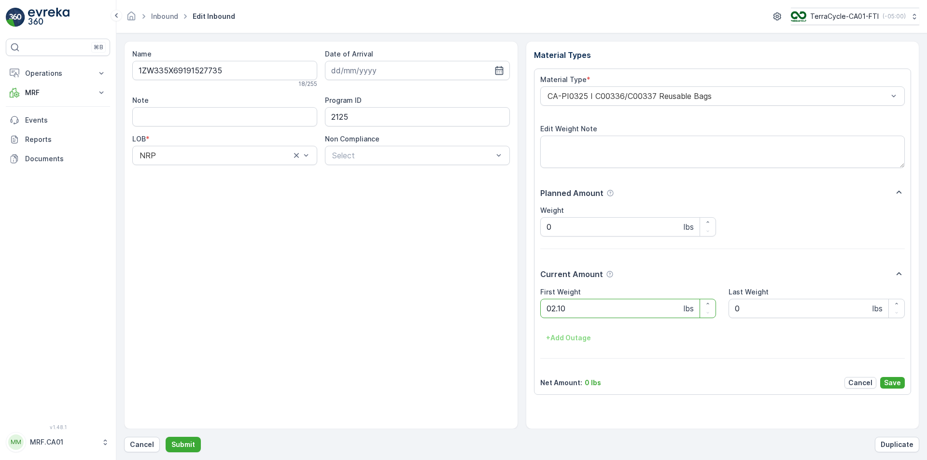
click at [166, 437] on button "Submit" at bounding box center [183, 444] width 35 height 15
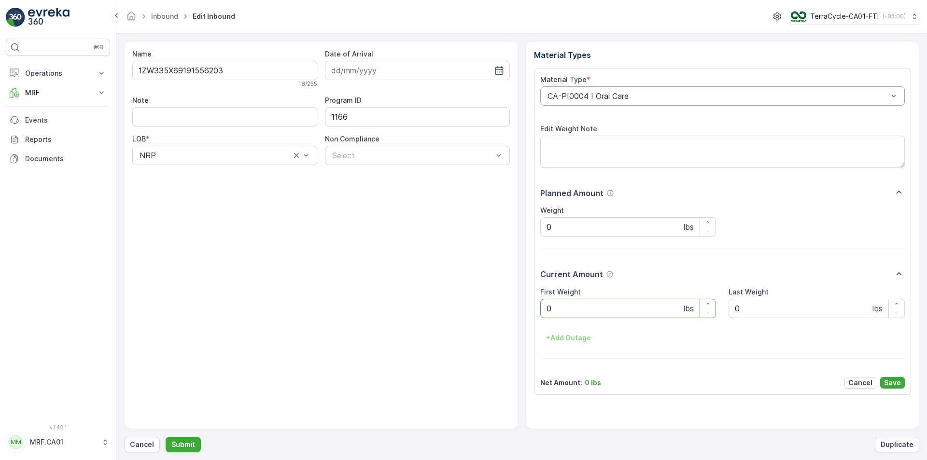
click at [613, 92] on div at bounding box center [718, 96] width 343 height 9
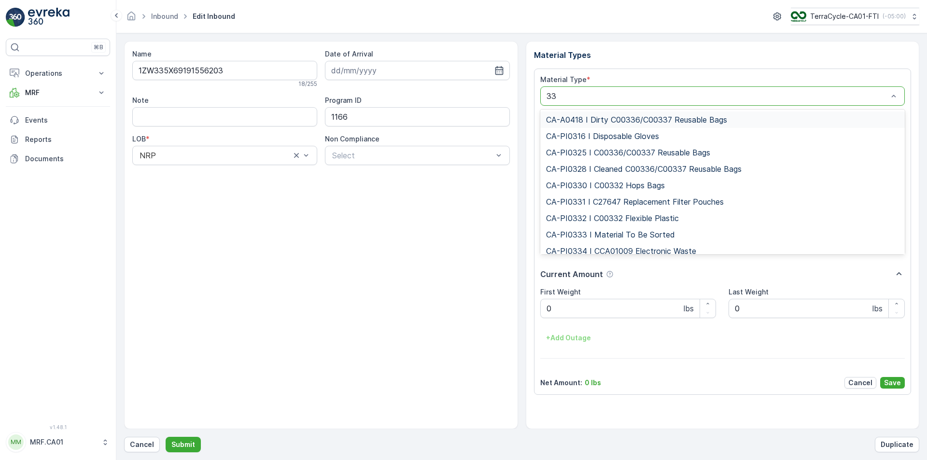
type input "333"
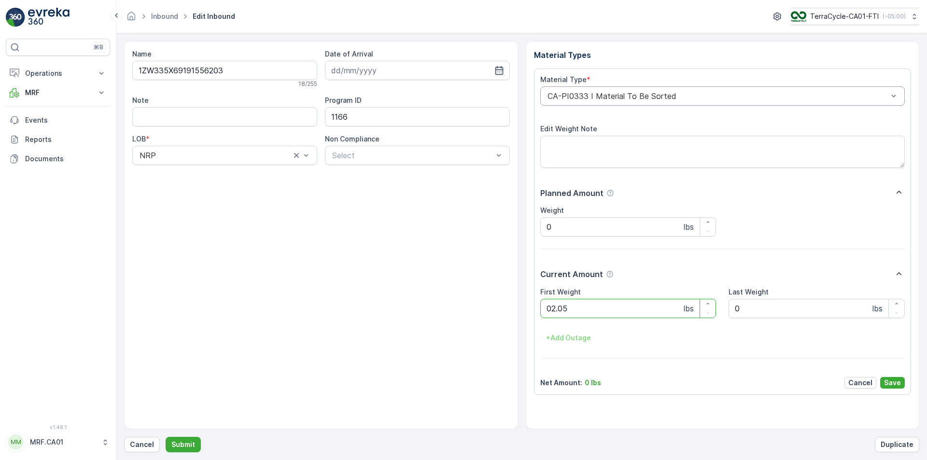
click at [166, 437] on button "Submit" at bounding box center [183, 444] width 35 height 15
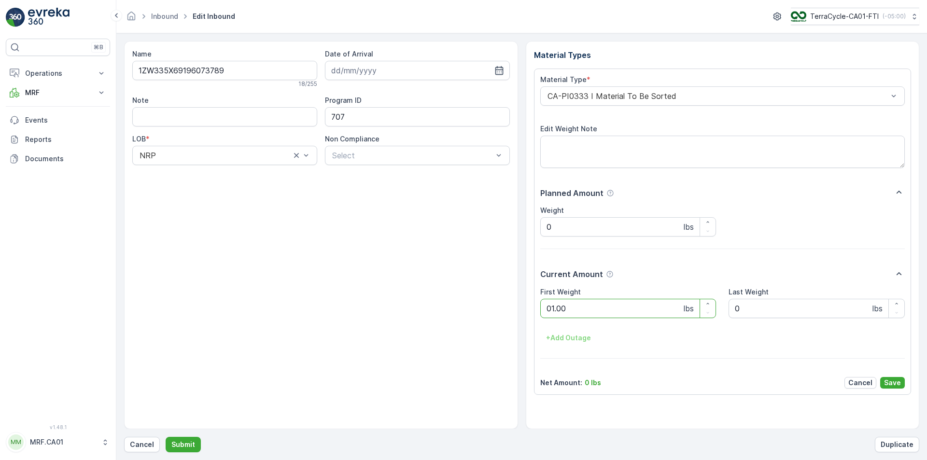
click at [166, 437] on button "Submit" at bounding box center [183, 444] width 35 height 15
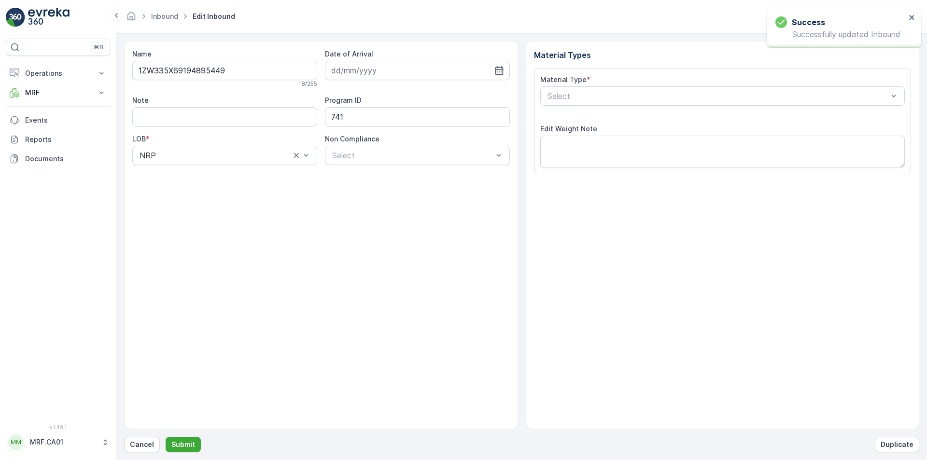
type input "[DATE]"
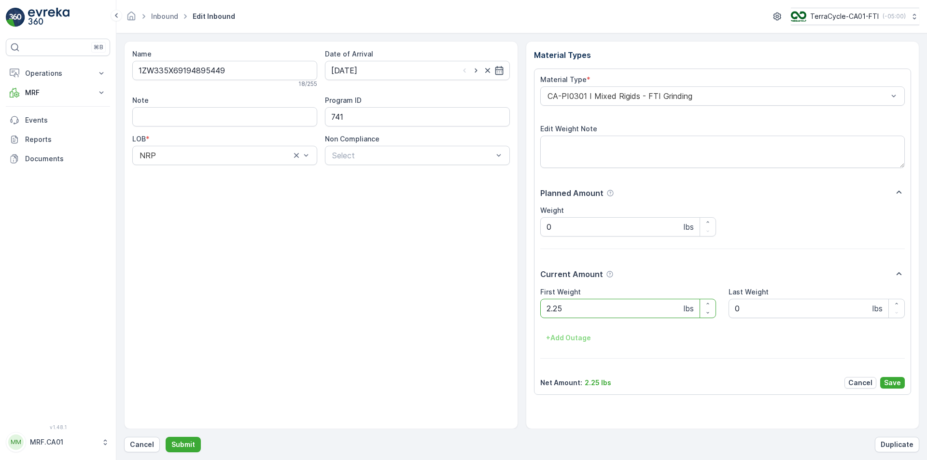
click at [613, 92] on div at bounding box center [718, 96] width 343 height 9
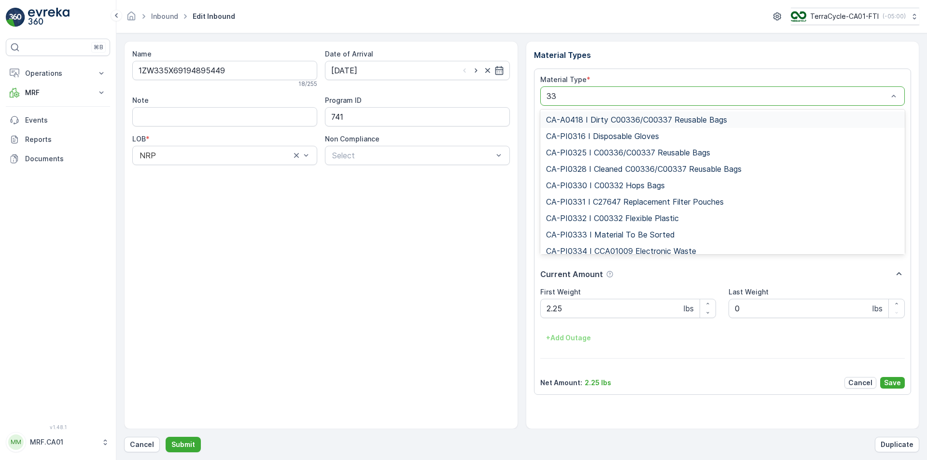
type input "333"
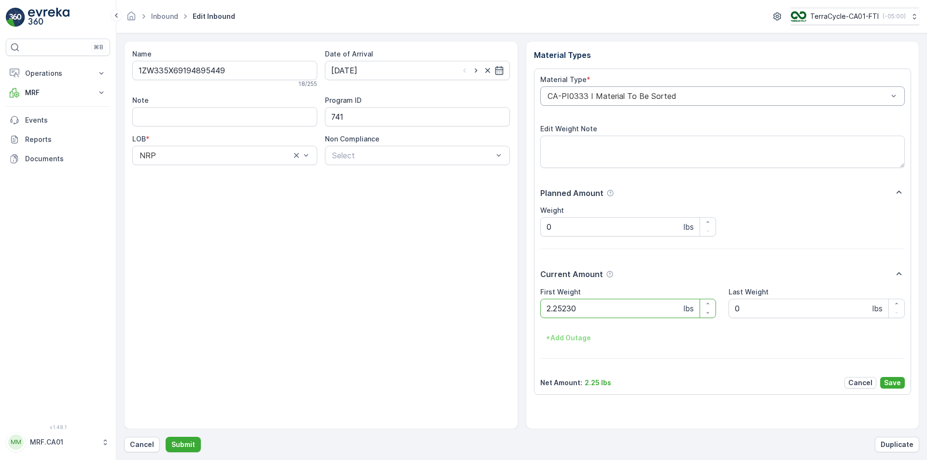
click at [166, 437] on button "Submit" at bounding box center [183, 444] width 35 height 15
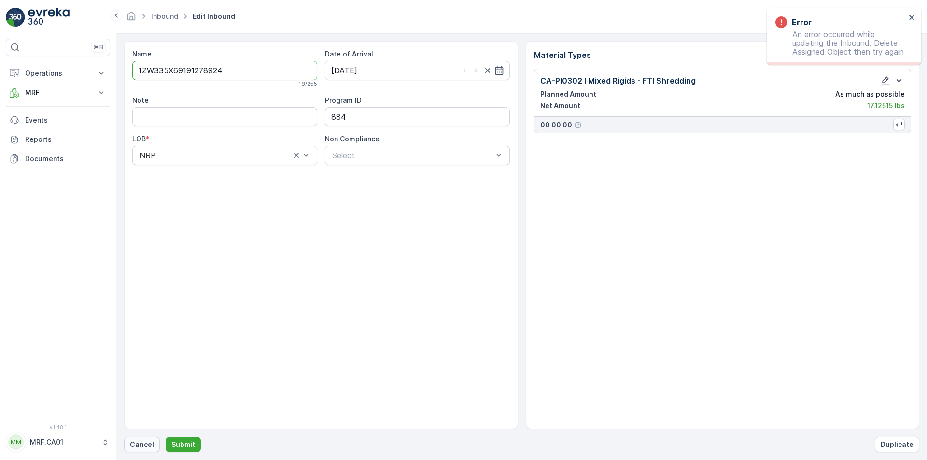
click at [136, 443] on p "Cancel" at bounding box center [142, 445] width 24 height 10
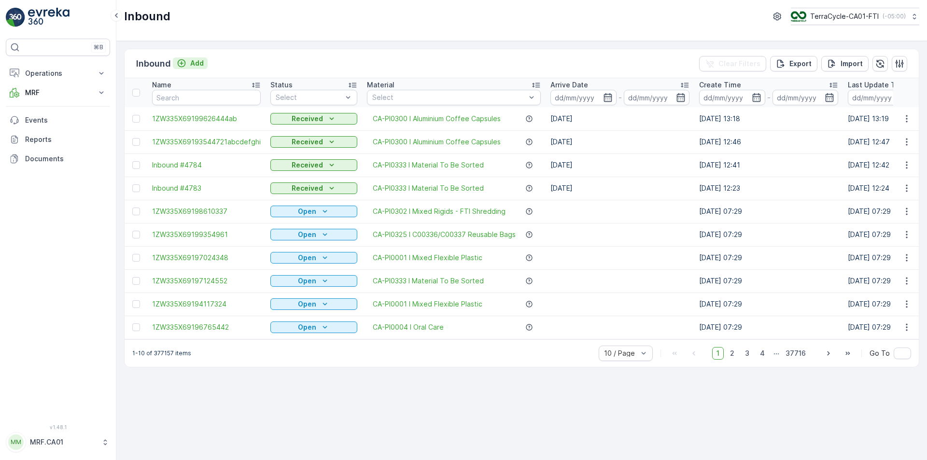
click at [189, 61] on div "Add" at bounding box center [190, 63] width 27 height 10
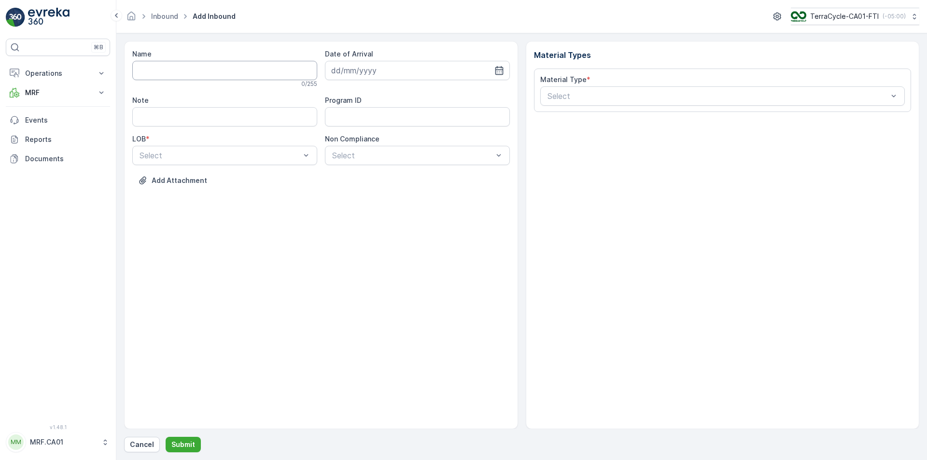
click at [191, 60] on div "Name 0 / 255" at bounding box center [224, 68] width 185 height 39
click at [214, 64] on input "Name" at bounding box center [224, 70] width 185 height 19
click at [166, 437] on button "Submit" at bounding box center [183, 444] width 35 height 15
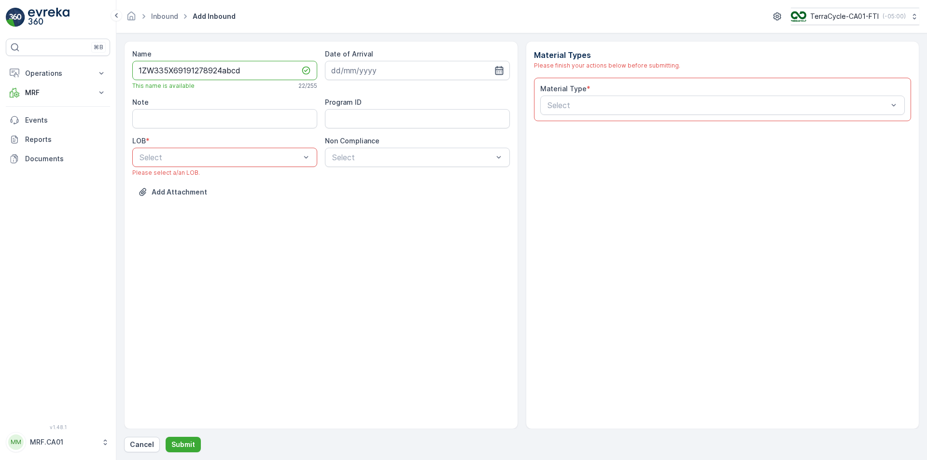
type input "1ZW335X69191278924abcd"
click at [502, 69] on icon "button" at bounding box center [499, 71] width 10 height 10
click at [358, 208] on div "25" at bounding box center [358, 208] width 15 height 15
type input "[DATE]"
click at [264, 160] on div at bounding box center [220, 157] width 163 height 9
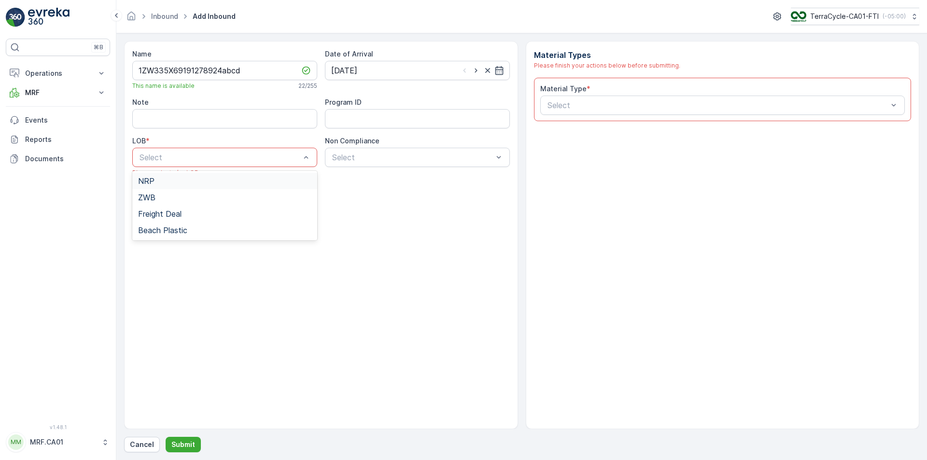
click at [239, 185] on div "NRP" at bounding box center [224, 181] width 185 height 16
click at [396, 159] on div at bounding box center [412, 157] width 163 height 9
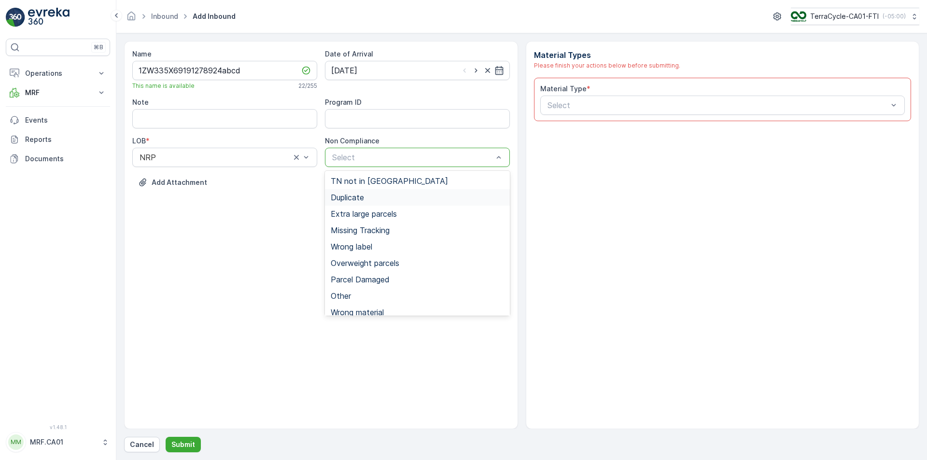
drag, startPoint x: 387, startPoint y: 195, endPoint x: 395, endPoint y: 191, distance: 9.5
click at [389, 194] on div "Duplicate" at bounding box center [417, 197] width 173 height 9
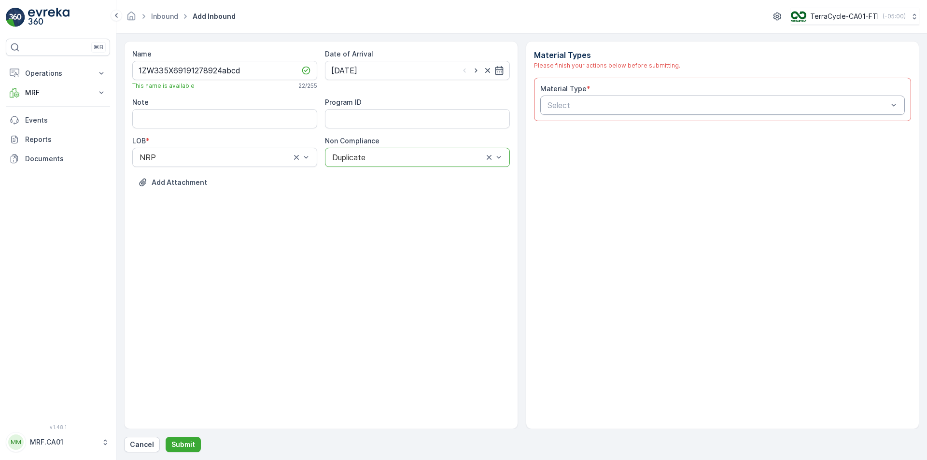
click at [608, 101] on div at bounding box center [718, 105] width 343 height 9
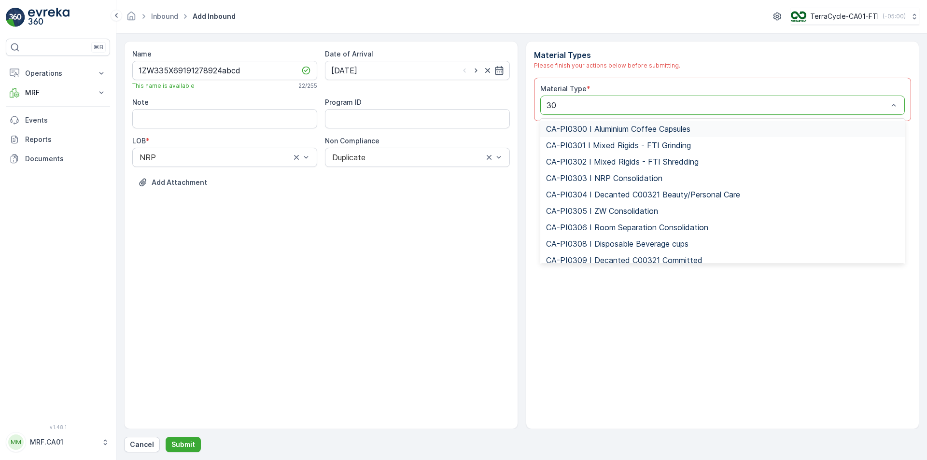
type input "301"
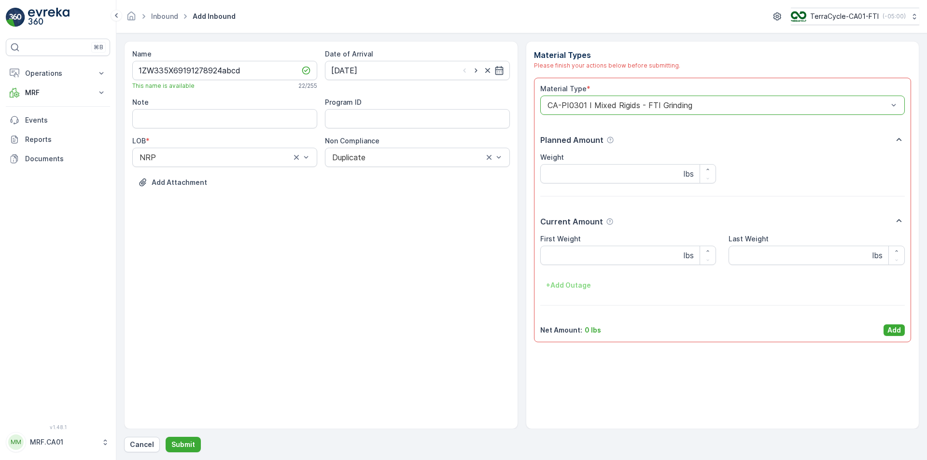
click at [608, 101] on div at bounding box center [718, 105] width 343 height 9
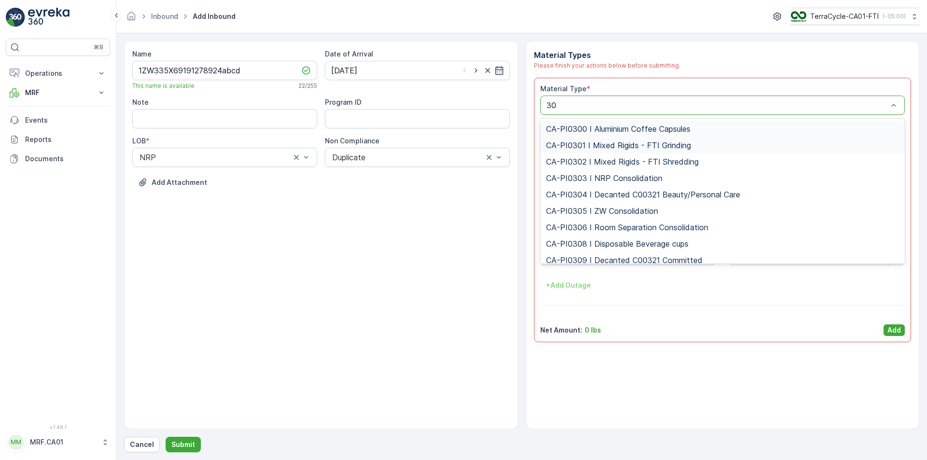
type input "302"
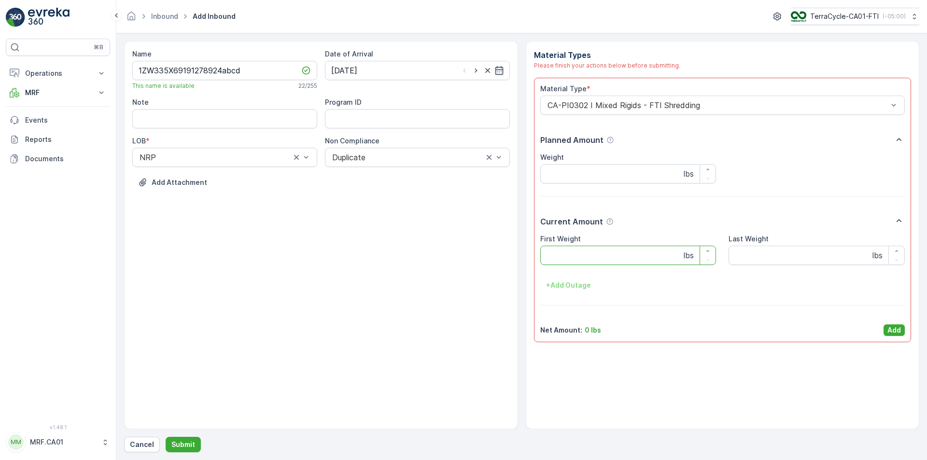
click at [587, 252] on Weight "First Weight" at bounding box center [628, 255] width 176 height 19
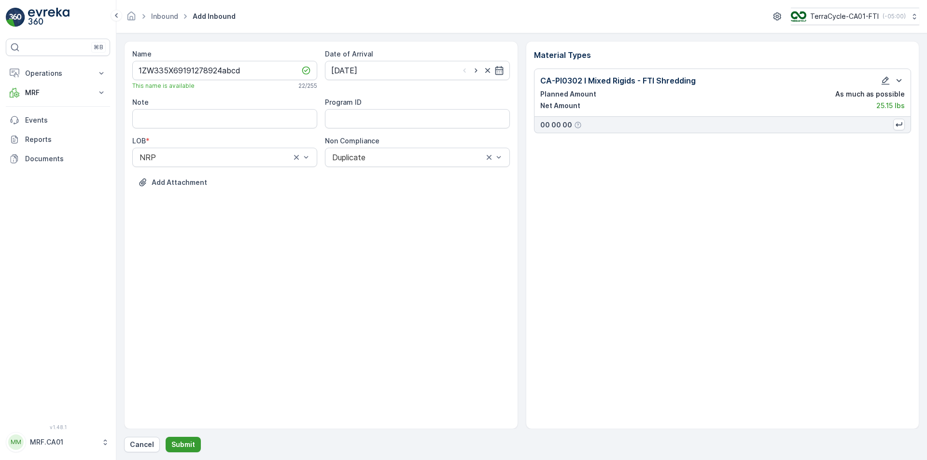
click at [194, 445] on button "Submit" at bounding box center [183, 444] width 35 height 15
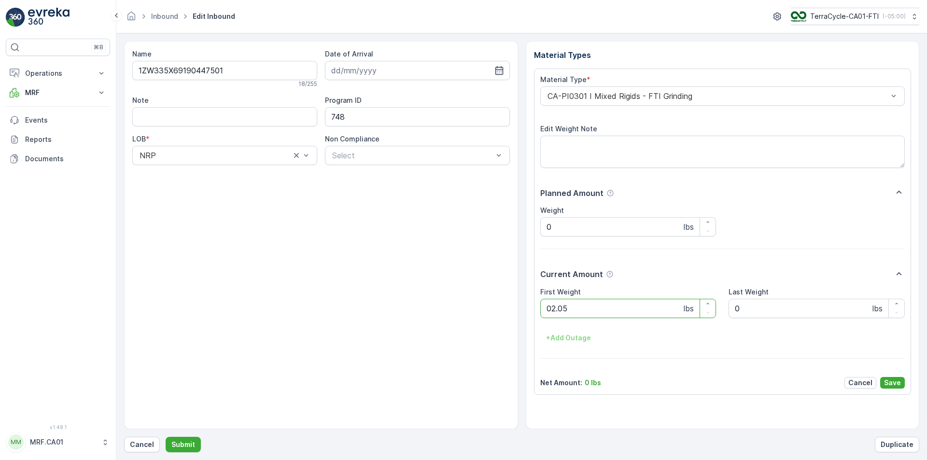
click at [166, 437] on button "Submit" at bounding box center [183, 444] width 35 height 15
click at [606, 98] on div at bounding box center [718, 96] width 343 height 9
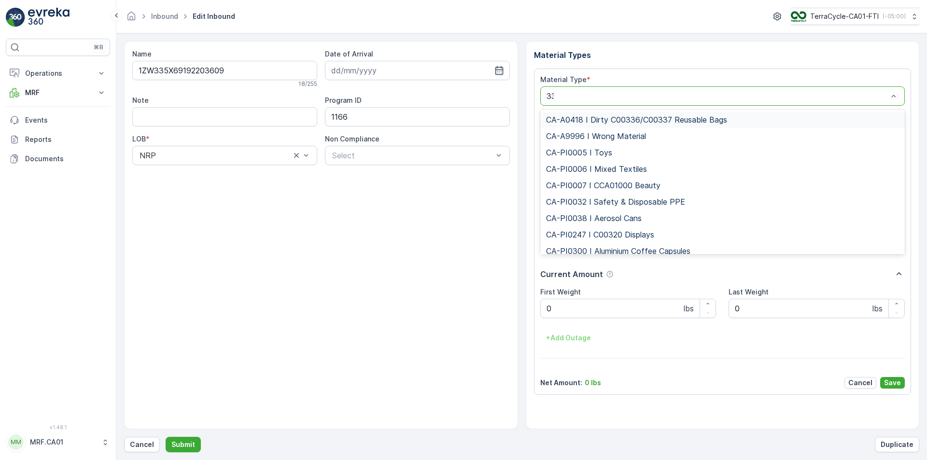
type input "333"
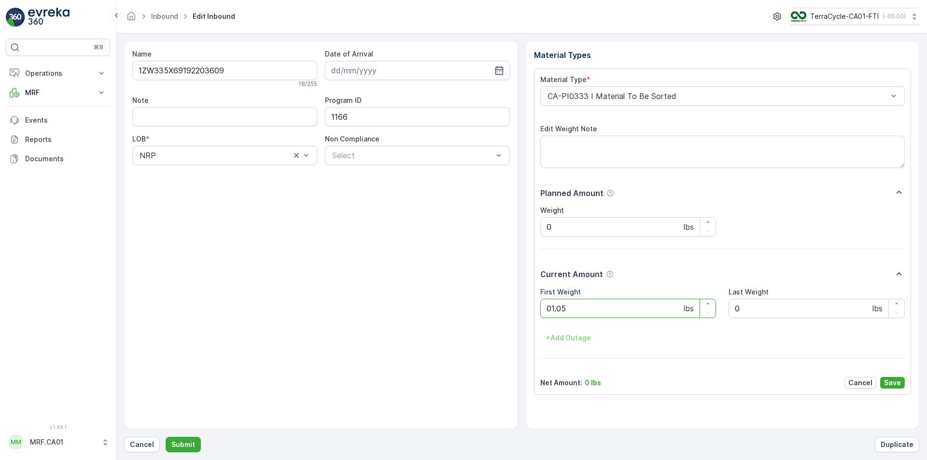
click at [166, 437] on button "Submit" at bounding box center [183, 444] width 35 height 15
